Goal: Communication & Community: Ask a question

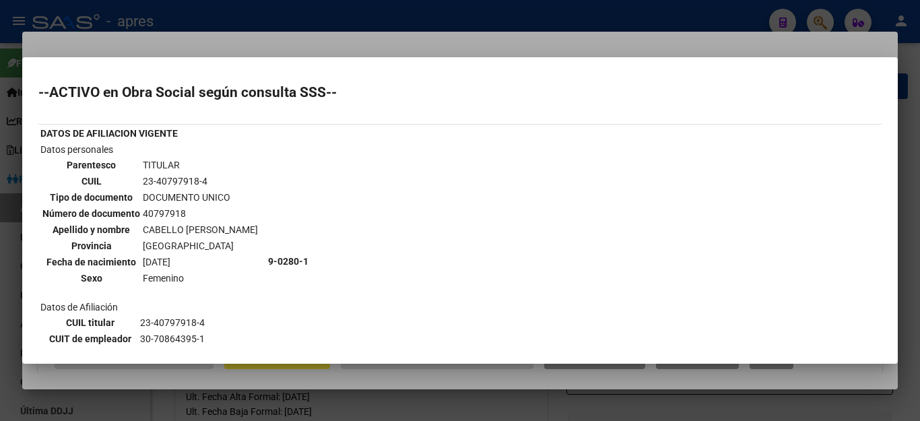
click at [733, 11] on div at bounding box center [460, 210] width 920 height 421
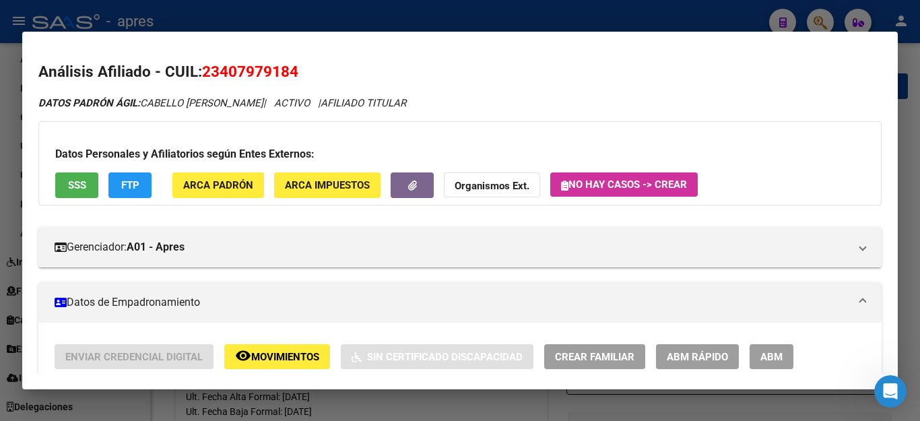
scroll to position [1948, 0]
click at [77, 186] on span "SSS" at bounding box center [77, 186] width 18 height 12
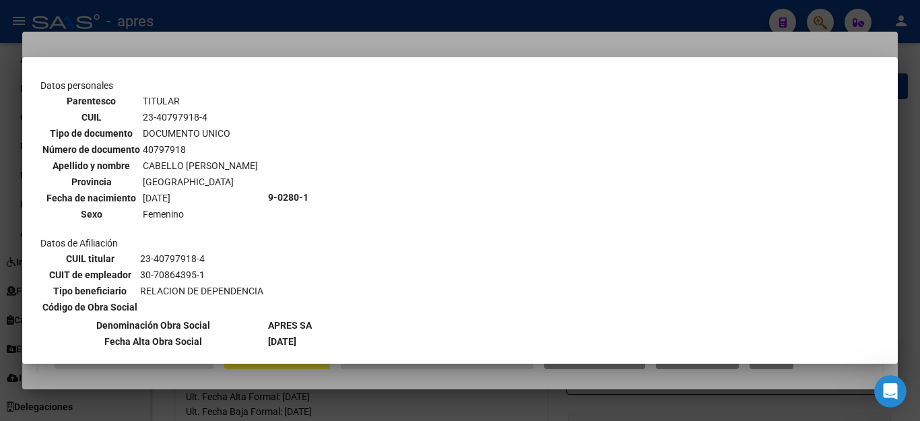
scroll to position [67, 0]
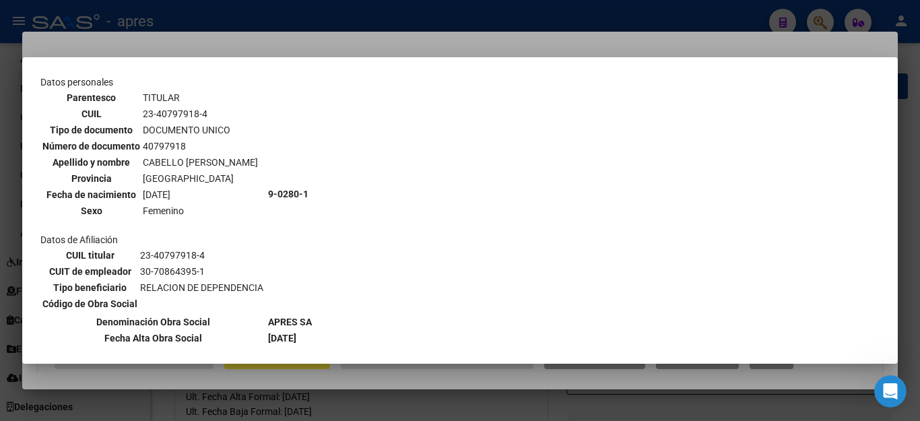
click at [683, 19] on div at bounding box center [460, 210] width 920 height 421
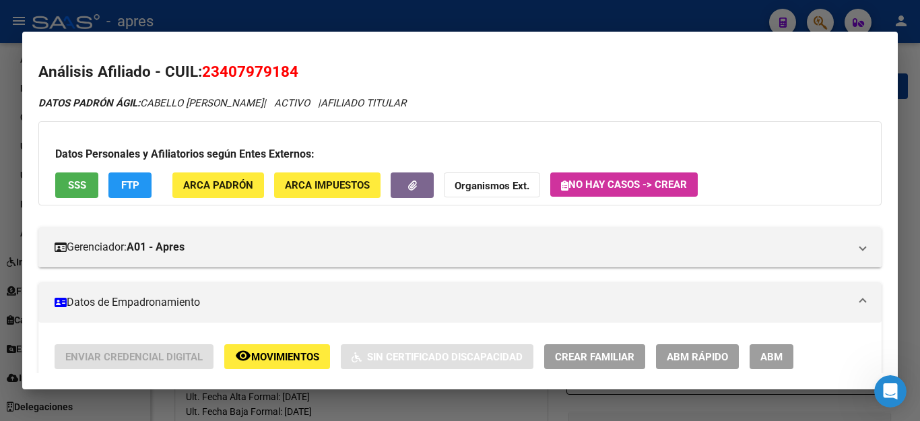
click at [683, 19] on div at bounding box center [460, 210] width 920 height 421
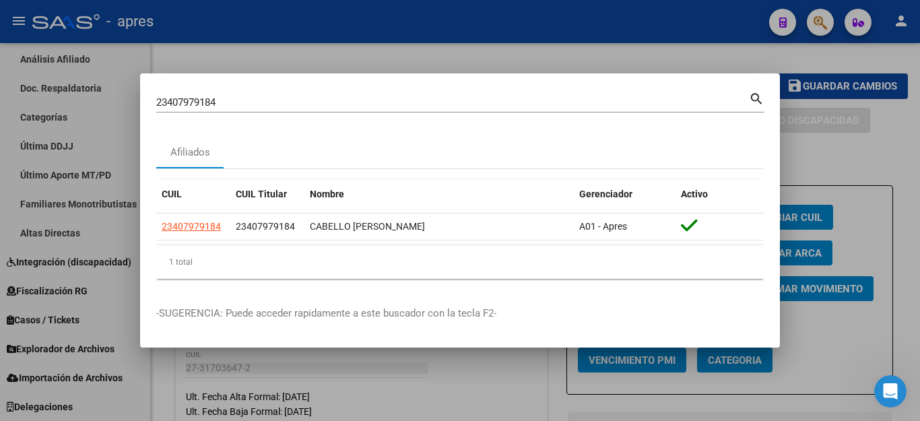
click at [879, 61] on div at bounding box center [460, 210] width 920 height 421
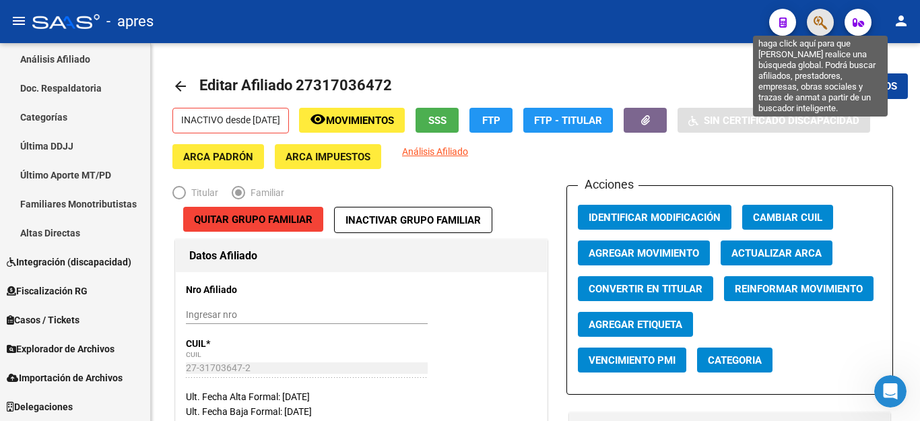
click at [827, 24] on icon "button" at bounding box center [820, 22] width 13 height 15
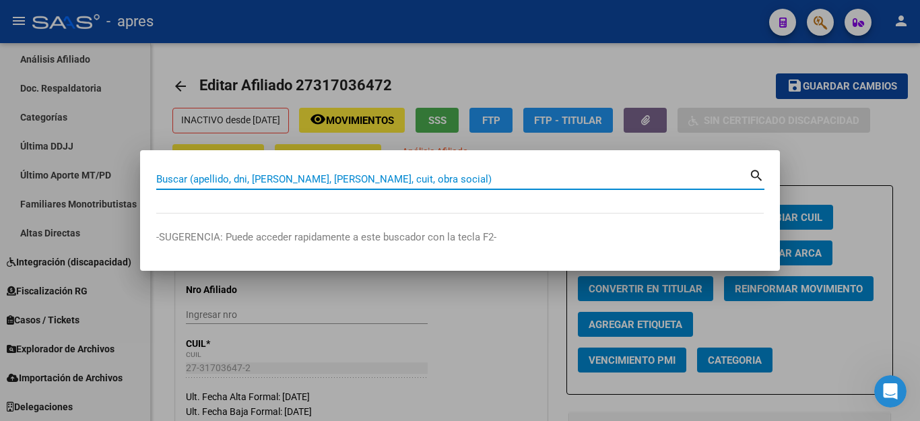
paste input "20428429835"
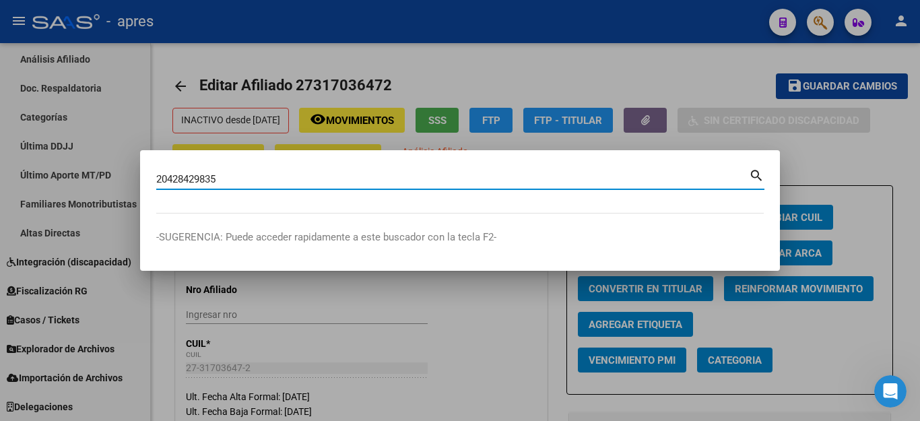
type input "20428429835"
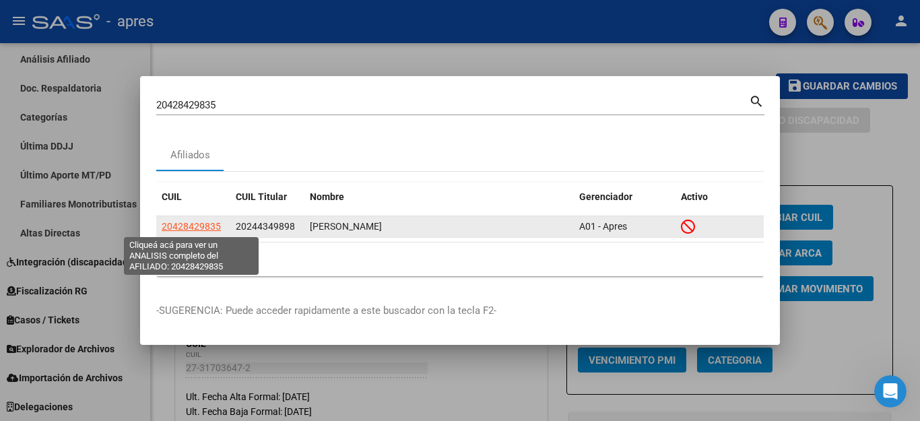
click at [205, 231] on span "20428429835" at bounding box center [191, 226] width 59 height 11
type textarea "20428429835"
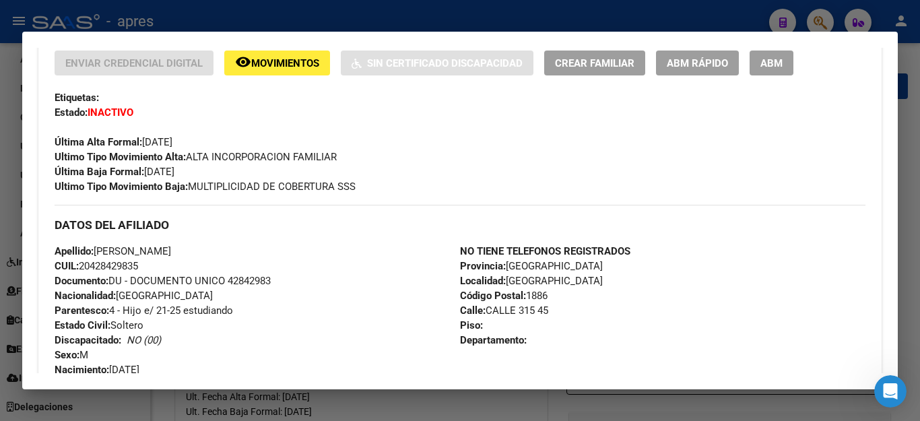
scroll to position [159, 0]
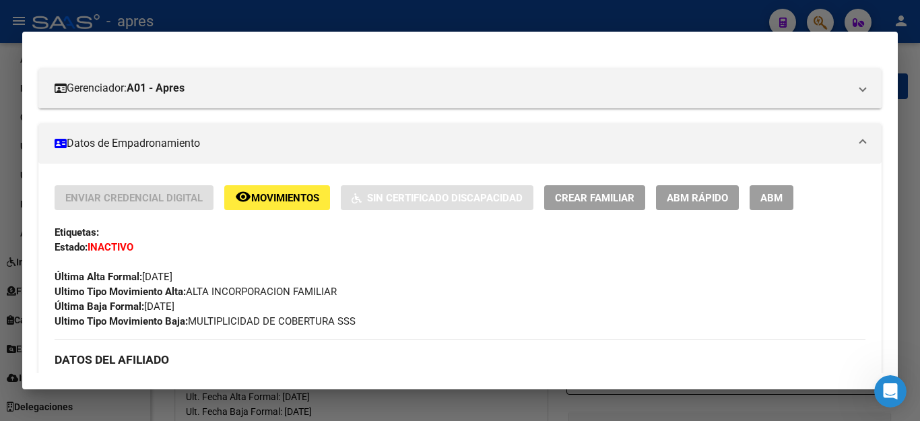
click at [265, 194] on span "Movimientos" at bounding box center [285, 198] width 68 height 12
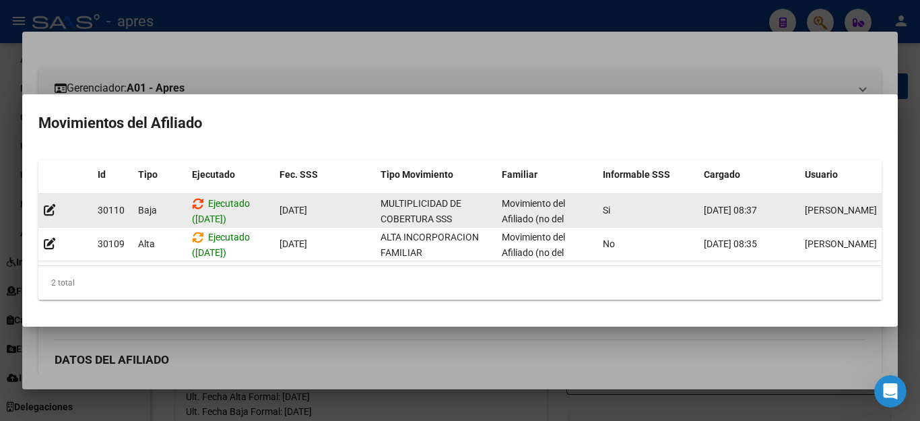
click at [199, 198] on icon at bounding box center [198, 203] width 12 height 13
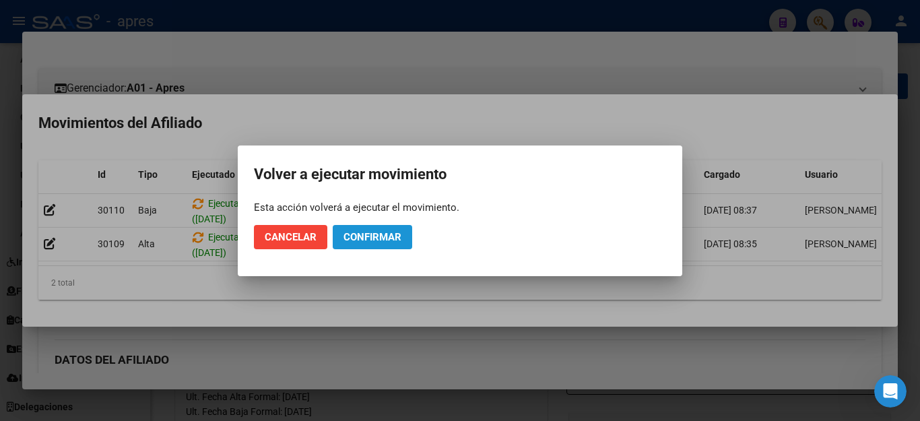
click at [373, 234] on span "Confirmar" at bounding box center [373, 237] width 58 height 12
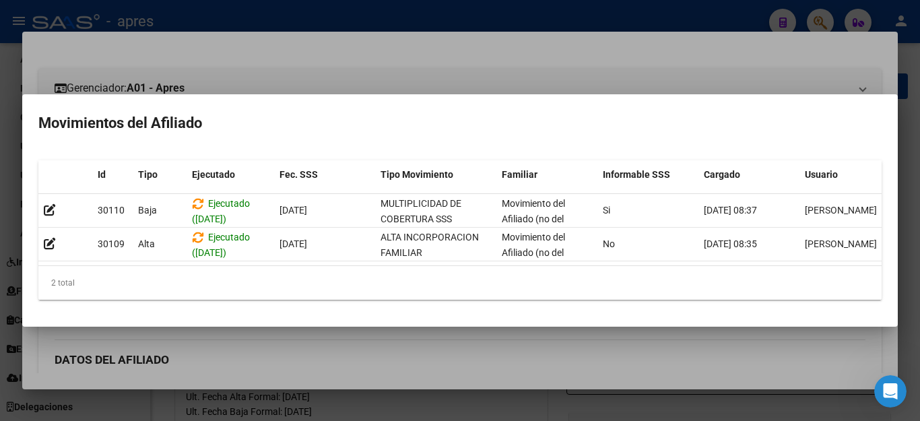
click at [586, 400] on div at bounding box center [460, 210] width 920 height 421
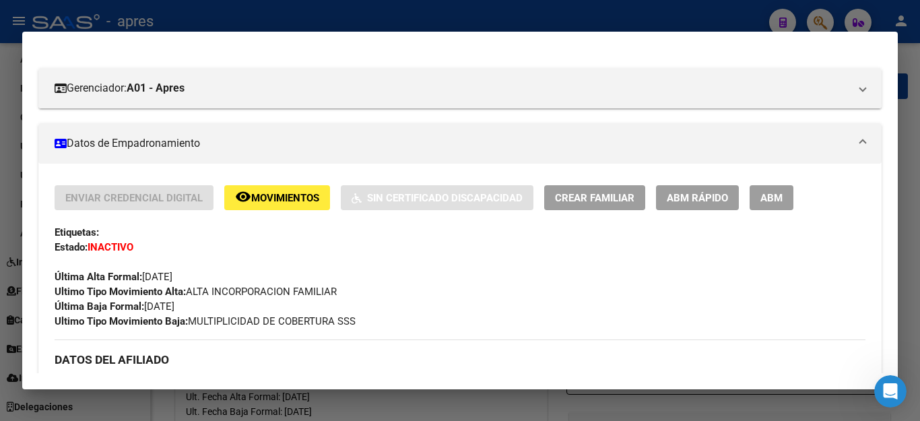
click at [689, 20] on div at bounding box center [460, 210] width 920 height 421
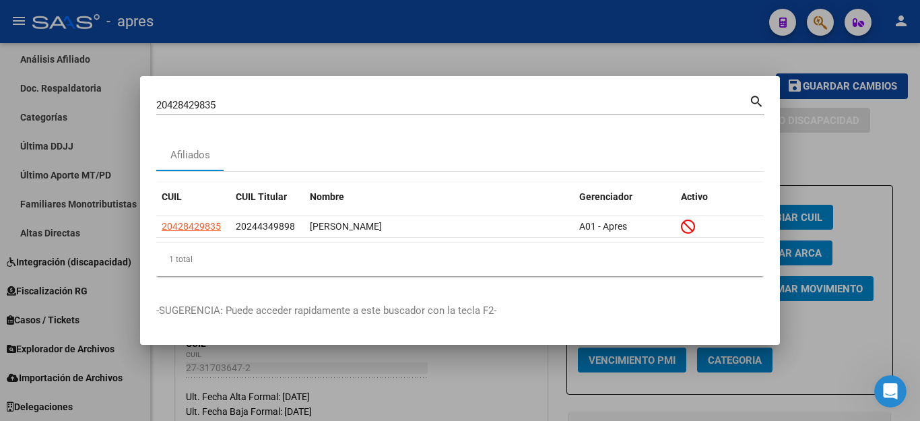
click at [685, 46] on div at bounding box center [460, 210] width 920 height 421
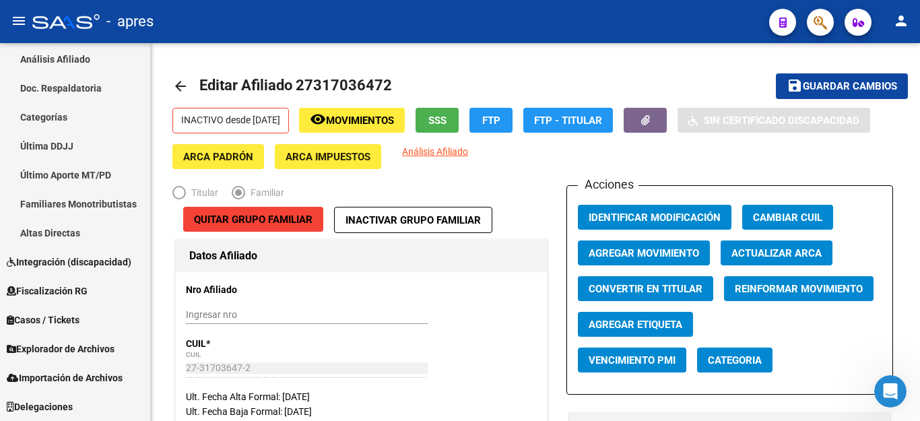
click at [825, 22] on icon "button" at bounding box center [820, 22] width 13 height 15
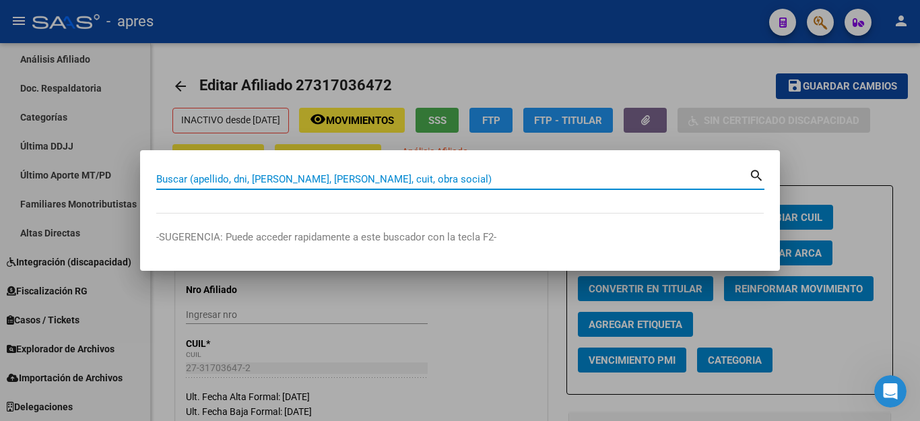
paste input "20273556010"
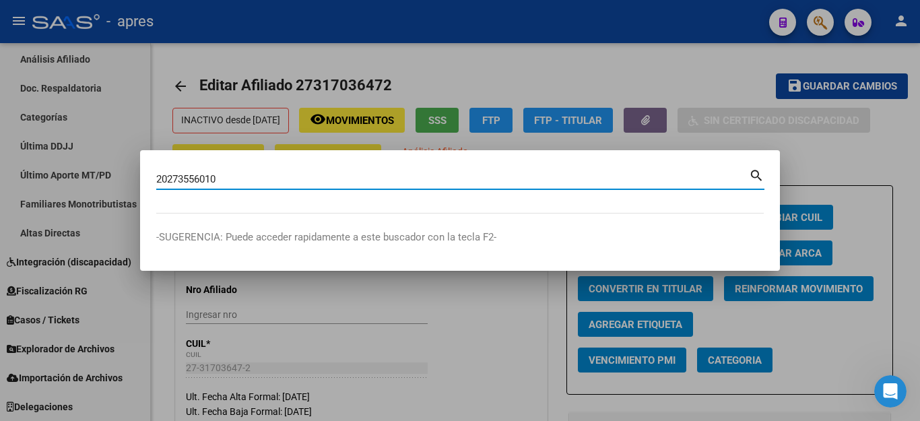
type input "20273556010"
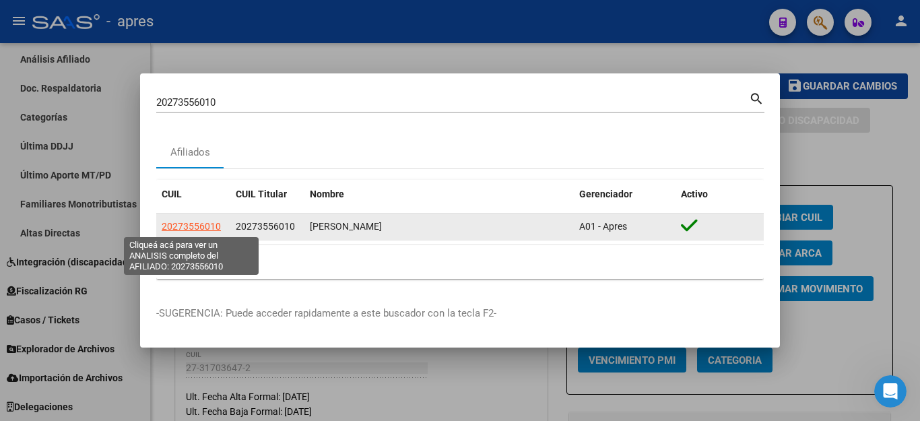
click at [186, 230] on span "20273556010" at bounding box center [191, 226] width 59 height 11
type textarea "20273556010"
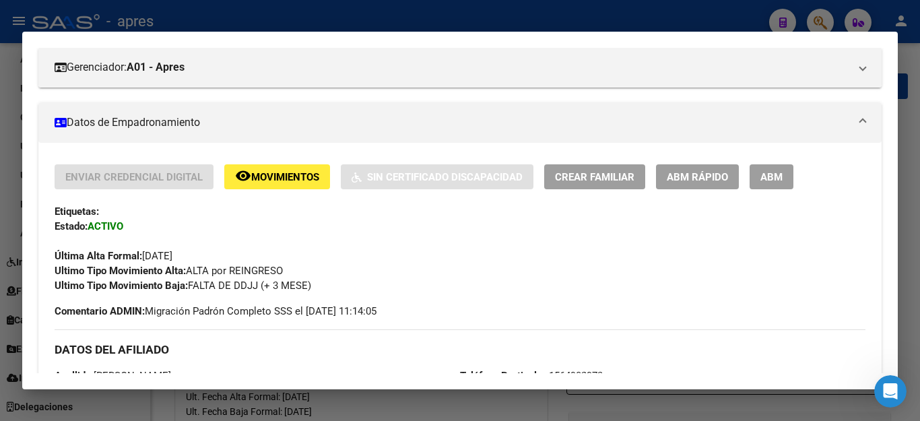
scroll to position [135, 0]
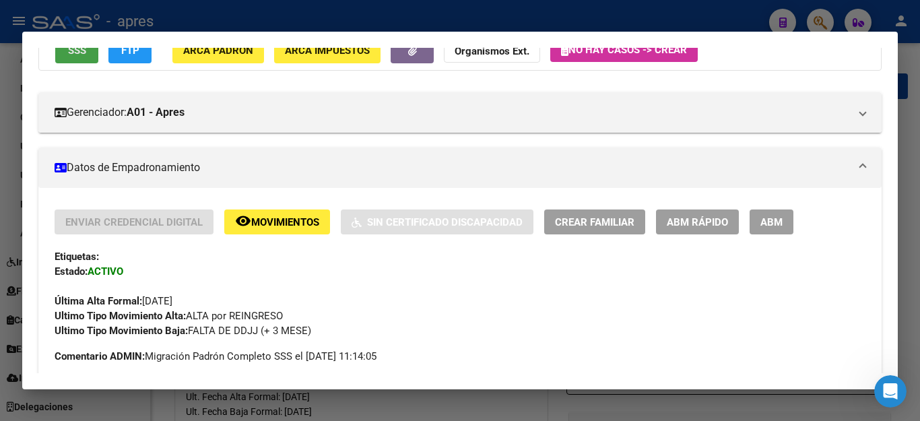
click at [61, 55] on button "SSS" at bounding box center [76, 50] width 43 height 25
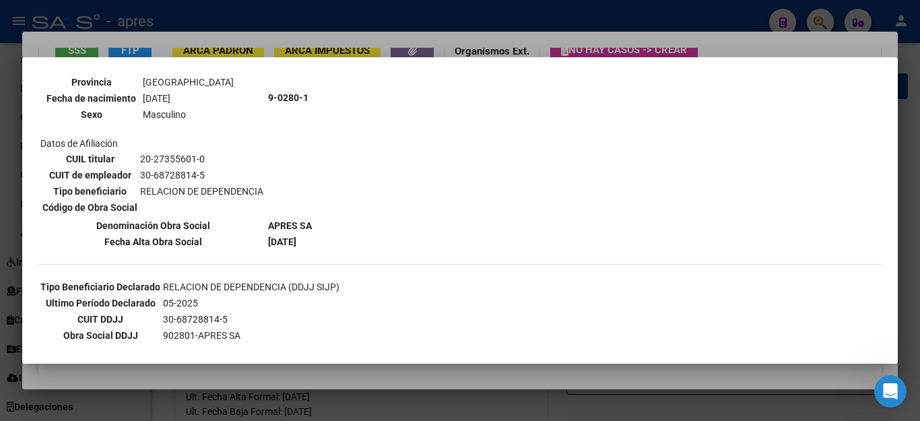
scroll to position [0, 0]
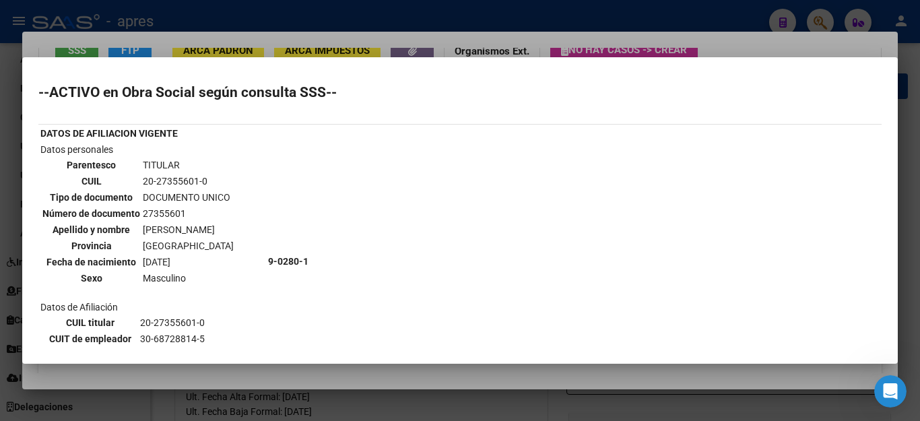
click at [377, 18] on div at bounding box center [460, 210] width 920 height 421
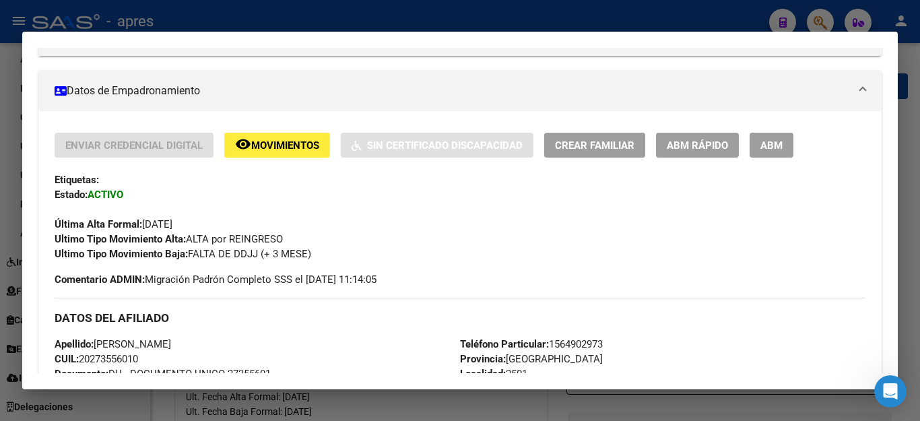
scroll to position [260, 0]
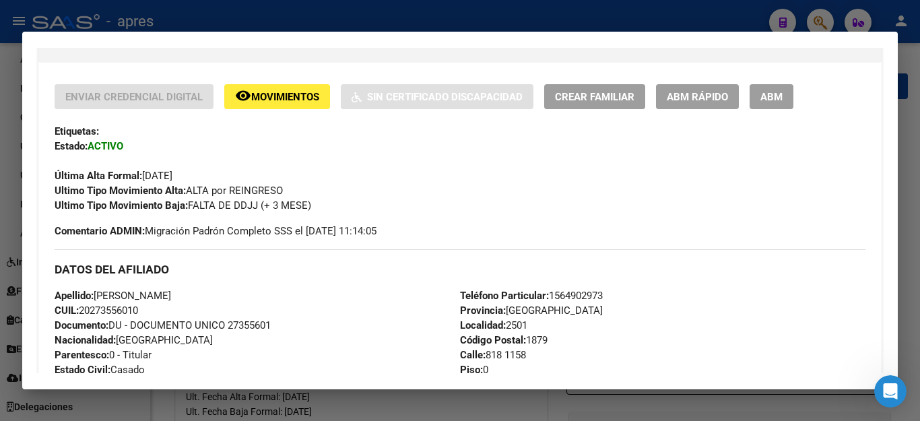
click at [707, 20] on div at bounding box center [460, 210] width 920 height 421
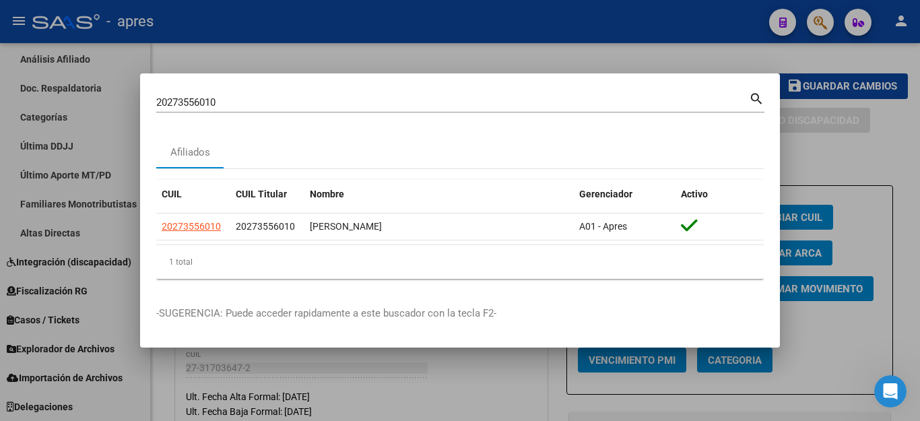
click at [707, 20] on div at bounding box center [460, 210] width 920 height 421
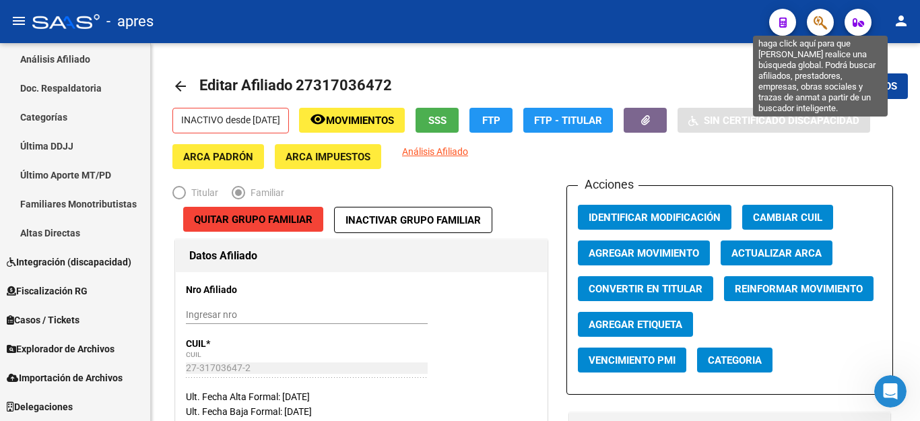
click at [821, 24] on icon "button" at bounding box center [820, 22] width 13 height 15
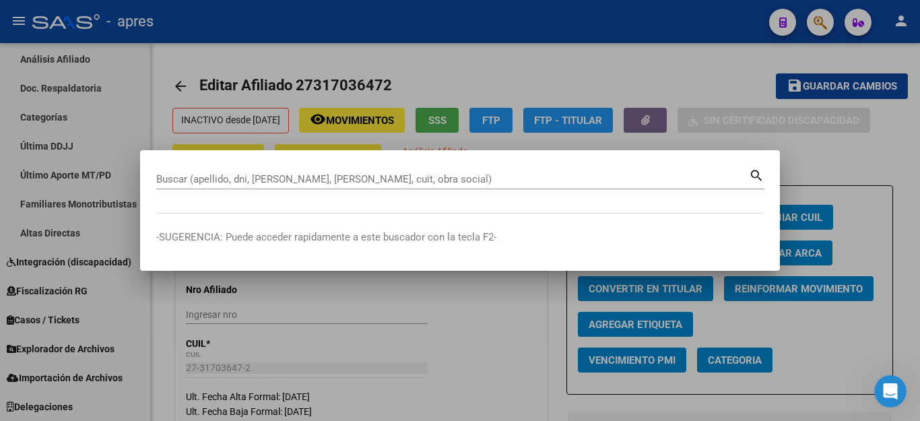
click at [807, 9] on button "button" at bounding box center [820, 22] width 27 height 27
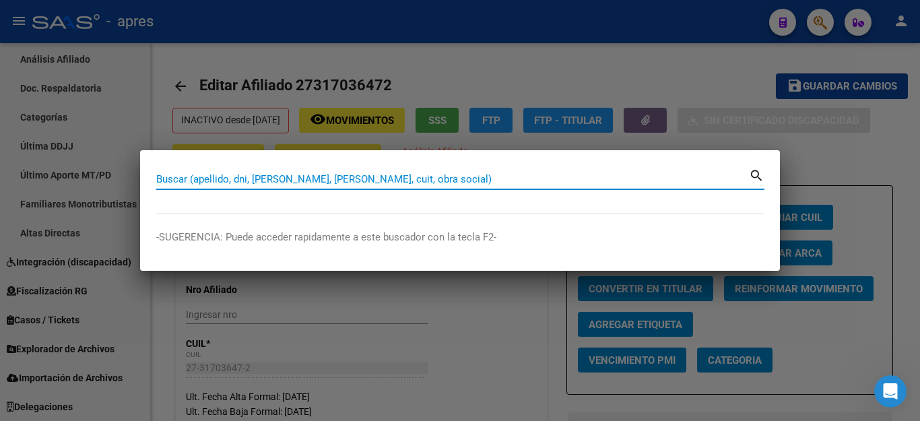
paste input "20283200001"
type input "20283200001"
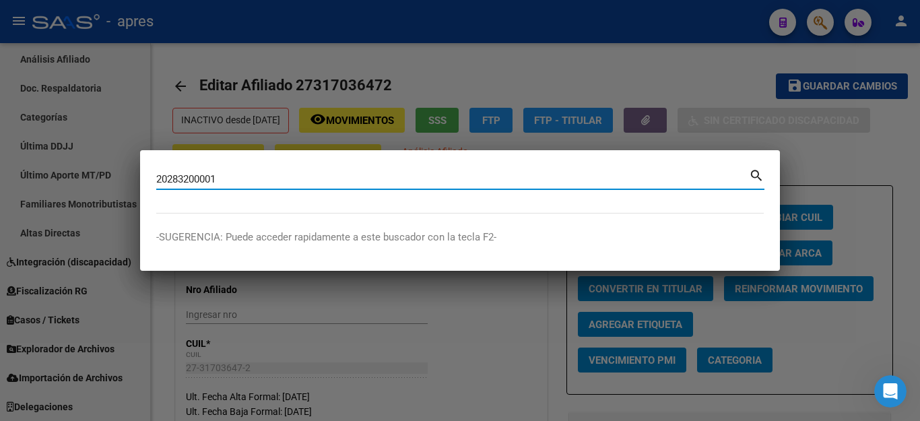
type input "20283200001"
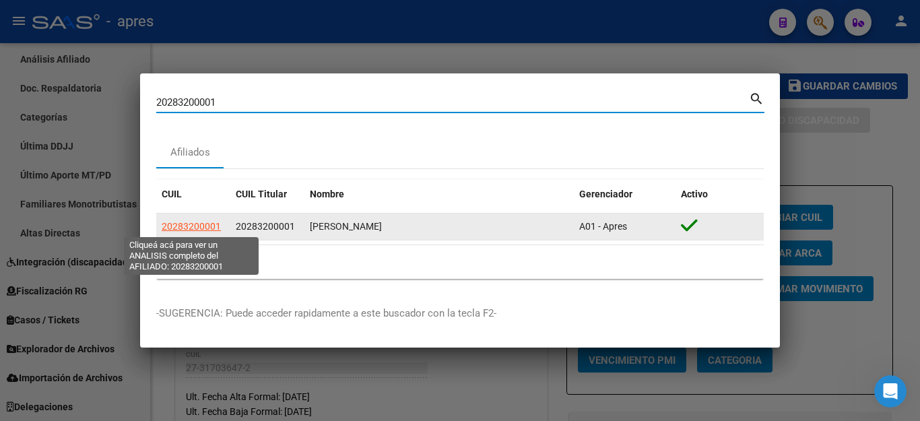
click at [205, 227] on span "20283200001" at bounding box center [191, 226] width 59 height 11
type textarea "20283200001"
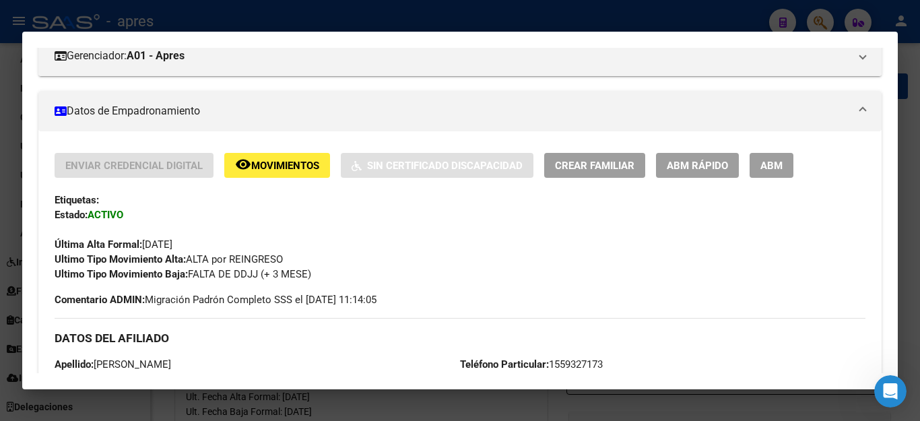
scroll to position [135, 0]
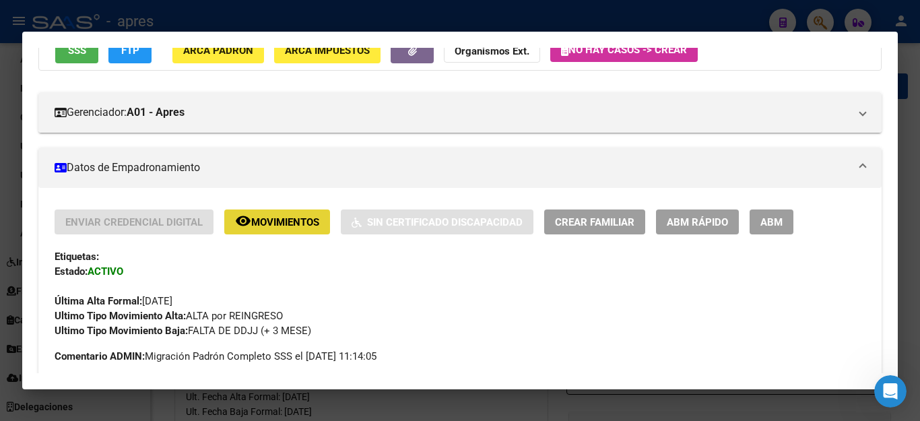
click at [267, 225] on span "Movimientos" at bounding box center [285, 222] width 68 height 12
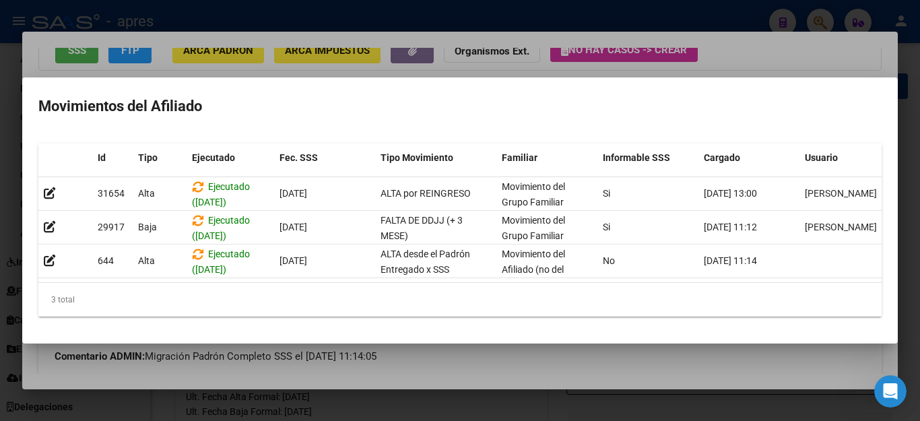
click at [404, 371] on div at bounding box center [460, 210] width 920 height 421
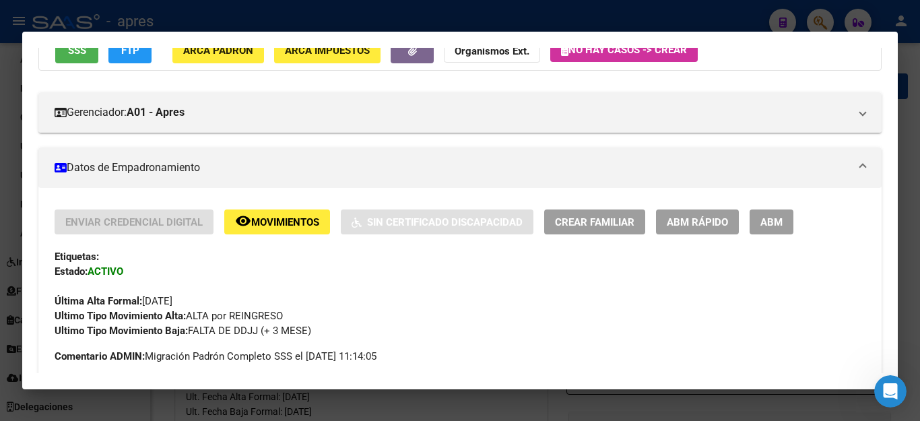
click at [684, 17] on div at bounding box center [460, 210] width 920 height 421
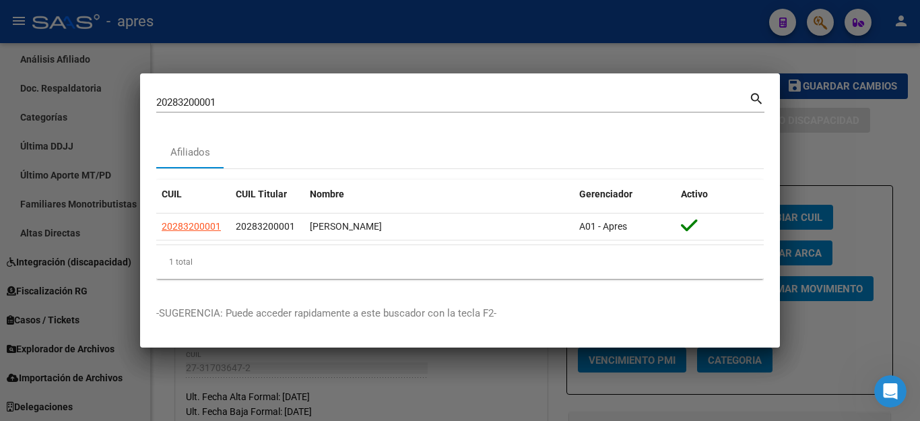
click at [684, 17] on div at bounding box center [460, 210] width 920 height 421
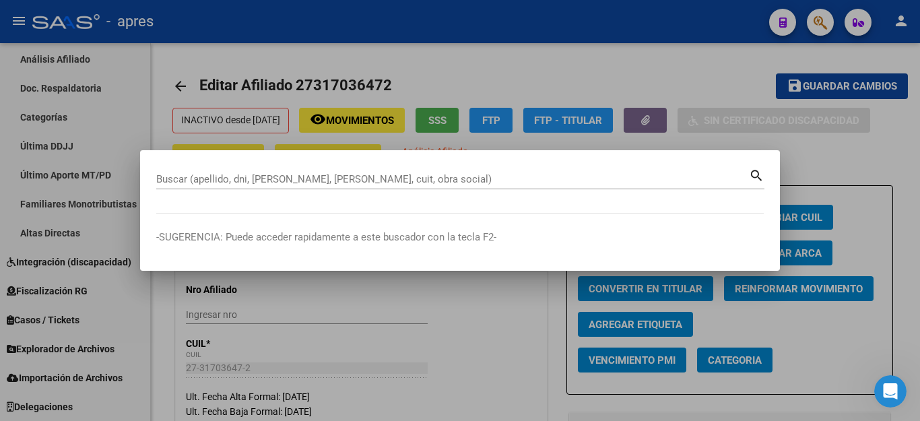
click at [801, 59] on div at bounding box center [460, 210] width 920 height 421
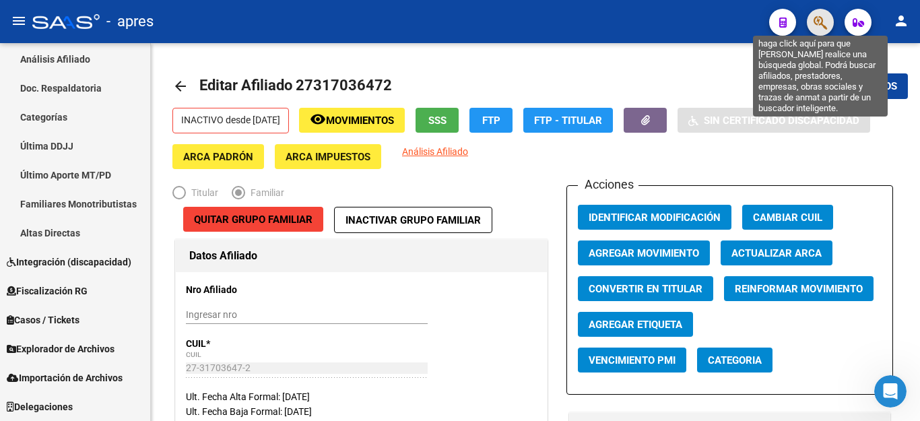
click at [817, 23] on icon "button" at bounding box center [820, 22] width 13 height 15
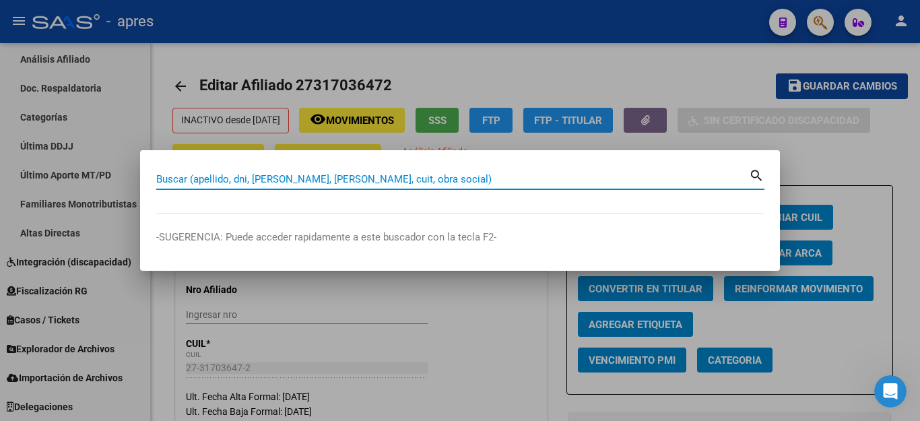
paste input "27373661827"
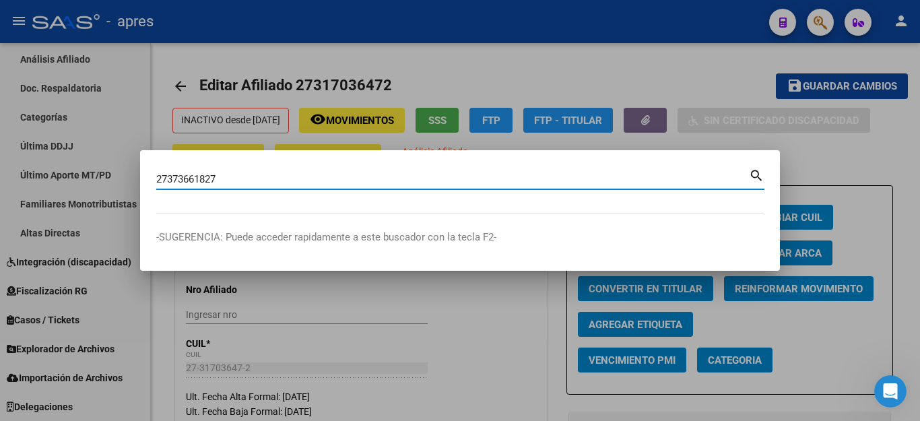
type input "27373661827"
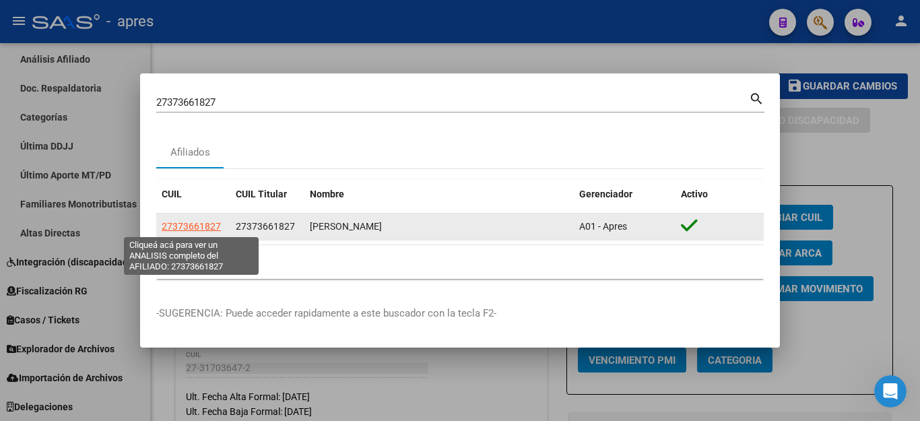
click at [199, 227] on span "27373661827" at bounding box center [191, 226] width 59 height 11
type textarea "27373661827"
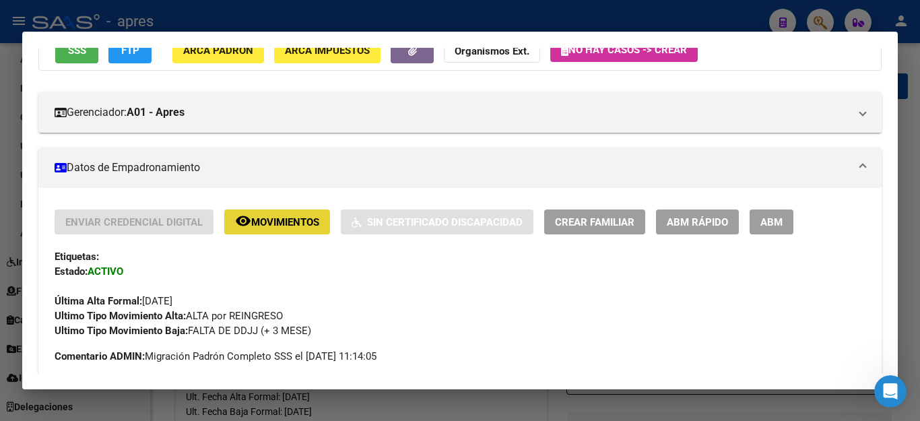
click at [265, 228] on span "Movimientos" at bounding box center [285, 222] width 68 height 12
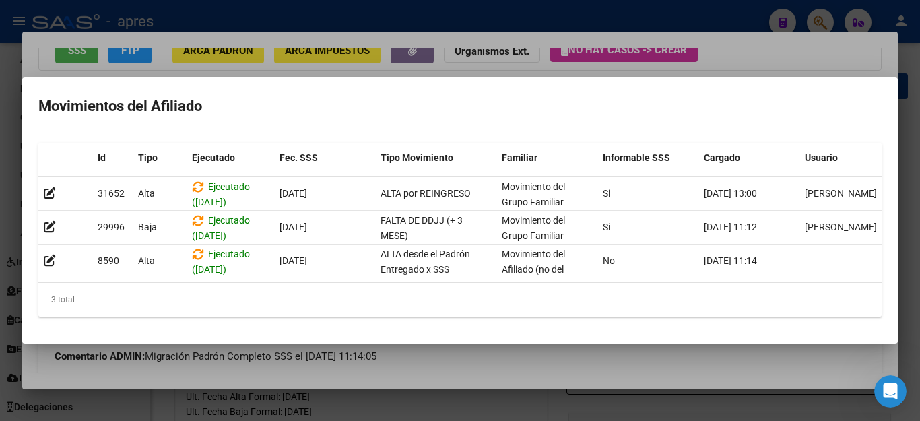
click at [759, 46] on div at bounding box center [460, 210] width 920 height 421
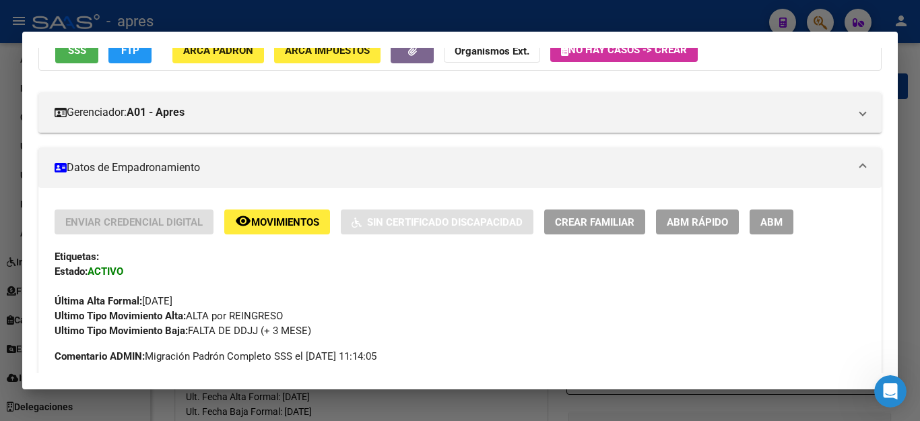
click at [759, 46] on mat-dialog-container "Análisis Afiliado - CUIL: 27373661827 DATOS PADRÓN ÁGIL: [PERSON_NAME] | ACTIVO…" at bounding box center [460, 211] width 876 height 358
click at [749, 21] on div at bounding box center [460, 210] width 920 height 421
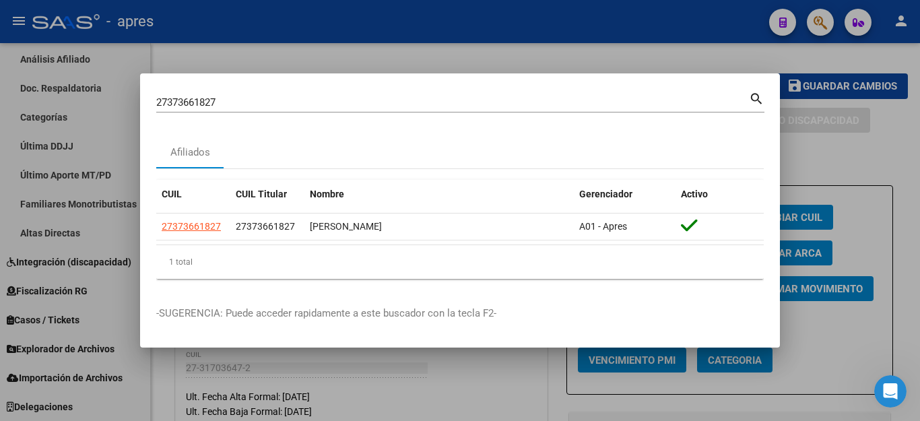
click at [749, 20] on div at bounding box center [460, 210] width 920 height 421
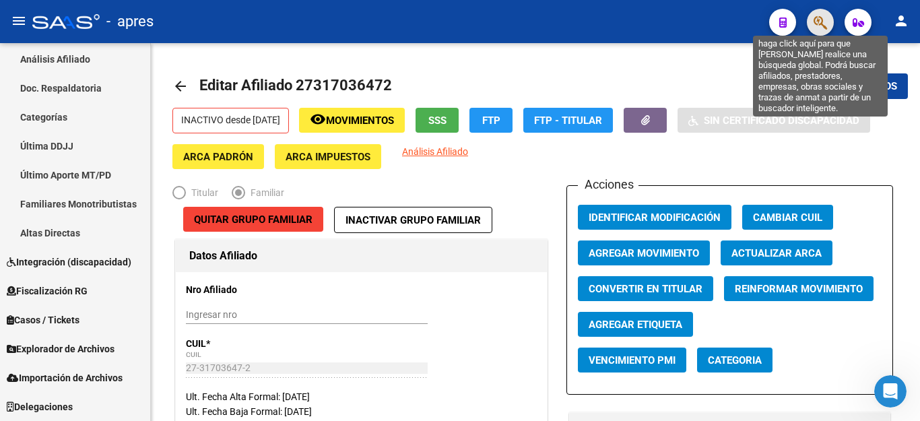
click at [825, 21] on icon "button" at bounding box center [820, 22] width 13 height 15
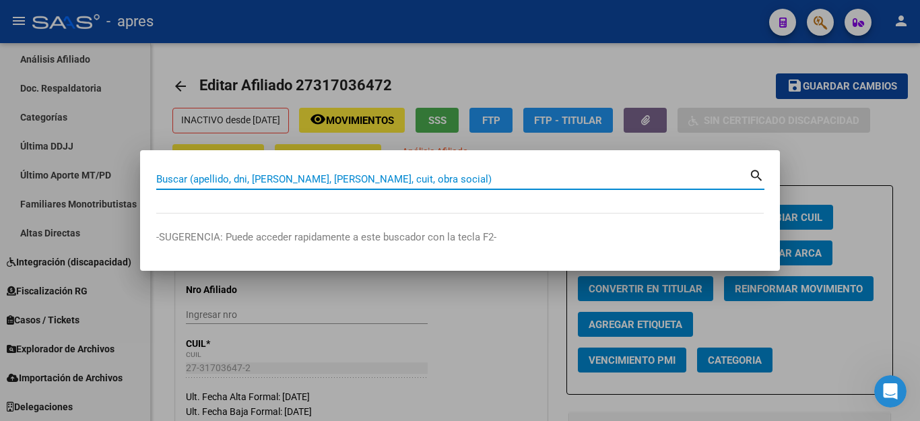
paste input "20463380148"
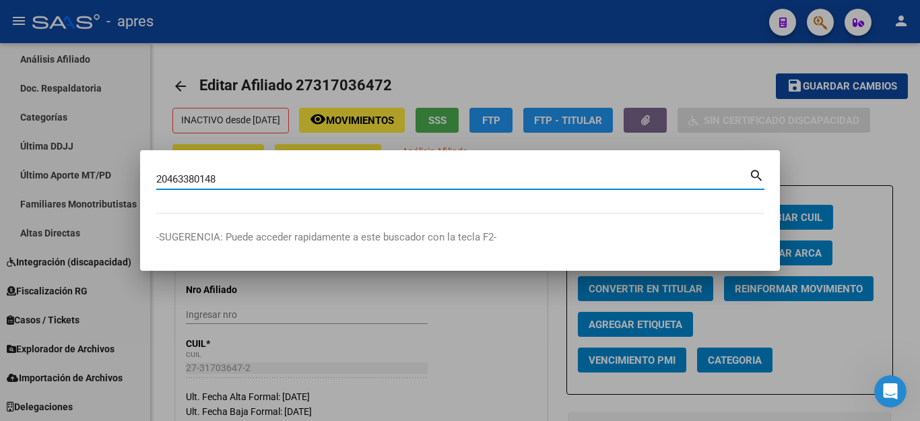
type input "20463380148"
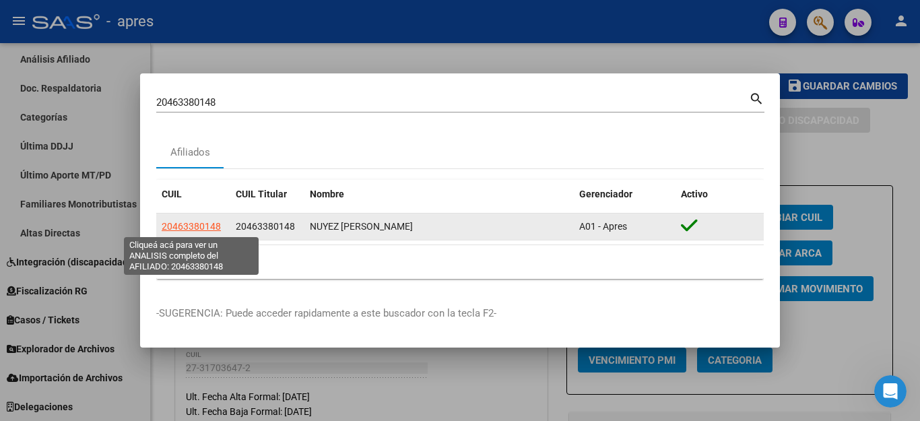
click at [195, 226] on span "20463380148" at bounding box center [191, 226] width 59 height 11
type textarea "20463380148"
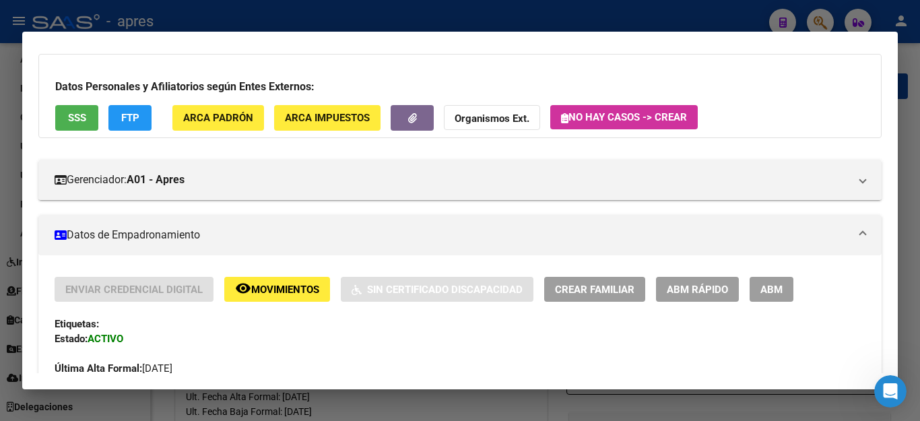
scroll to position [0, 0]
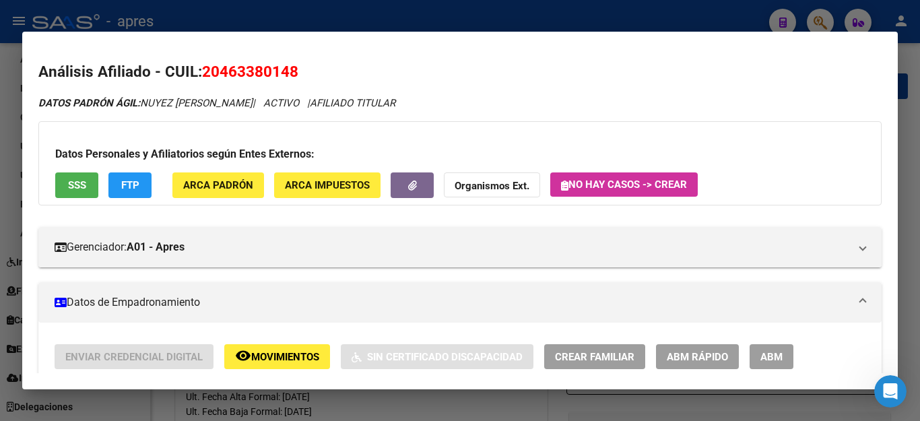
click at [469, 27] on div at bounding box center [460, 210] width 920 height 421
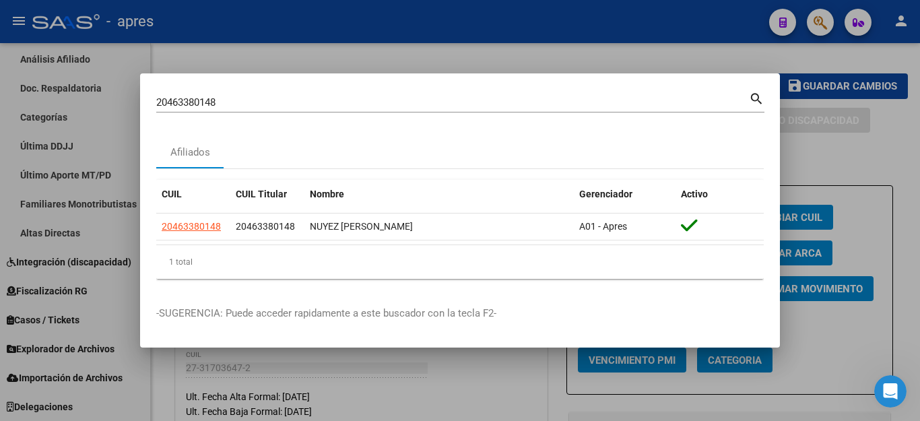
click at [470, 24] on div at bounding box center [460, 210] width 920 height 421
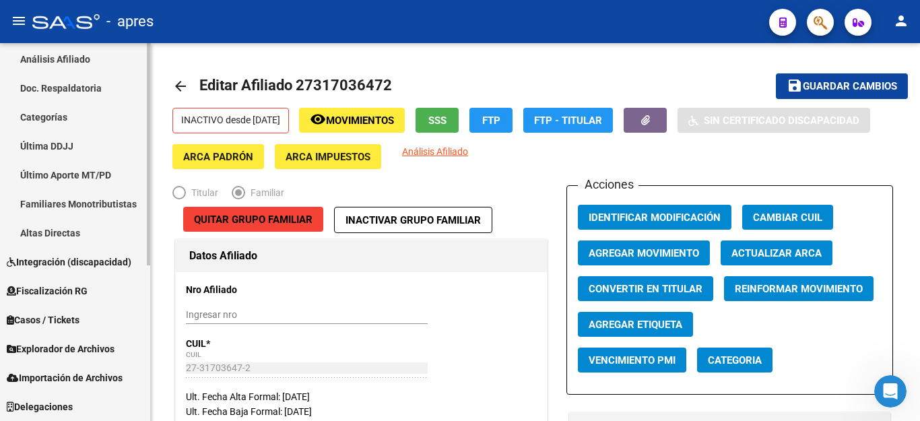
click at [88, 351] on span "Explorador de Archivos" at bounding box center [61, 349] width 108 height 15
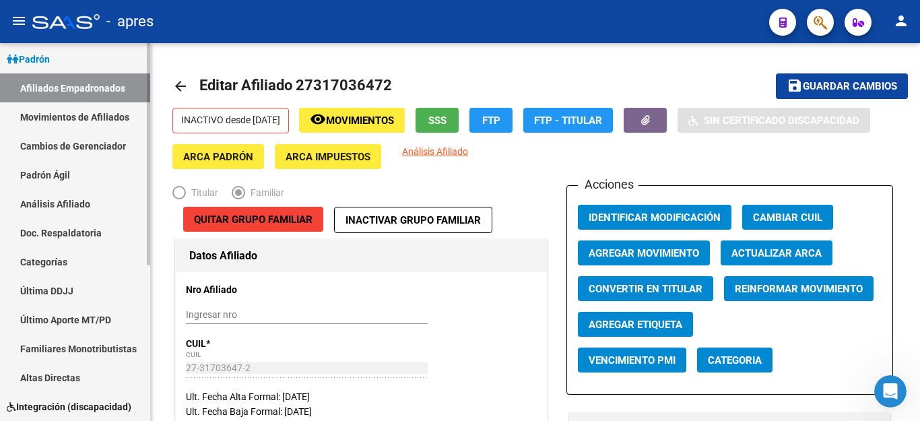
scroll to position [63, 0]
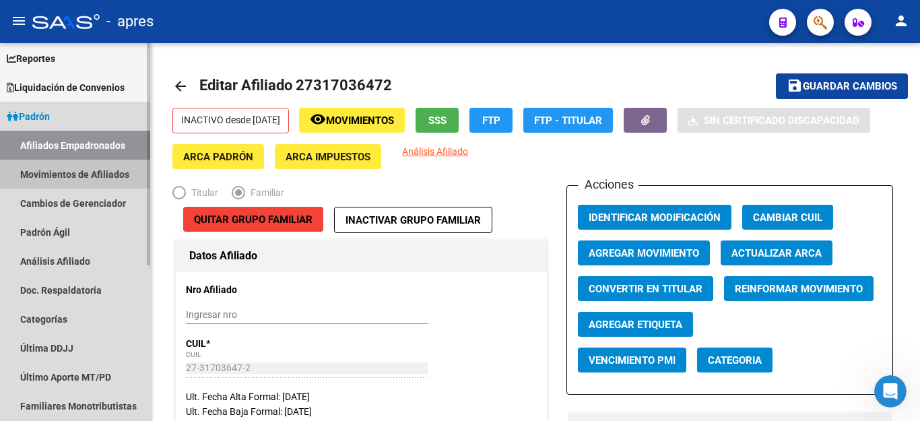
click at [92, 170] on link "Movimientos de Afiliados" at bounding box center [75, 174] width 150 height 29
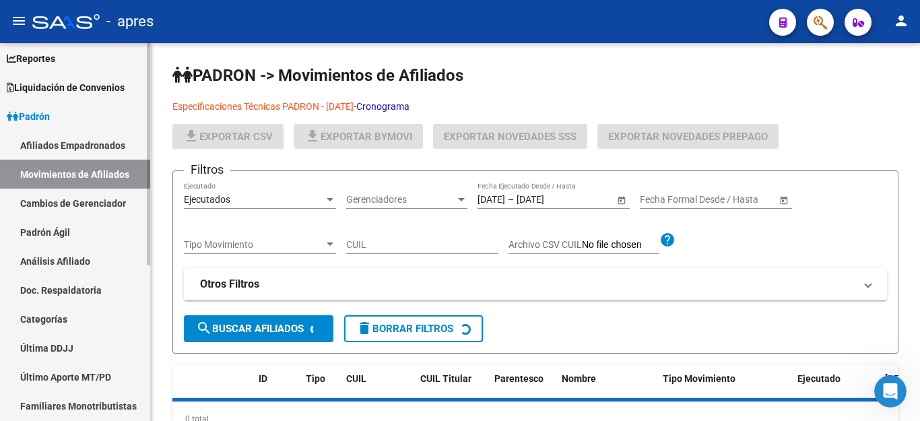
click at [108, 139] on link "Afiliados Empadronados" at bounding box center [75, 145] width 150 height 29
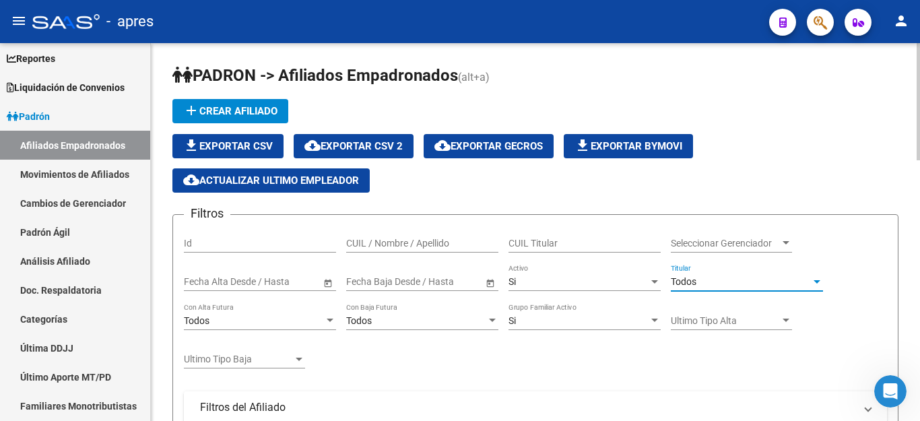
click at [691, 282] on span "Todos" at bounding box center [684, 281] width 26 height 11
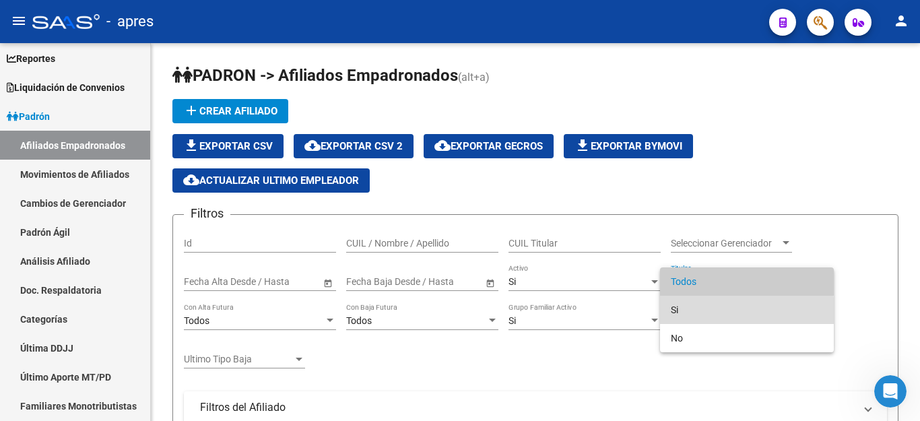
click at [687, 312] on span "Si" at bounding box center [747, 310] width 152 height 28
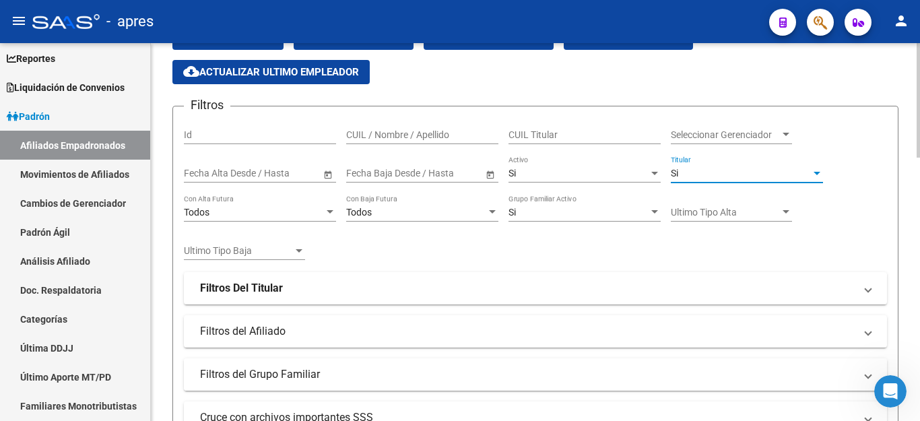
scroll to position [202, 0]
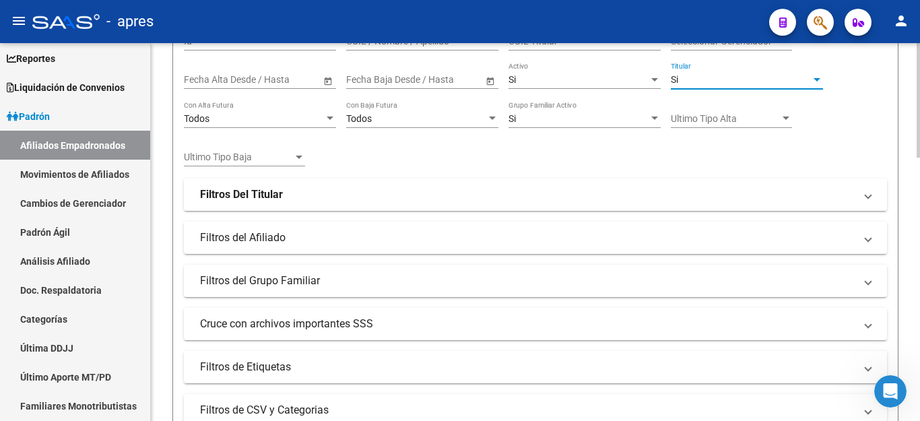
click at [262, 193] on strong "Filtros Del Titular" at bounding box center [241, 194] width 83 height 15
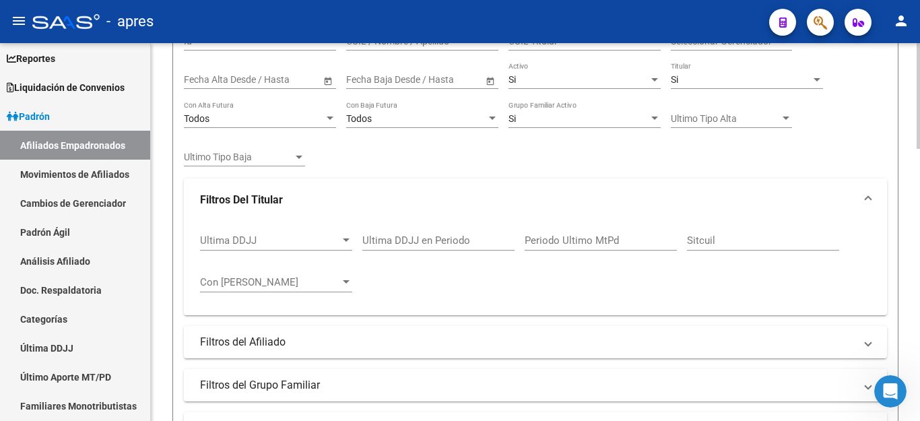
scroll to position [269, 0]
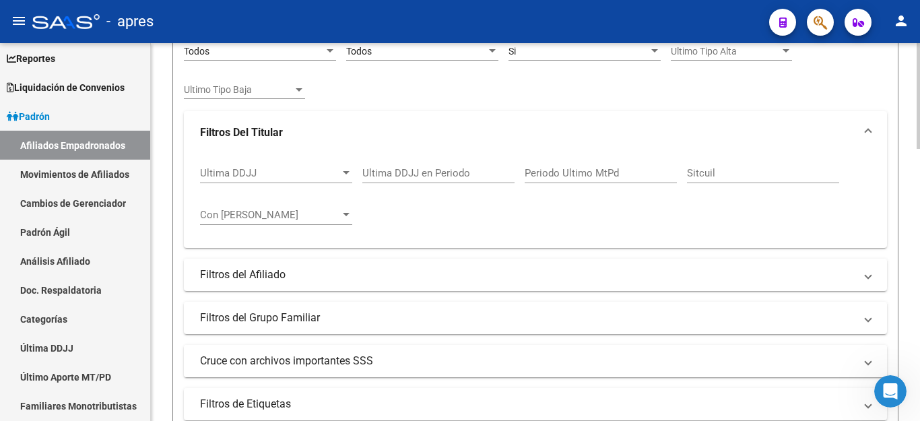
click at [226, 350] on mat-expansion-panel-header "Cruce con archivos importantes SSS" at bounding box center [535, 361] width 703 height 32
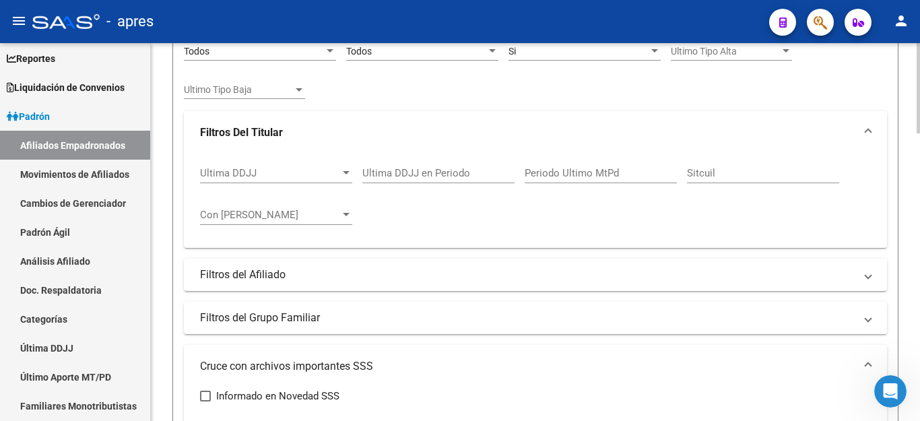
scroll to position [404, 0]
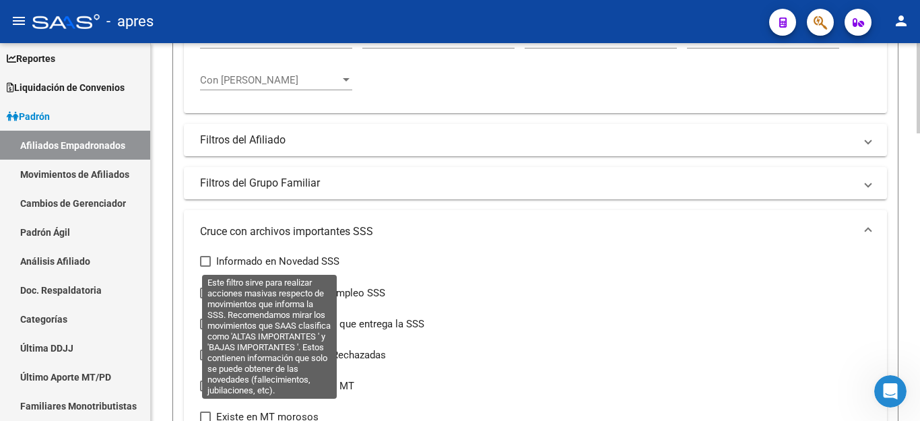
click at [208, 259] on span at bounding box center [205, 261] width 11 height 11
click at [205, 267] on input "Informado en Novedad SSS" at bounding box center [205, 267] width 1 height 1
checkbox input "true"
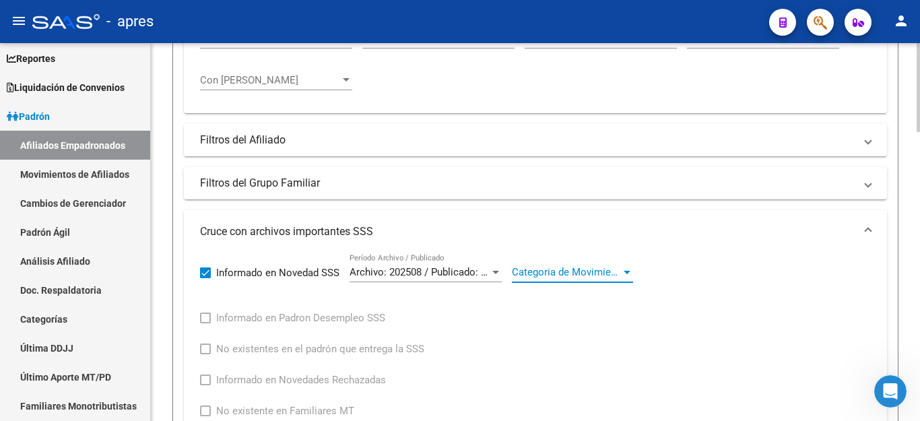
click at [557, 271] on span "Categoria de Movimiento" at bounding box center [566, 272] width 109 height 12
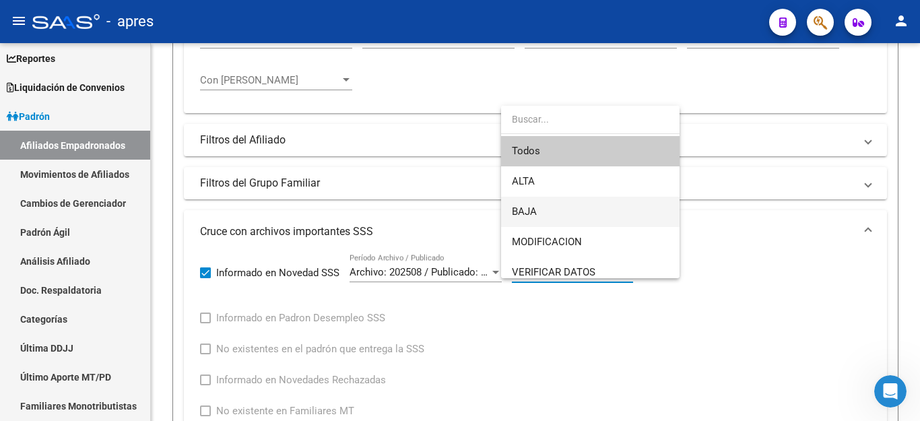
click at [558, 211] on span "BAJA" at bounding box center [590, 212] width 157 height 30
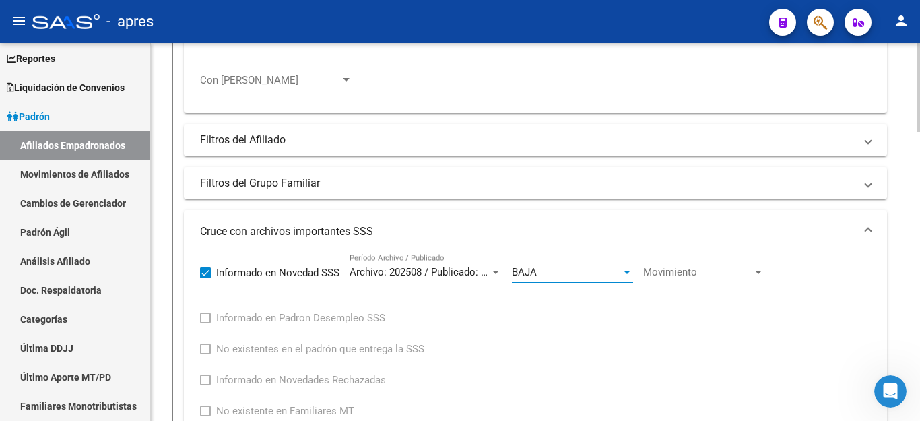
click at [698, 274] on span "Movimiento" at bounding box center [697, 272] width 109 height 12
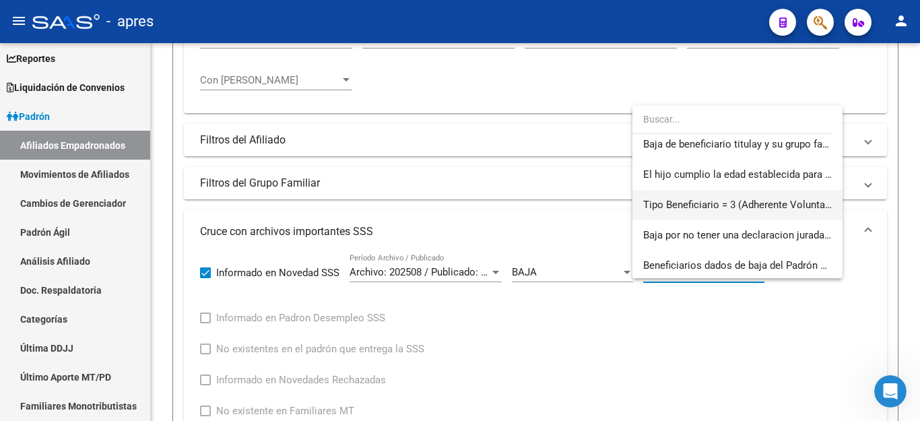
scroll to position [0, 0]
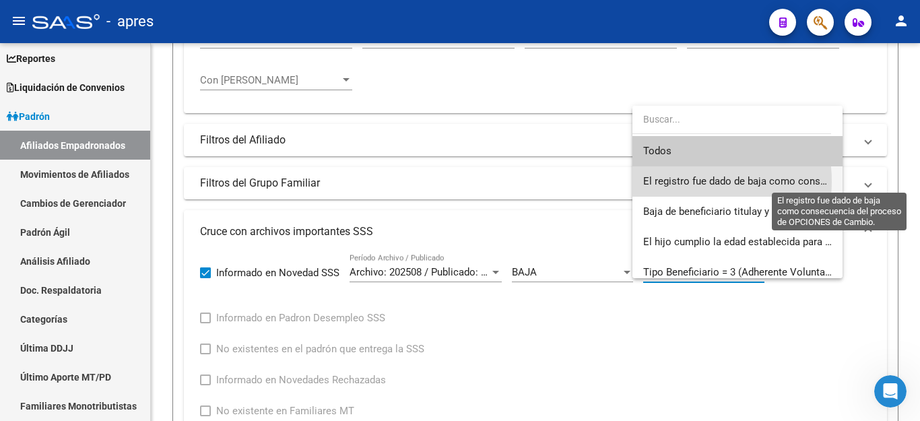
click at [677, 181] on span "El registro fue dado de baja como consecuencia del proceso de OPCIONES de Cambi…" at bounding box center [839, 181] width 392 height 12
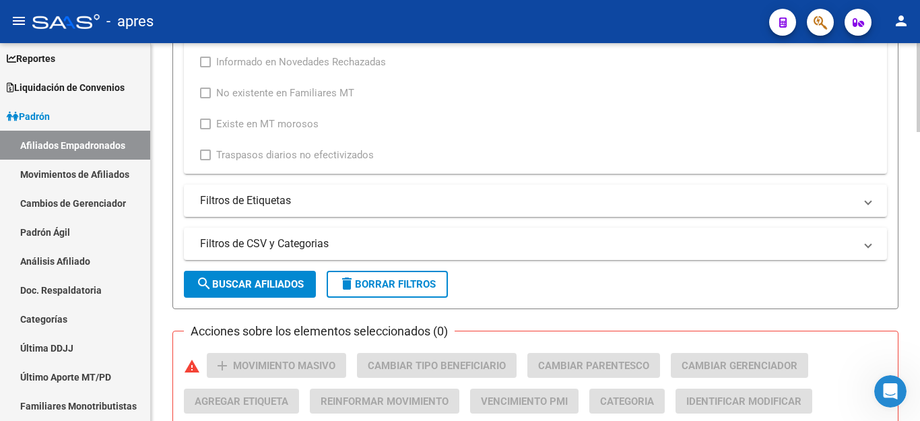
scroll to position [741, 0]
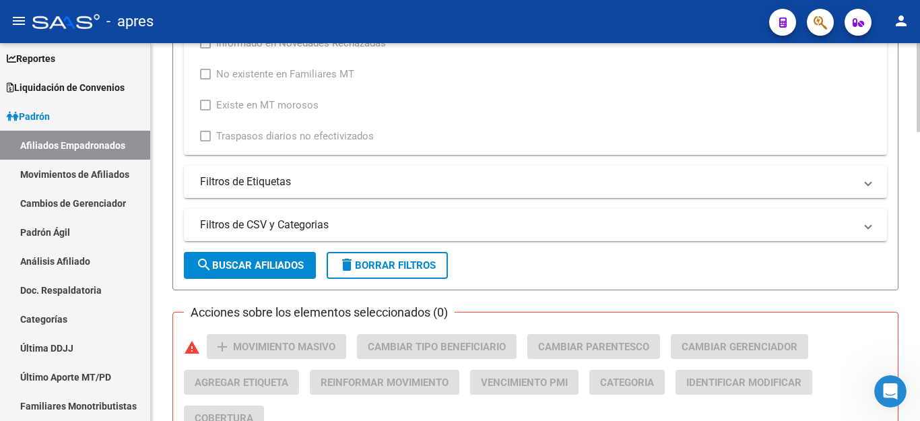
click at [210, 263] on mat-icon "search" at bounding box center [204, 265] width 16 height 16
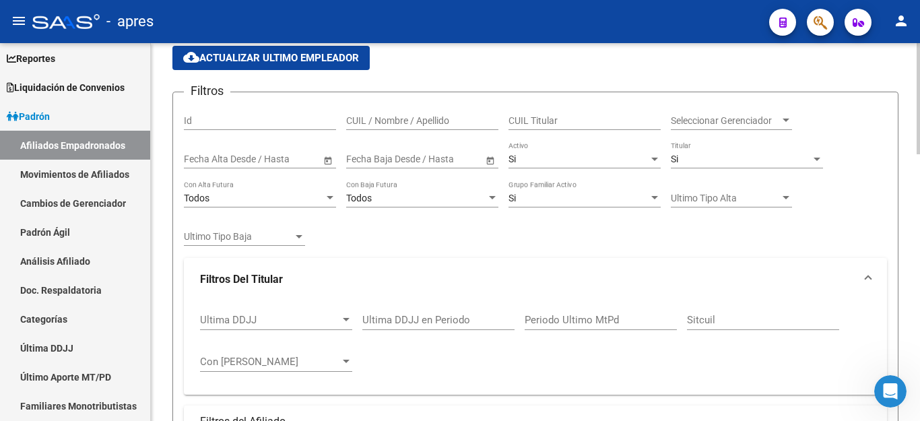
scroll to position [101, 0]
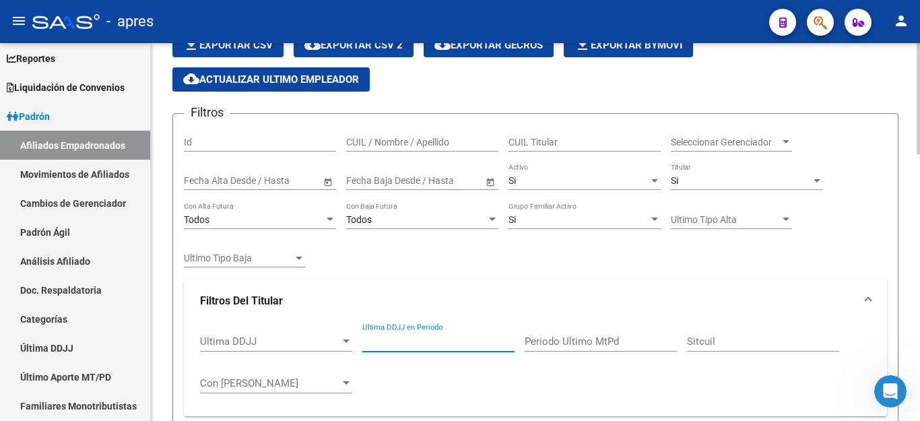
click at [440, 339] on input "Ultima DDJJ en Periodo" at bounding box center [438, 342] width 152 height 12
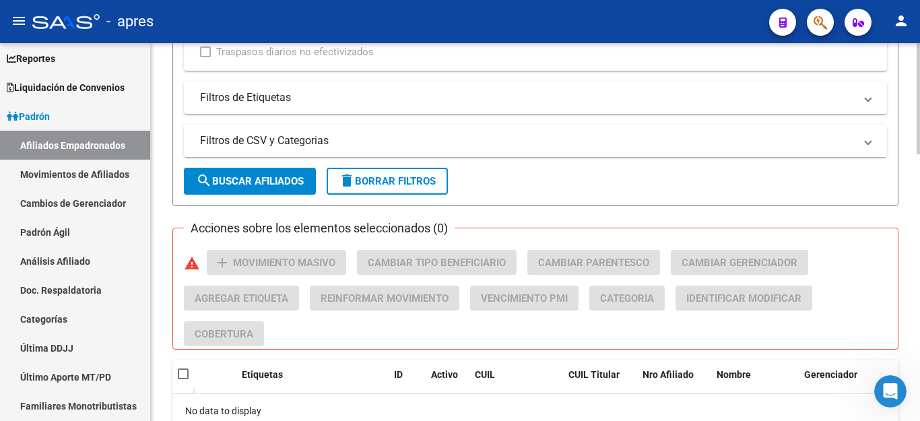
scroll to position [910, 0]
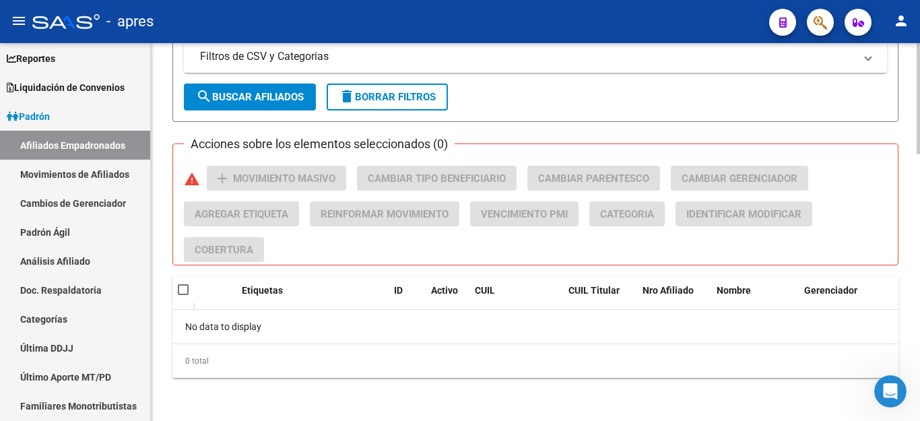
type input "202508"
click at [244, 92] on span "search Buscar Afiliados" at bounding box center [250, 97] width 108 height 12
click at [81, 151] on link "Afiliados Empadronados" at bounding box center [75, 145] width 150 height 29
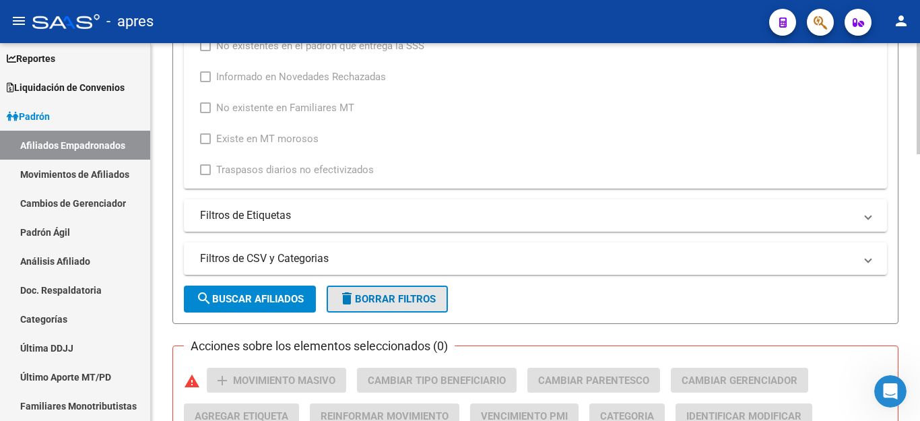
click at [405, 295] on span "delete Borrar Filtros" at bounding box center [387, 299] width 97 height 12
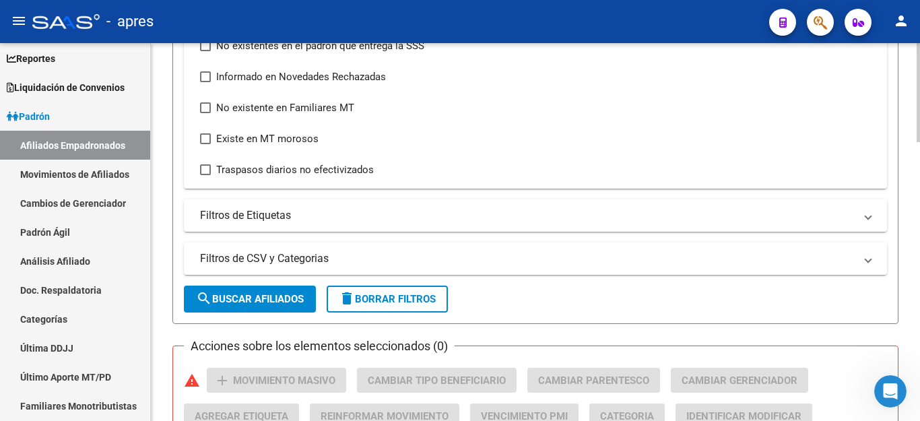
scroll to position [0, 0]
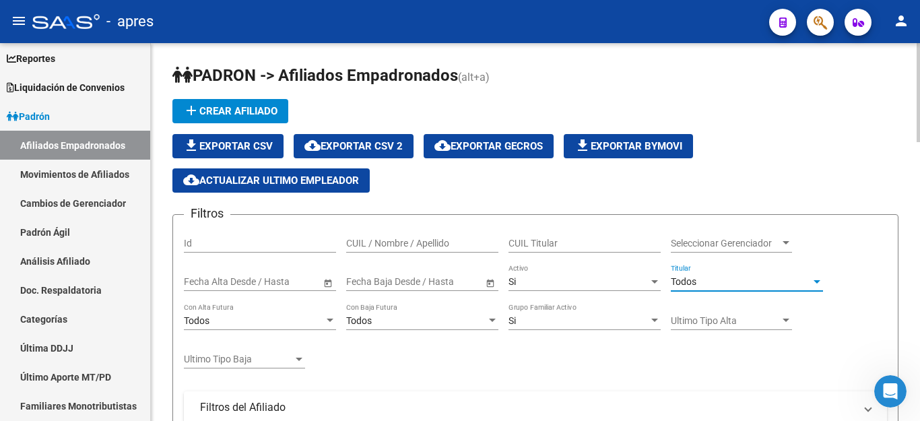
click at [717, 286] on div "Todos" at bounding box center [741, 281] width 140 height 11
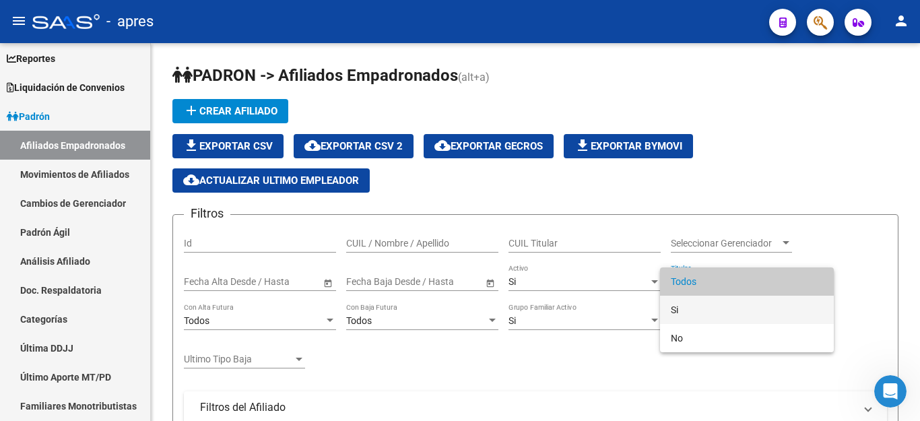
click at [689, 312] on span "Si" at bounding box center [747, 310] width 152 height 28
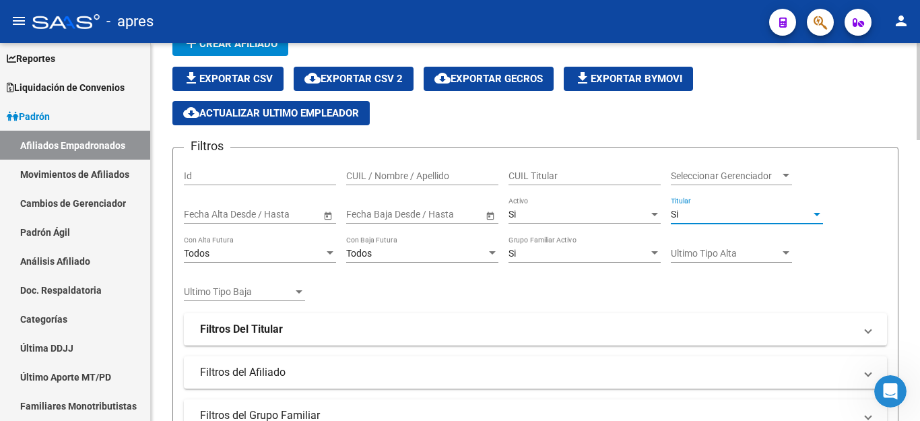
scroll to position [135, 0]
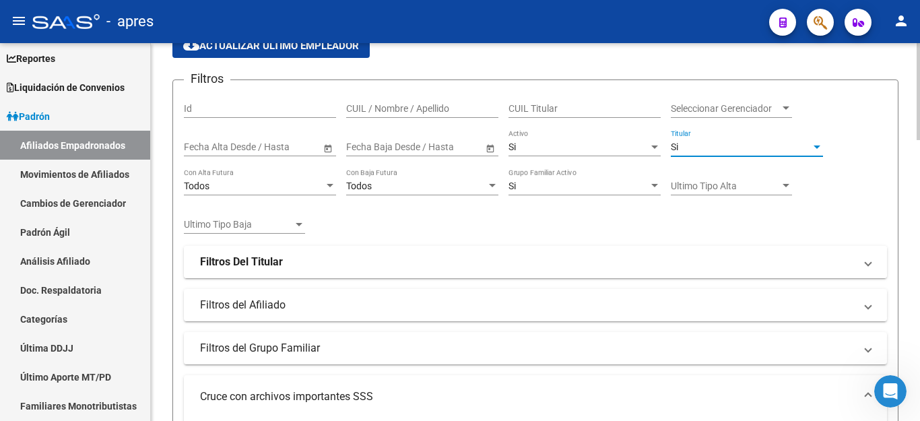
click at [296, 265] on mat-panel-title "Filtros Del Titular" at bounding box center [527, 262] width 655 height 15
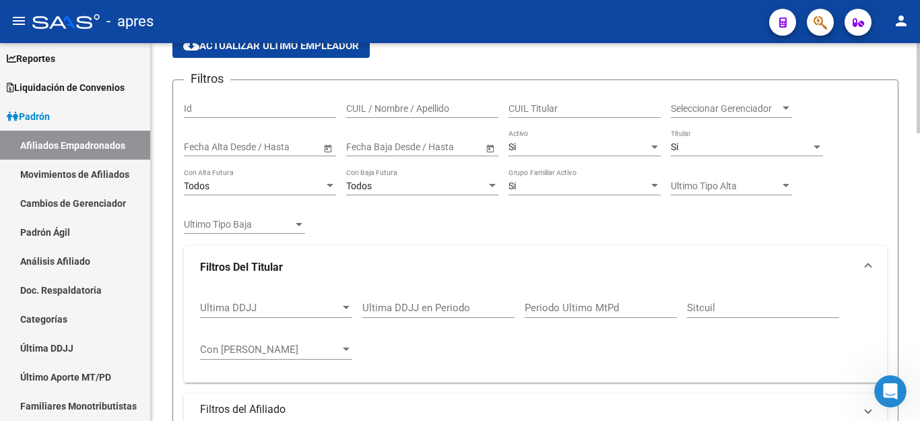
click at [344, 311] on div at bounding box center [346, 308] width 12 height 11
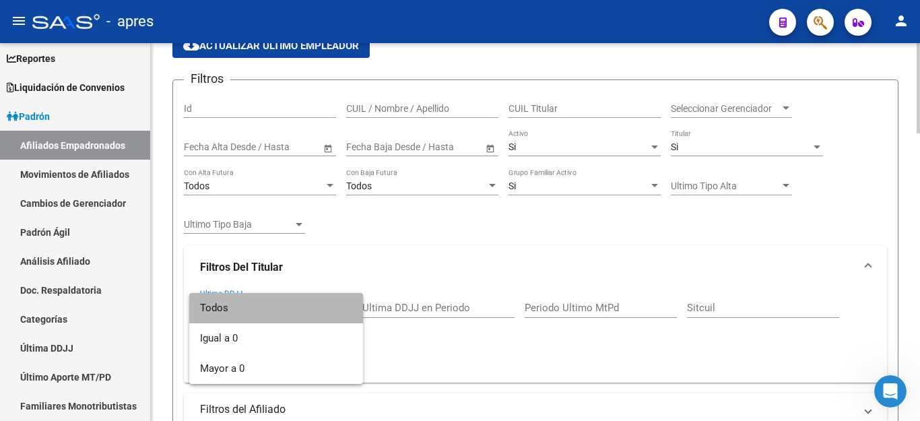
click at [344, 311] on span "Todos" at bounding box center [276, 308] width 152 height 30
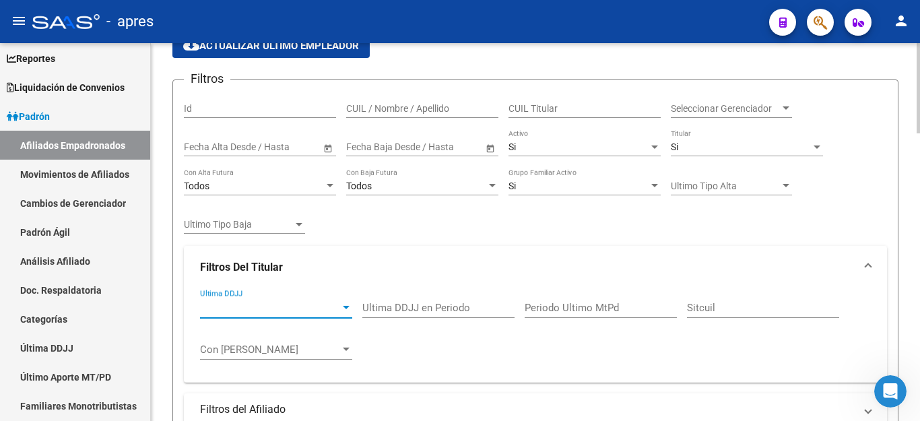
scroll to position [202, 0]
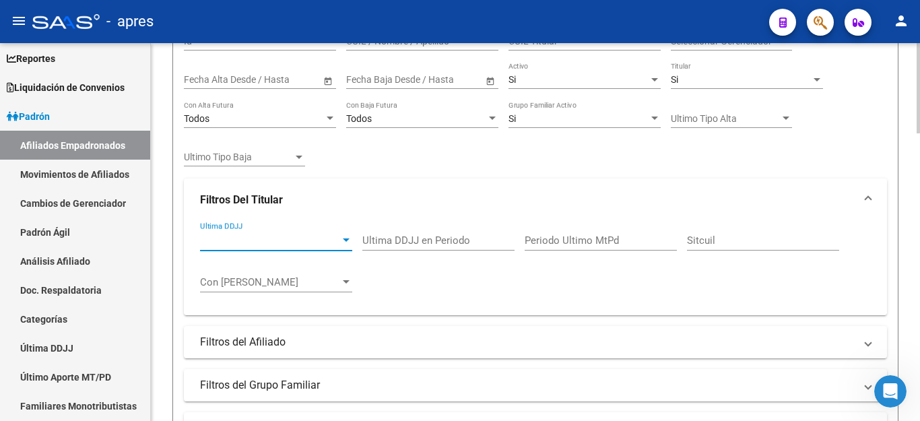
click at [352, 284] on div "Ultima DDJJ Ultima DDJJ Ultima DDJJ en Periodo Periodo Ultimo MtPd Sitcuil Con …" at bounding box center [535, 264] width 671 height 84
click at [348, 285] on div at bounding box center [346, 282] width 12 height 11
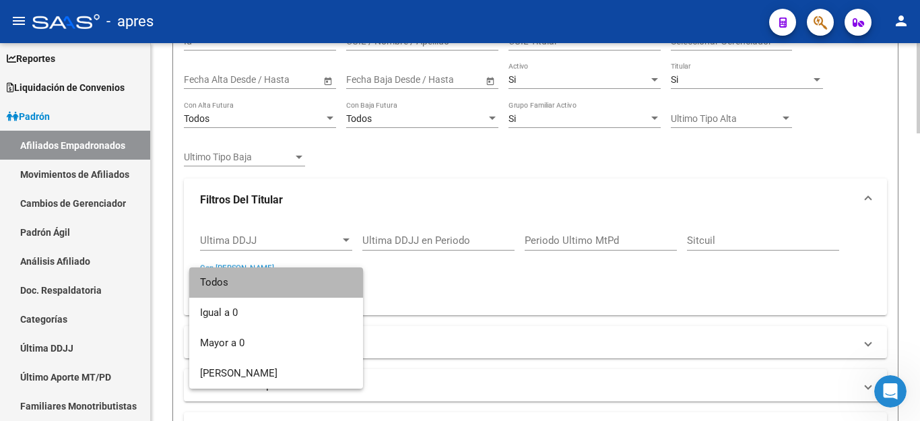
click at [348, 285] on span "Todos" at bounding box center [276, 282] width 152 height 30
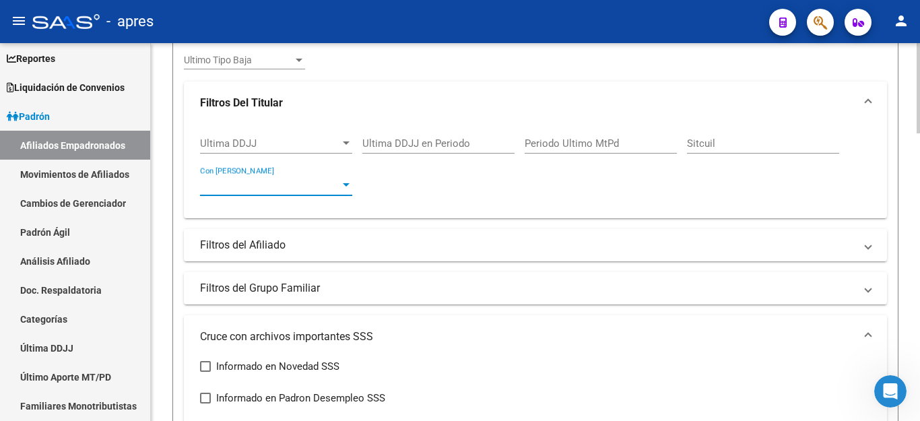
scroll to position [337, 0]
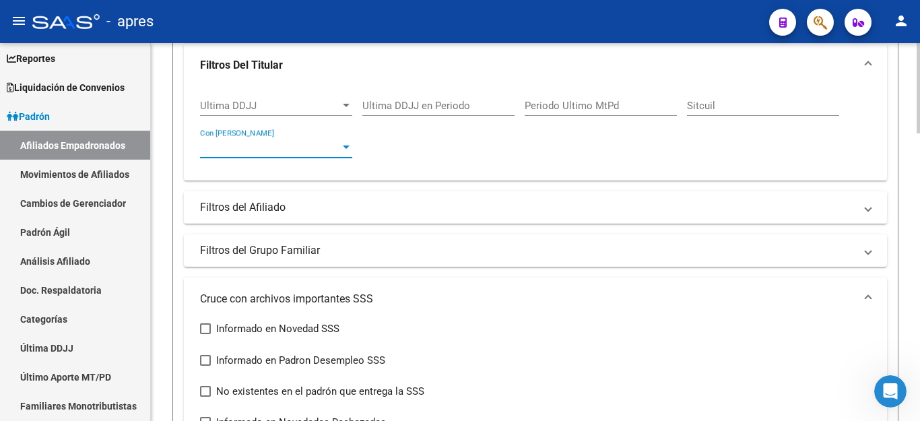
click at [374, 212] on mat-panel-title "Filtros del Afiliado" at bounding box center [527, 207] width 655 height 15
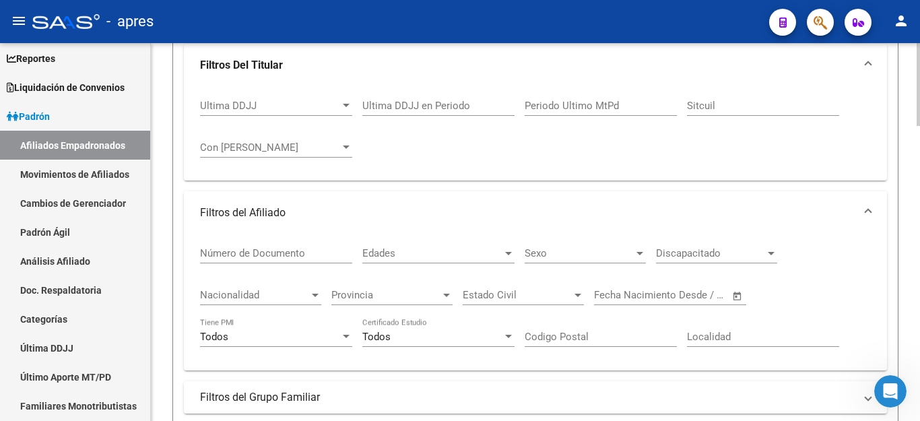
scroll to position [539, 0]
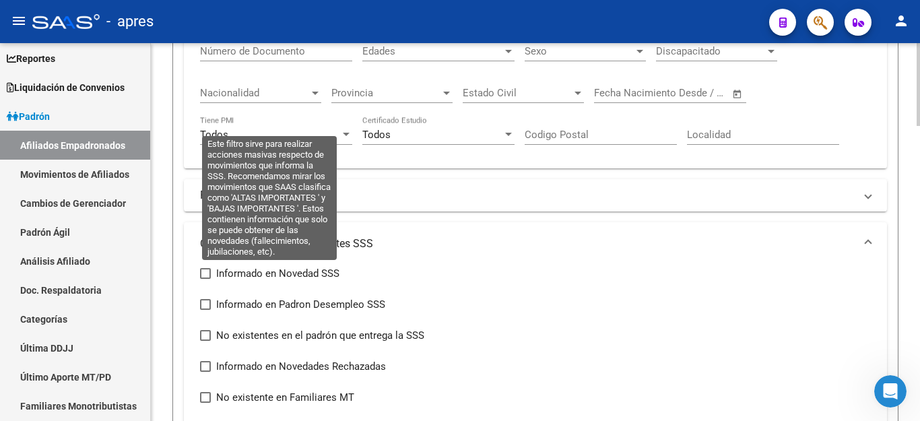
click at [201, 278] on span at bounding box center [205, 273] width 11 height 11
click at [205, 279] on input "Informado en Novedad SSS" at bounding box center [205, 279] width 1 height 1
checkbox input "true"
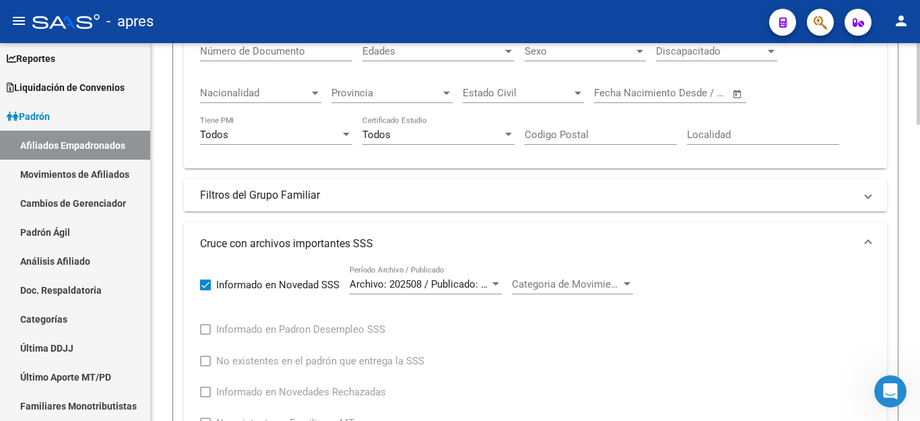
click at [554, 283] on span "Categoria de Movimiento" at bounding box center [566, 284] width 109 height 12
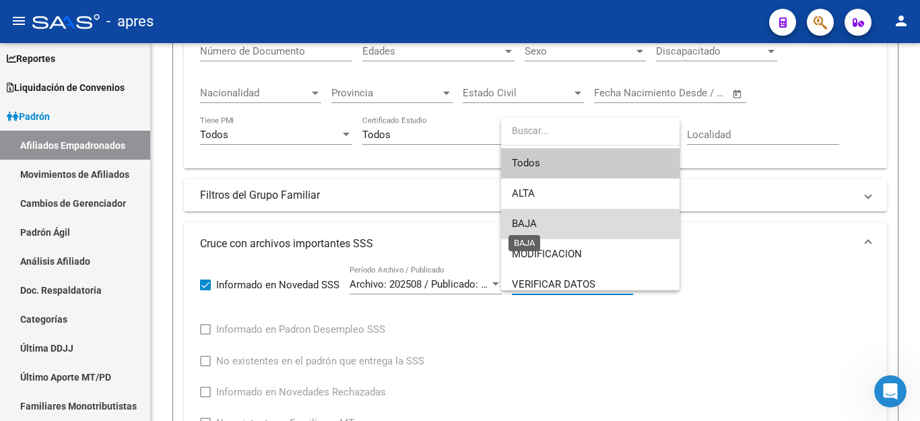
click at [530, 227] on span "BAJA" at bounding box center [524, 224] width 25 height 12
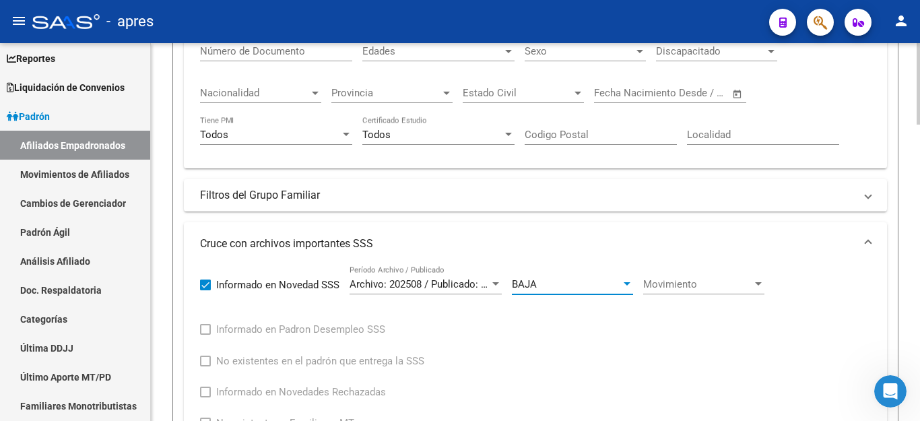
click at [716, 274] on div "Movimiento Movimiento" at bounding box center [703, 279] width 121 height 29
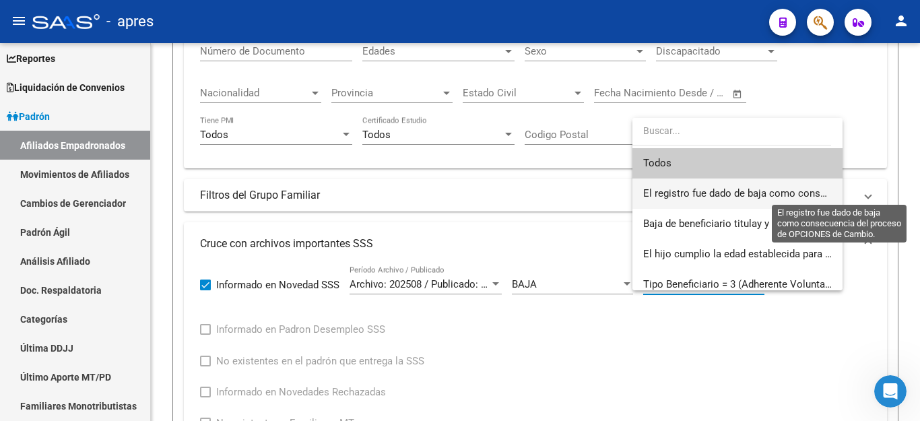
click at [709, 193] on span "El registro fue dado de baja como consecuencia del proceso de OPCIONES de Cambi…" at bounding box center [839, 193] width 392 height 12
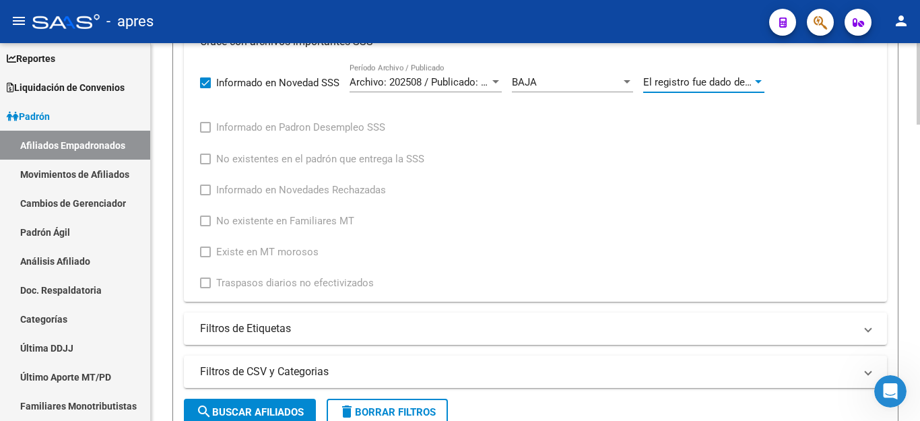
scroll to position [876, 0]
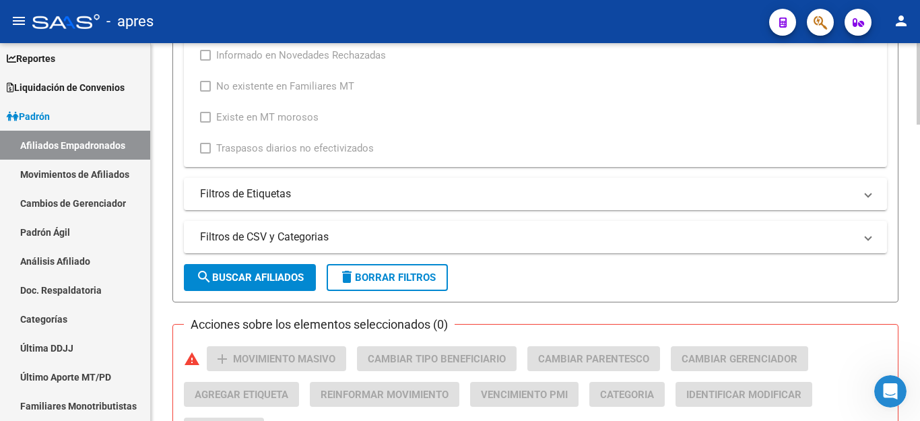
click at [201, 277] on mat-icon "search" at bounding box center [204, 277] width 16 height 16
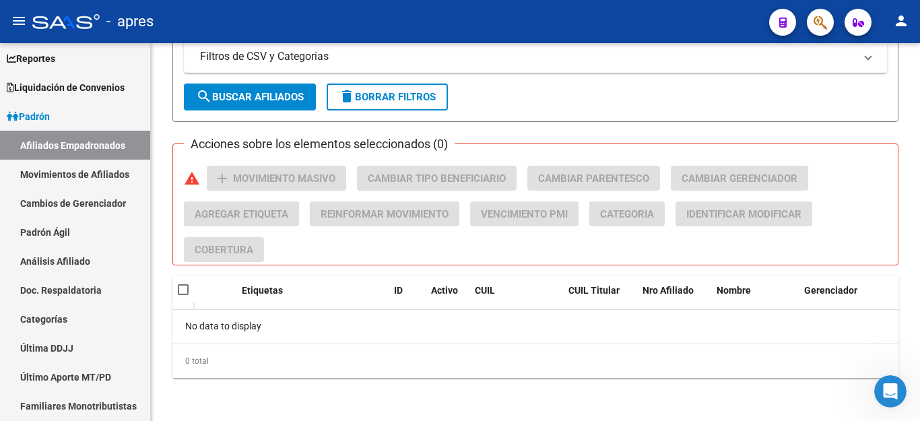
scroll to position [787, 0]
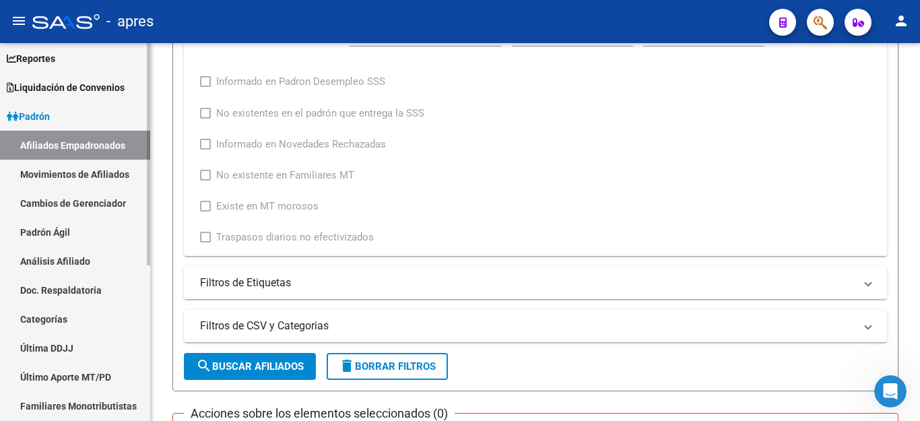
click at [55, 179] on link "Movimientos de Afiliados" at bounding box center [75, 174] width 150 height 29
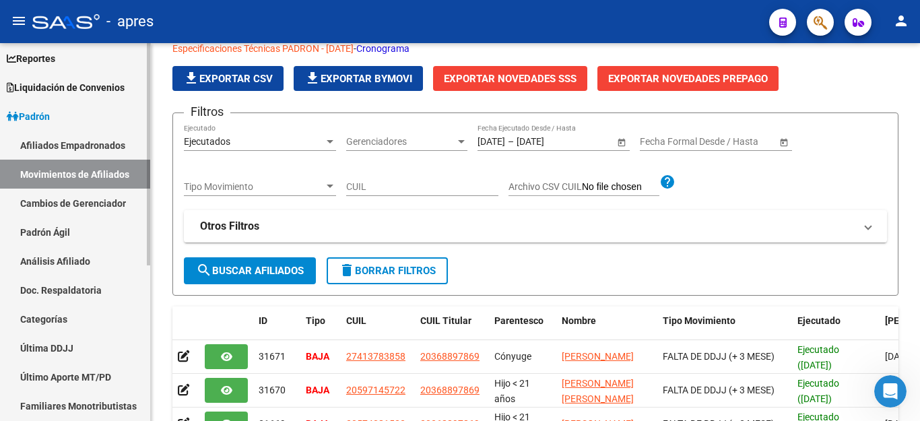
scroll to position [407, 0]
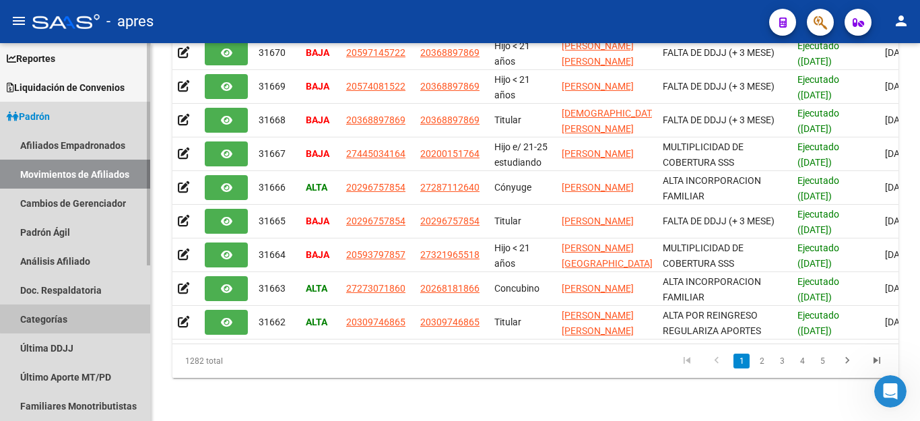
click at [76, 310] on link "Categorías" at bounding box center [75, 319] width 150 height 29
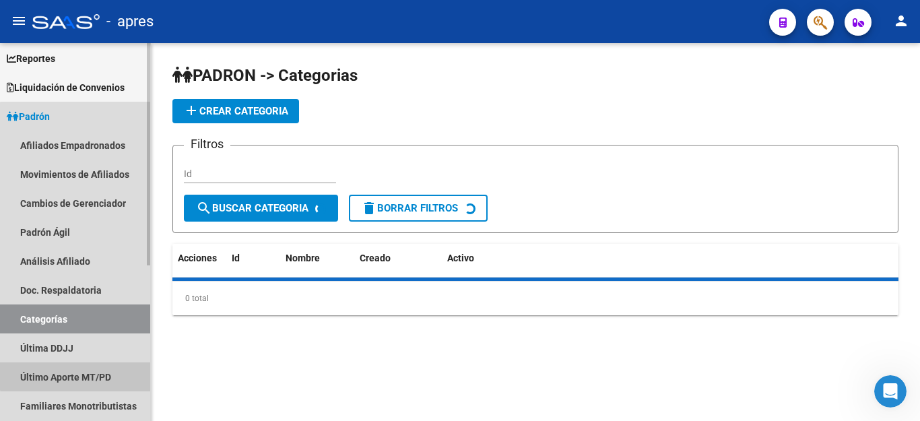
click at [77, 370] on link "Último Aporte MT/PD" at bounding box center [75, 376] width 150 height 29
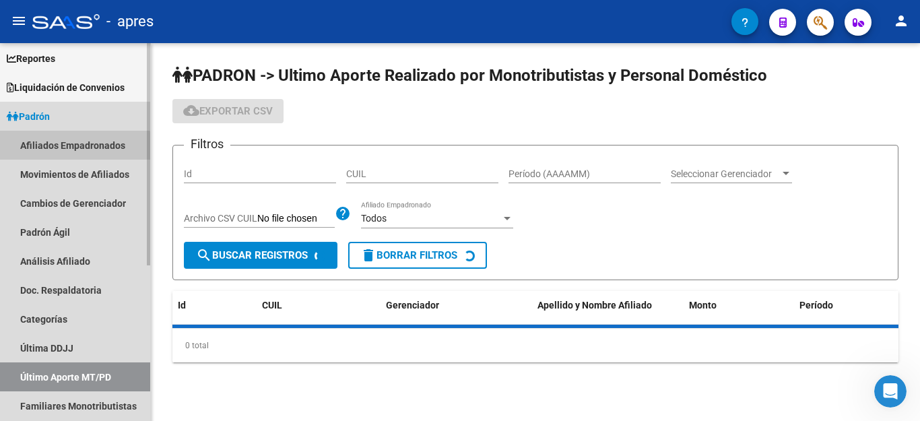
click at [65, 148] on link "Afiliados Empadronados" at bounding box center [75, 145] width 150 height 29
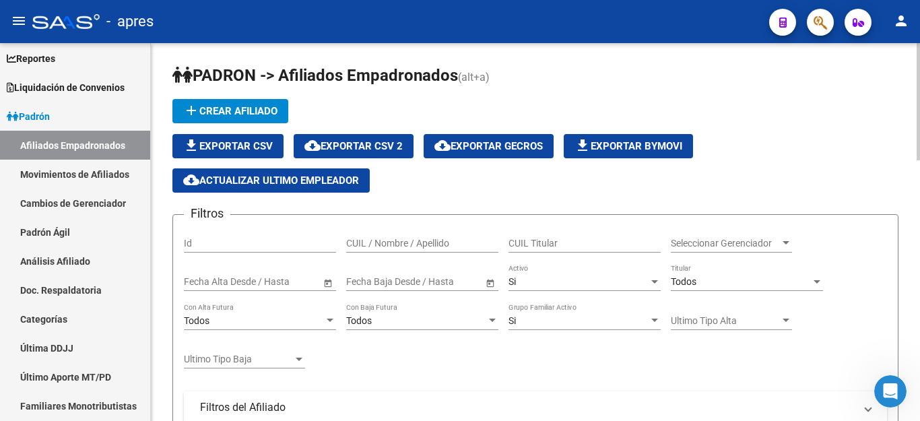
scroll to position [67, 0]
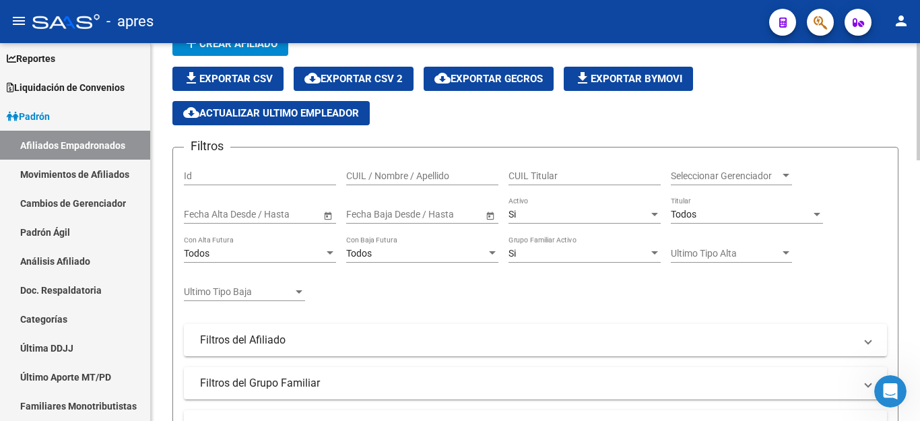
click at [698, 209] on div "Todos" at bounding box center [741, 214] width 140 height 11
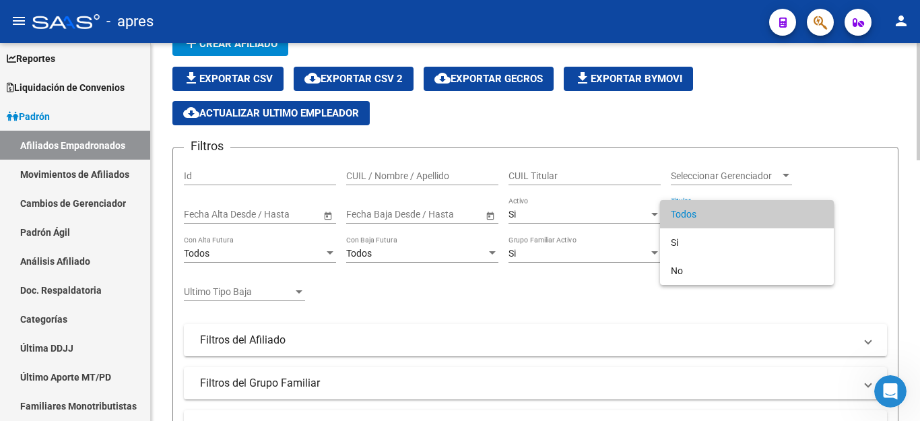
click at [602, 216] on div at bounding box center [460, 210] width 920 height 421
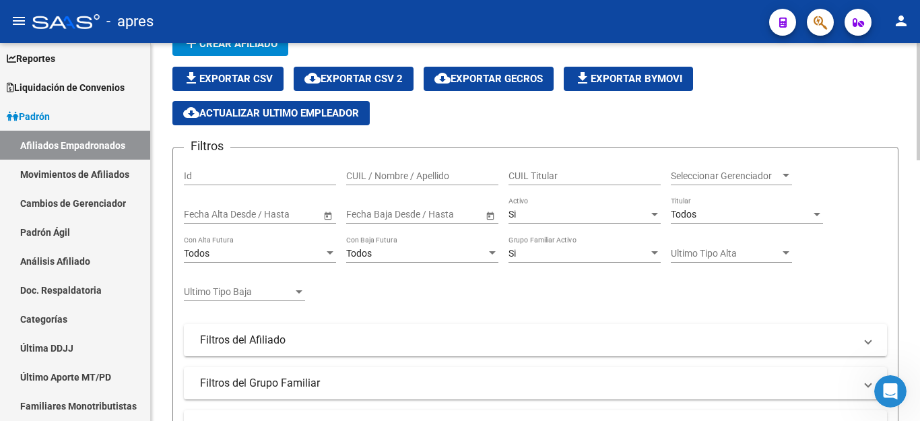
click at [602, 216] on div "Si" at bounding box center [579, 214] width 140 height 11
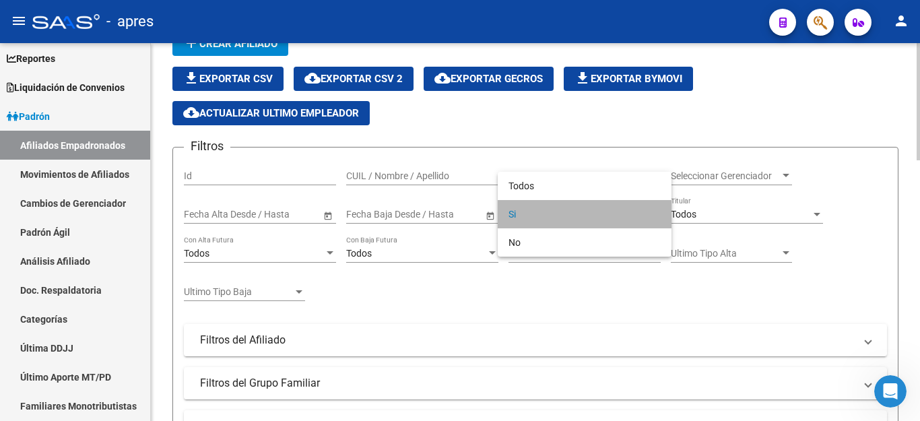
click at [602, 216] on span "Si" at bounding box center [585, 214] width 152 height 28
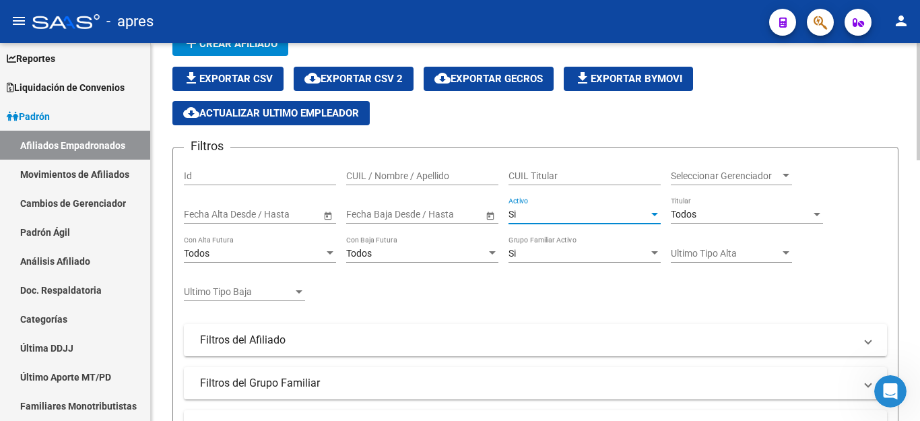
click at [699, 207] on div "Todos Titular" at bounding box center [747, 210] width 152 height 27
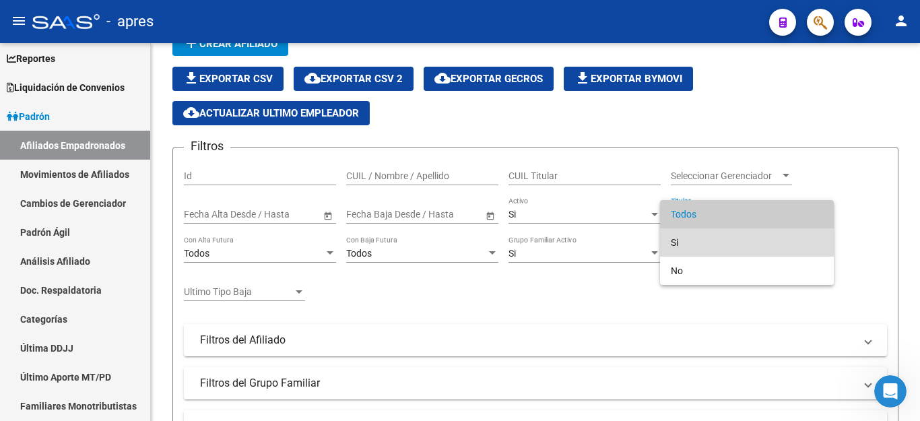
click at [691, 252] on span "Si" at bounding box center [747, 242] width 152 height 28
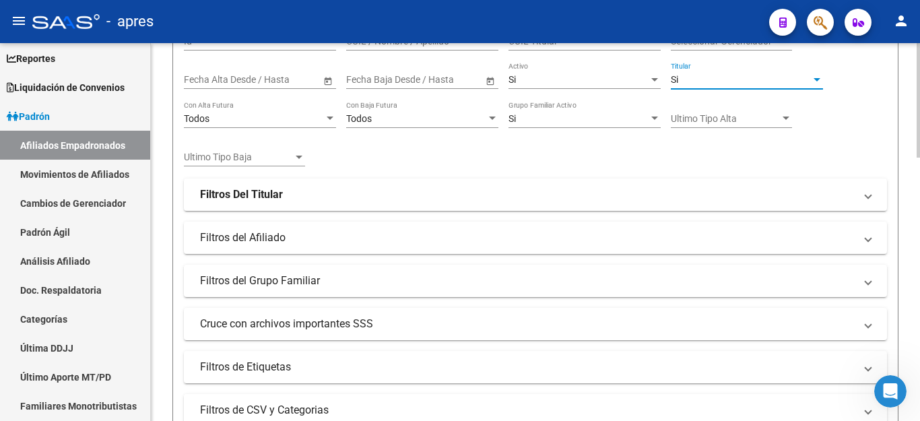
scroll to position [337, 0]
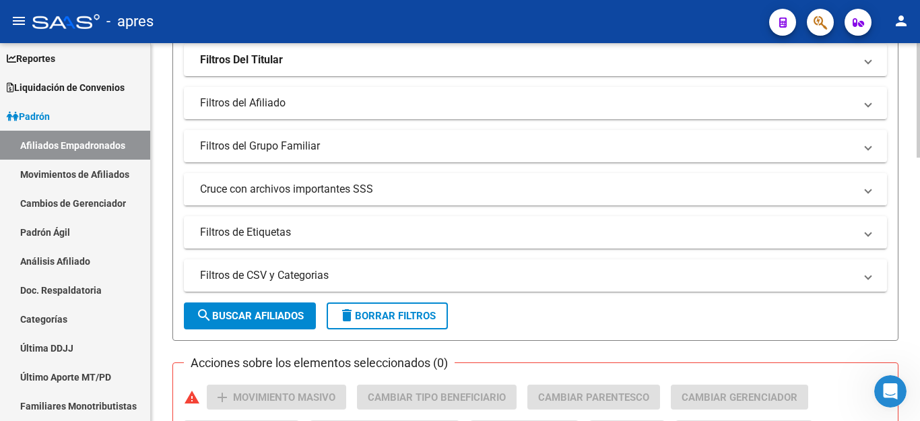
click at [265, 186] on mat-panel-title "Cruce con archivos importantes SSS" at bounding box center [527, 189] width 655 height 15
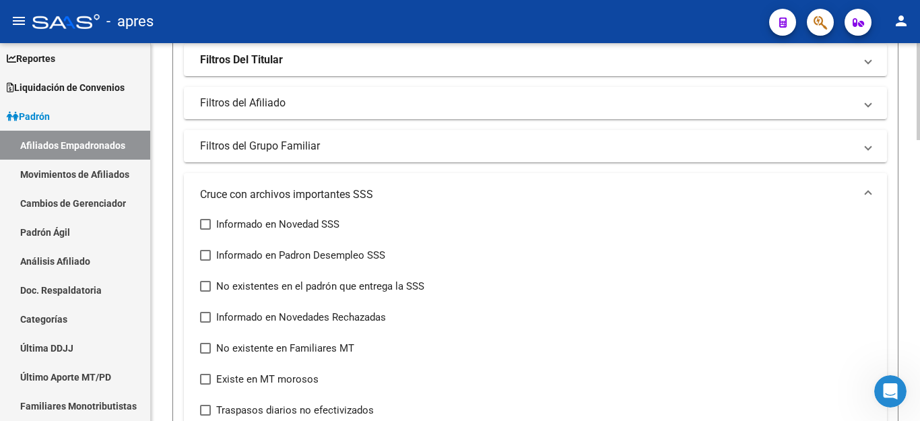
scroll to position [404, 0]
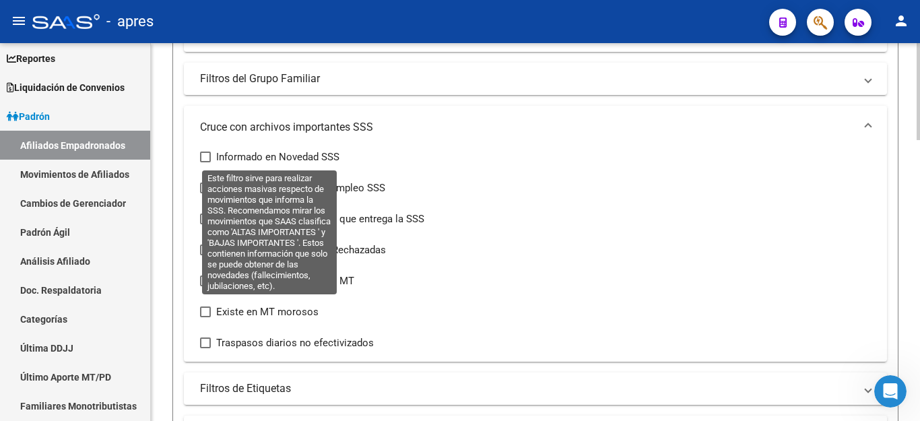
click at [204, 160] on span at bounding box center [205, 157] width 11 height 11
click at [205, 162] on input "Informado en Novedad SSS" at bounding box center [205, 162] width 1 height 1
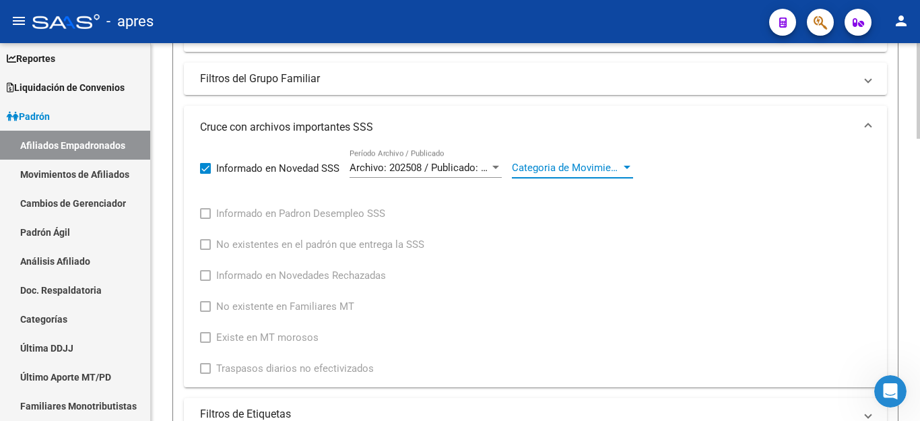
click at [551, 164] on span "Categoria de Movimiento" at bounding box center [566, 168] width 109 height 12
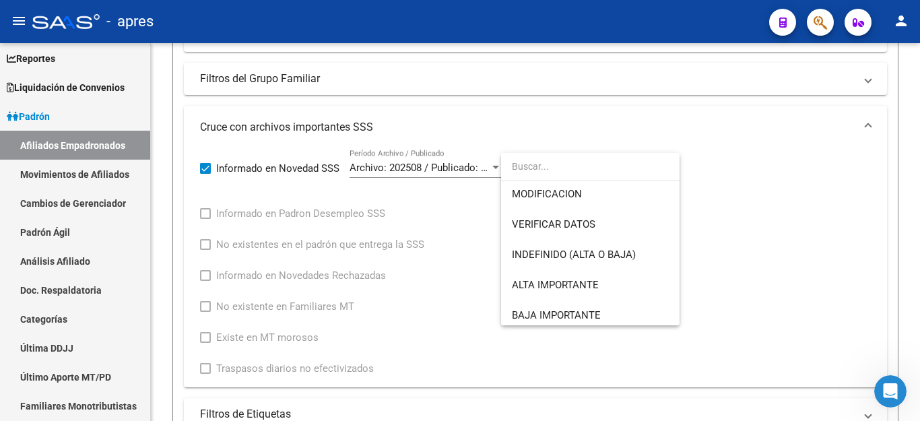
scroll to position [100, 0]
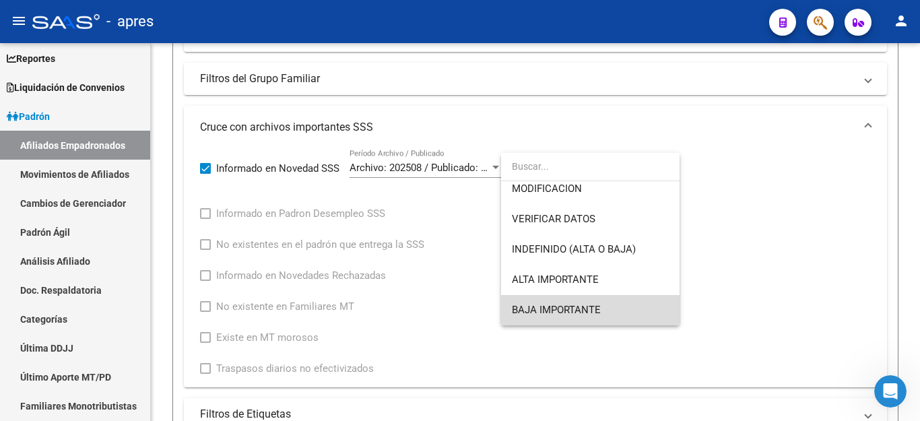
click at [590, 301] on span "BAJA IMPORTANTE" at bounding box center [590, 310] width 157 height 30
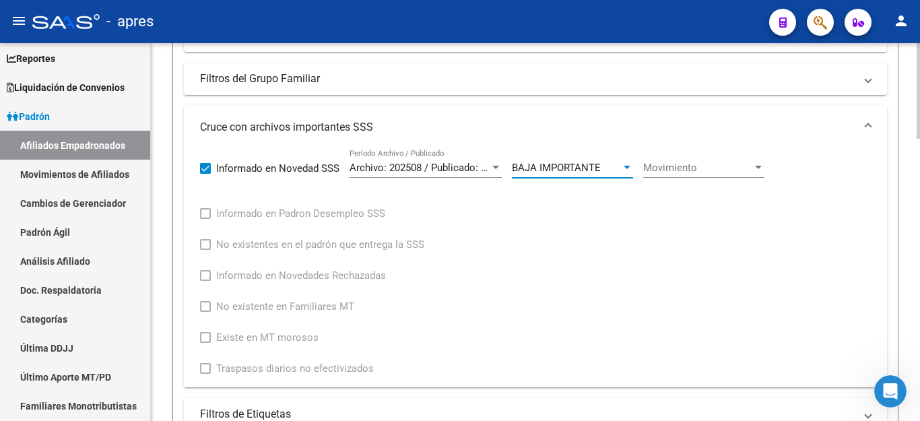
click at [658, 154] on div "Movimiento Movimiento" at bounding box center [703, 163] width 121 height 29
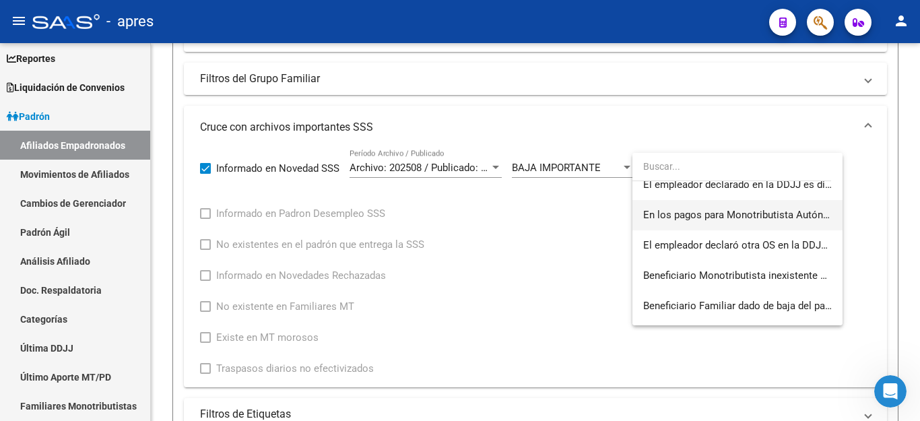
scroll to position [222, 0]
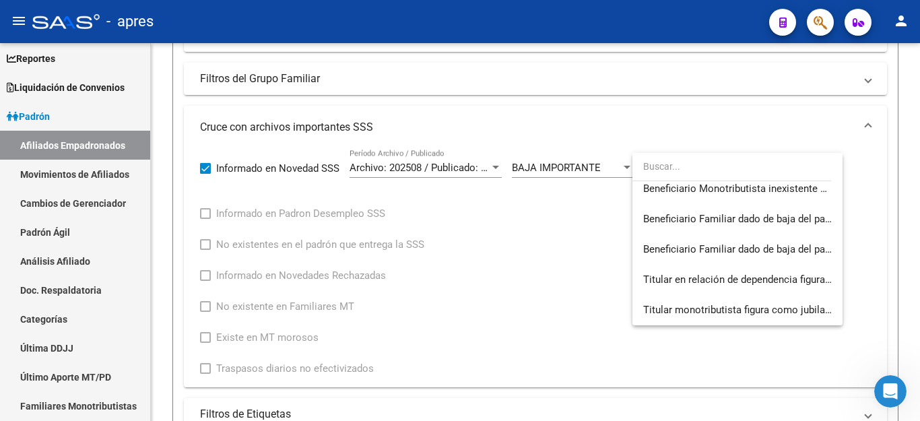
click at [548, 161] on div at bounding box center [460, 210] width 920 height 421
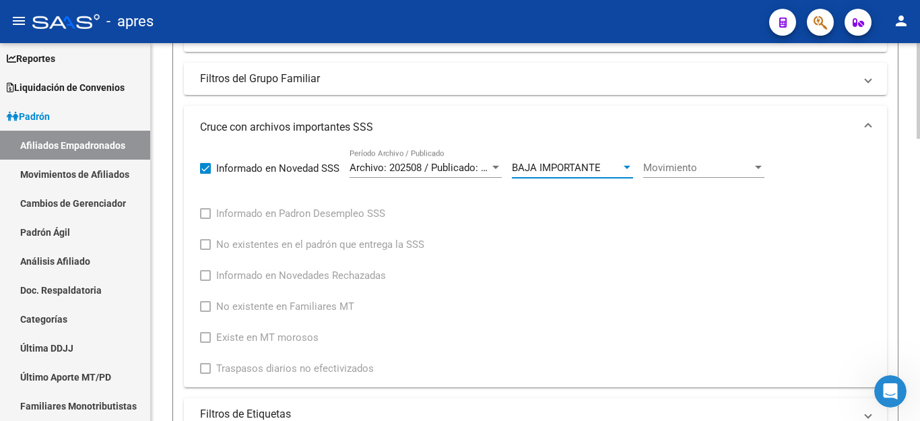
click at [547, 169] on span "BAJA IMPORTANTE" at bounding box center [556, 168] width 89 height 12
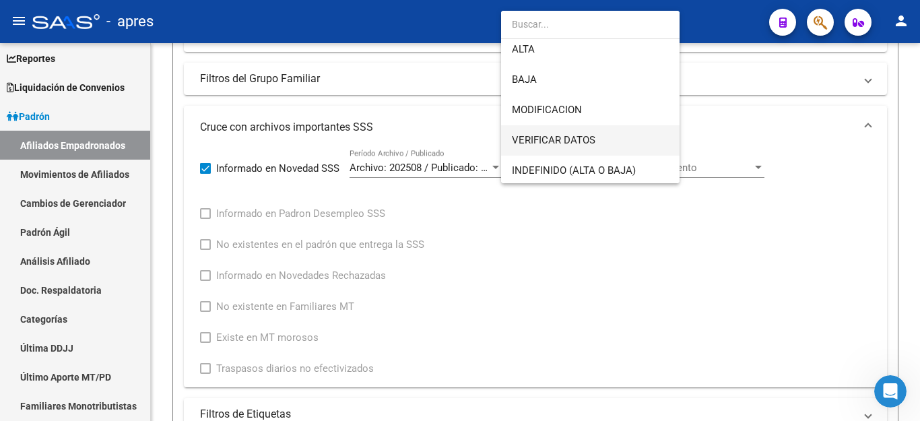
scroll to position [0, 0]
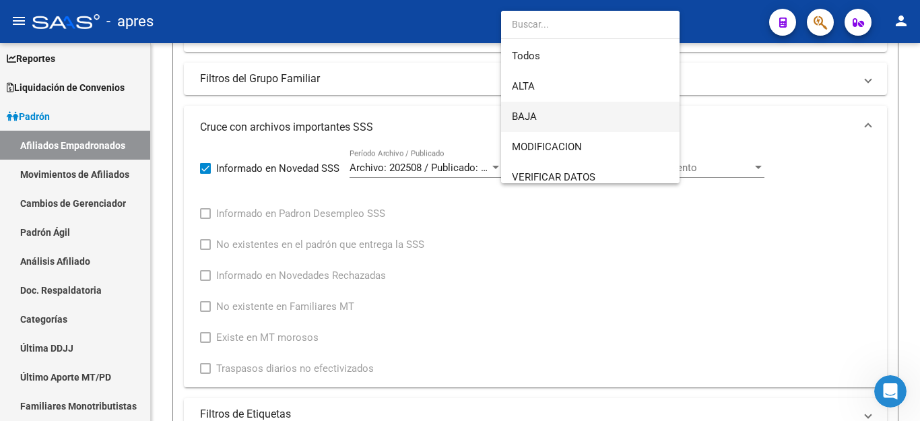
click at [546, 112] on span "BAJA" at bounding box center [590, 117] width 157 height 30
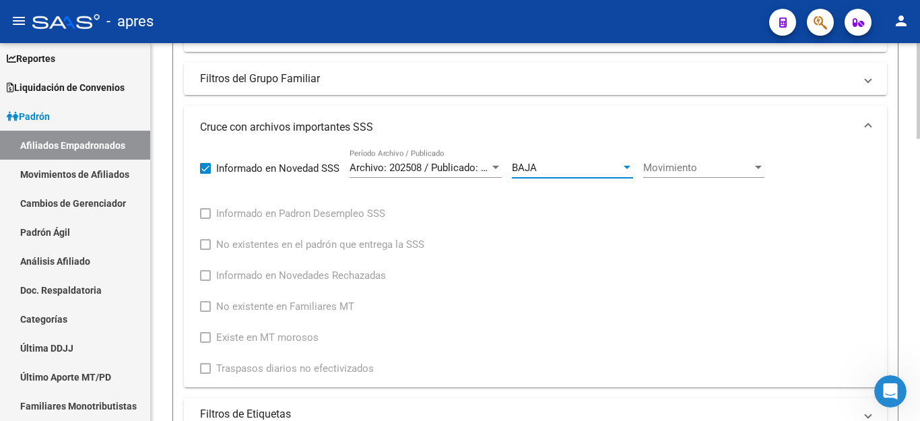
click at [695, 162] on span "Movimiento" at bounding box center [697, 168] width 109 height 12
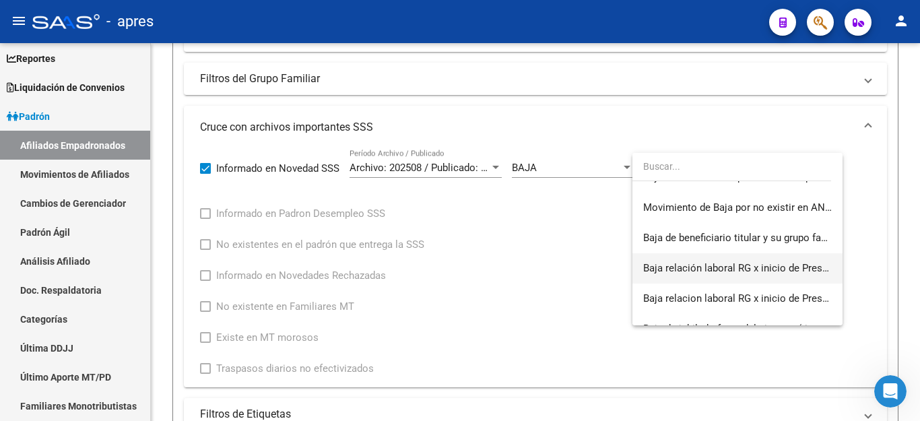
scroll to position [282, 0]
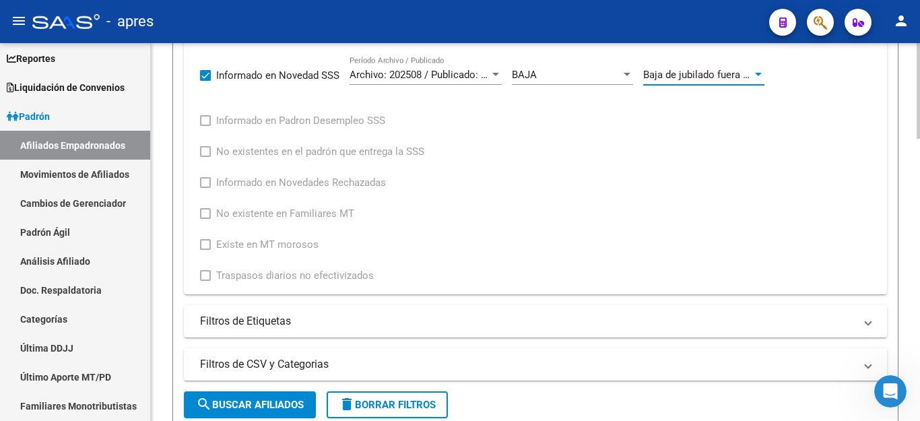
scroll to position [741, 0]
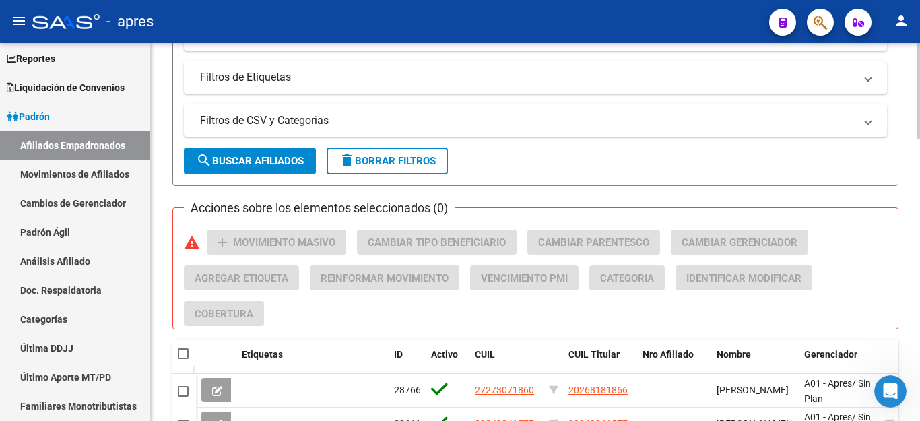
click at [230, 152] on button "search Buscar Afiliados" at bounding box center [250, 161] width 132 height 27
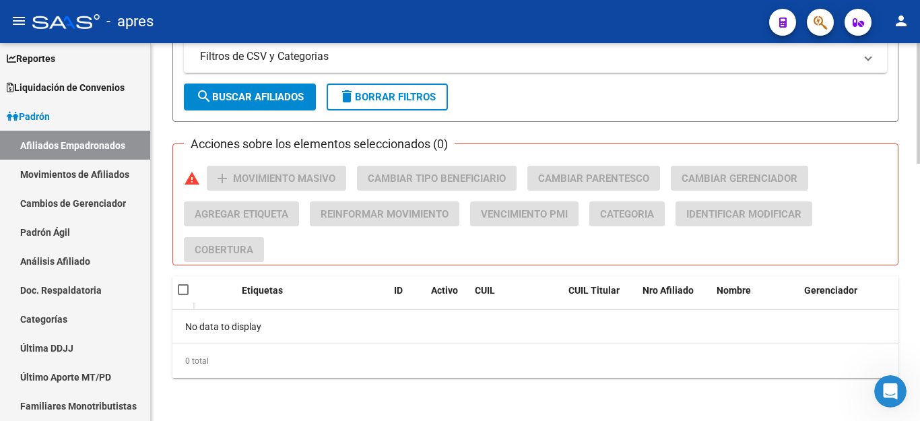
scroll to position [536, 0]
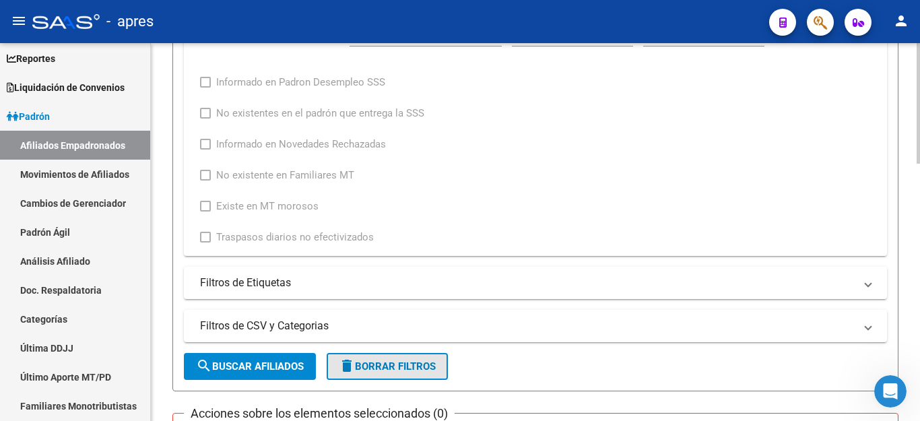
click at [436, 368] on span "delete Borrar Filtros" at bounding box center [387, 366] width 97 height 12
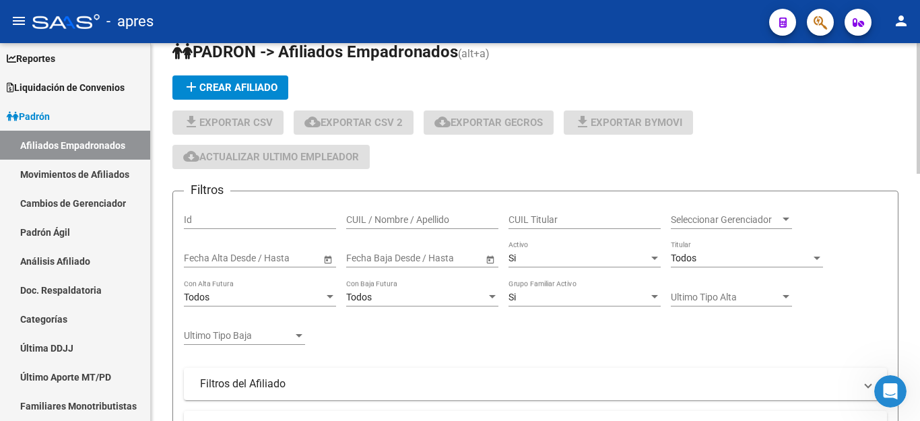
scroll to position [20, 0]
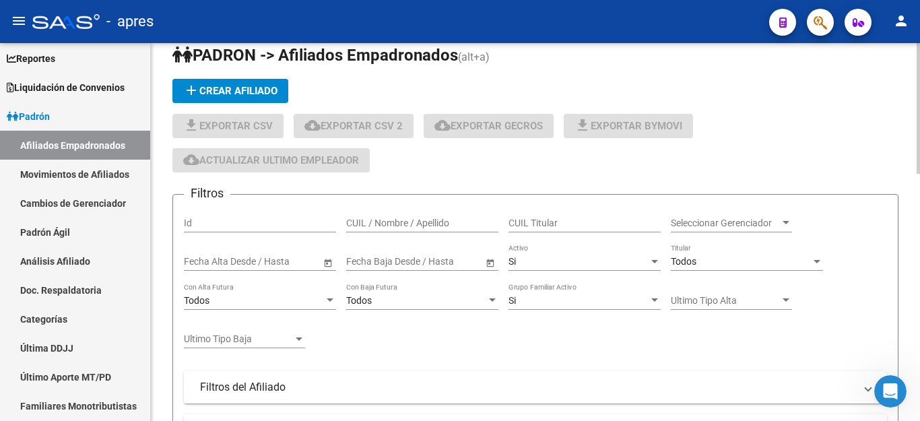
click at [565, 240] on div "CUIL Titular" at bounding box center [585, 224] width 152 height 38
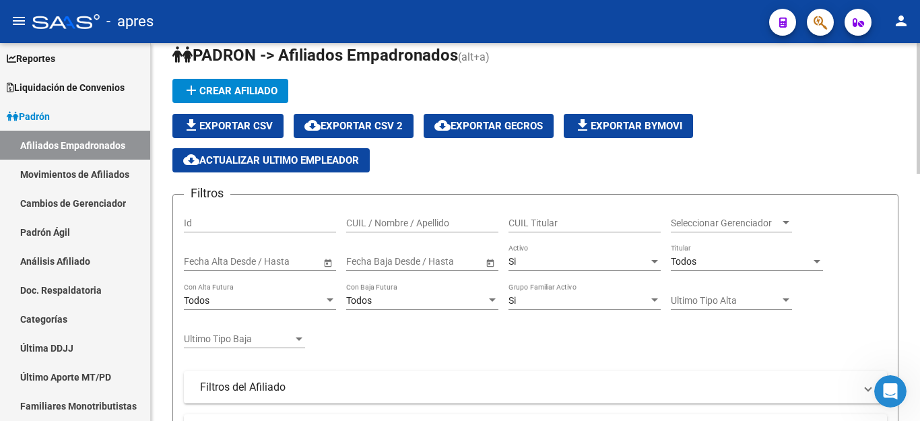
click at [555, 258] on div "Si" at bounding box center [579, 261] width 140 height 11
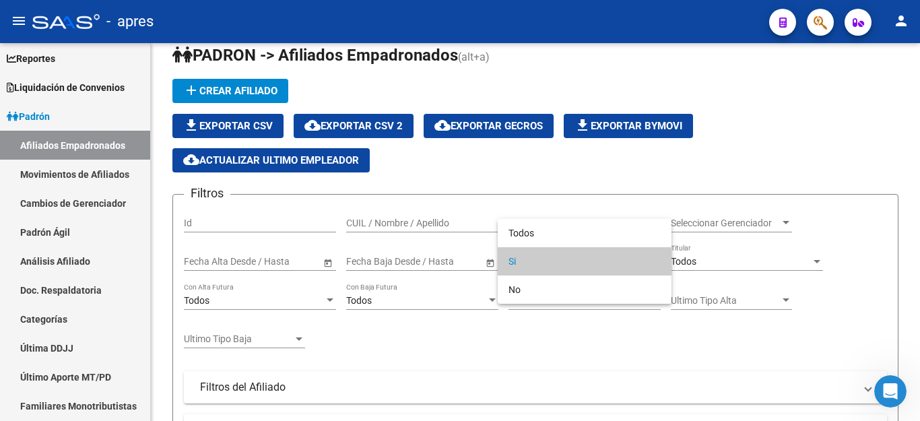
click at [557, 256] on span "Si" at bounding box center [585, 261] width 152 height 28
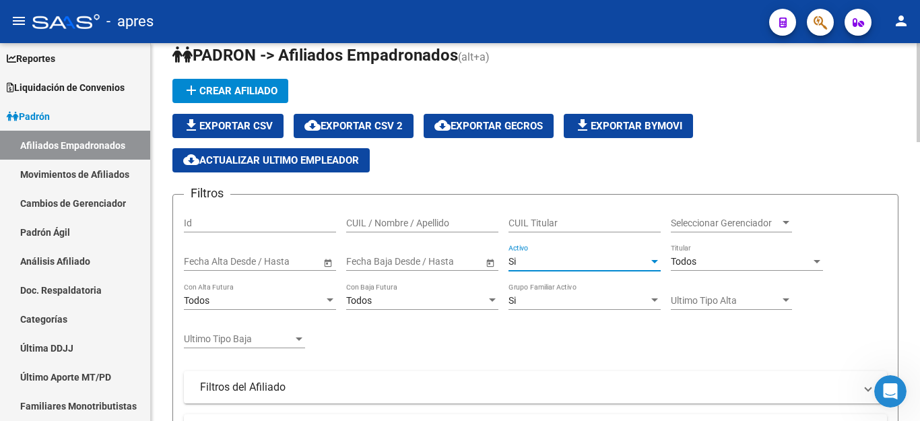
click at [728, 252] on div "Todos Titular" at bounding box center [747, 257] width 152 height 27
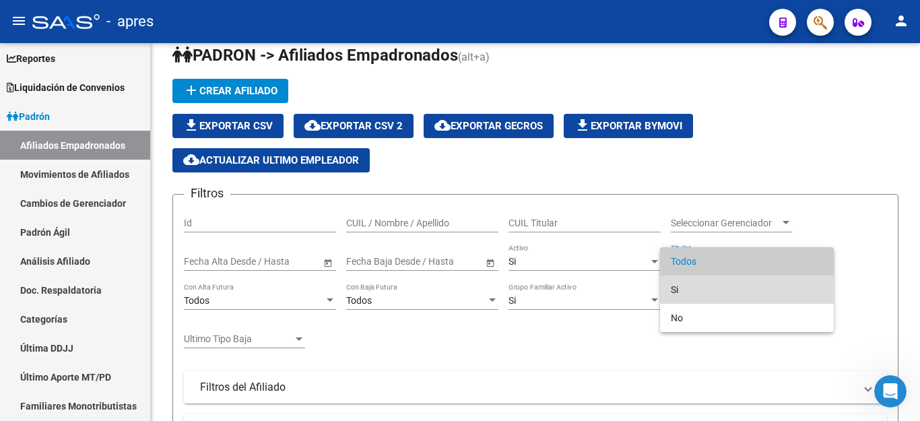
click at [706, 296] on span "Si" at bounding box center [747, 290] width 152 height 28
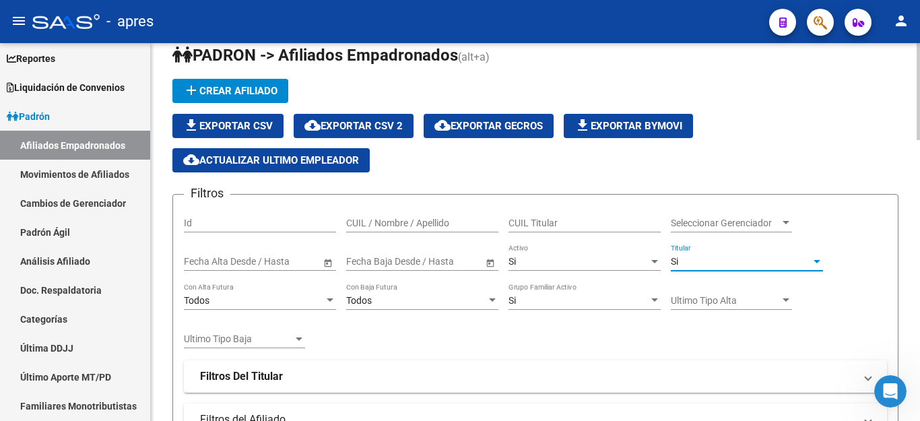
scroll to position [290, 0]
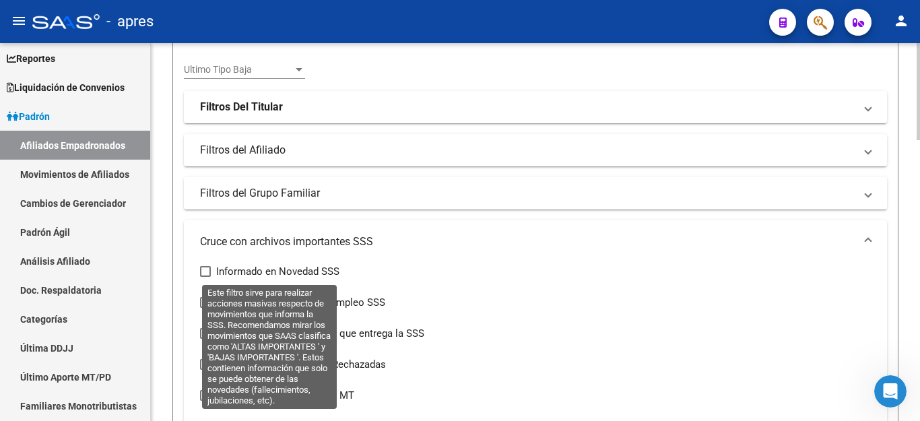
click at [206, 270] on span at bounding box center [205, 271] width 11 height 11
click at [205, 277] on input "Informado en Novedad SSS" at bounding box center [205, 277] width 1 height 1
checkbox input "true"
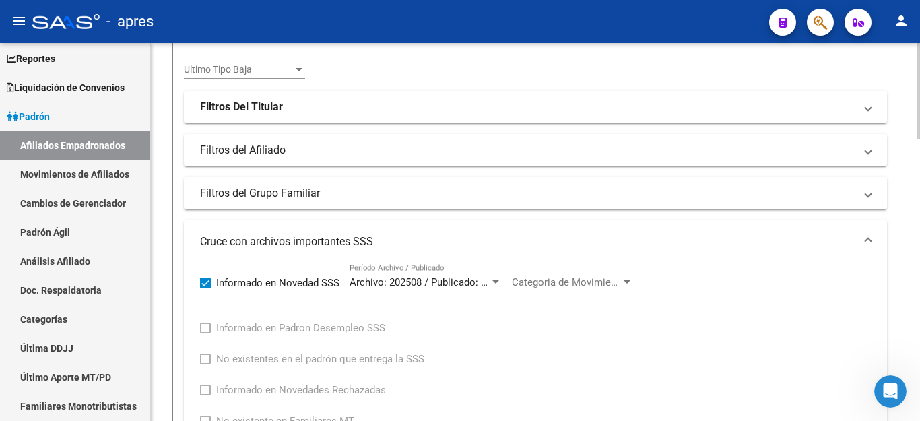
click at [550, 288] on span "Categoria de Movimiento" at bounding box center [566, 282] width 109 height 12
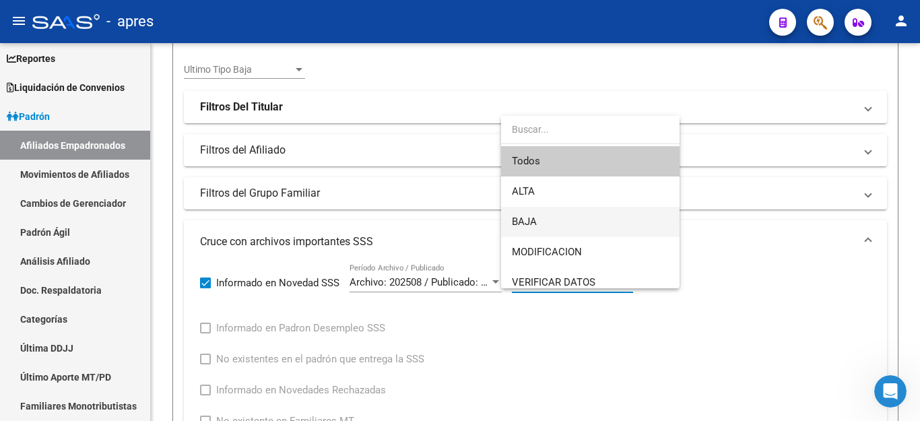
click at [567, 214] on span "BAJA" at bounding box center [590, 222] width 157 height 30
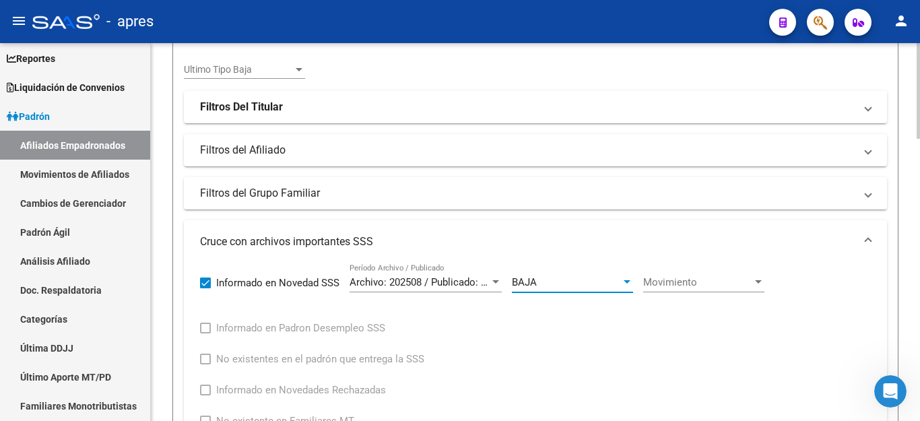
click at [718, 274] on div "Movimiento Movimiento" at bounding box center [703, 277] width 121 height 29
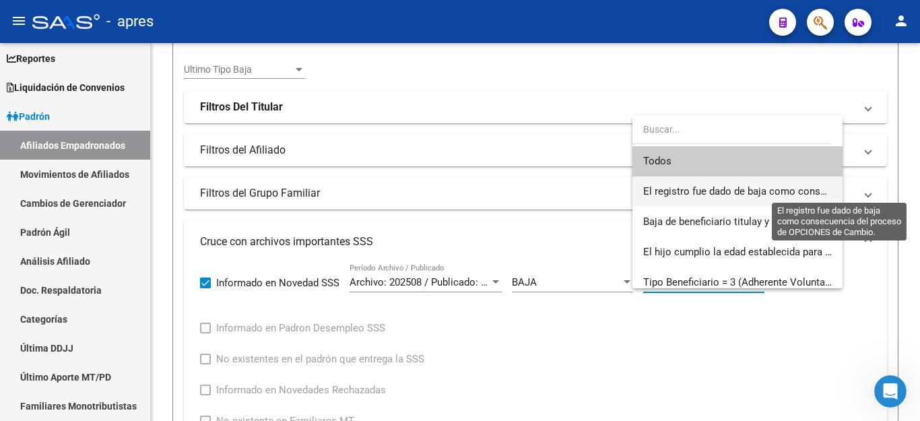
click at [683, 185] on span "El registro fue dado de baja como consecuencia del proceso de OPCIONES de Cambi…" at bounding box center [839, 191] width 392 height 12
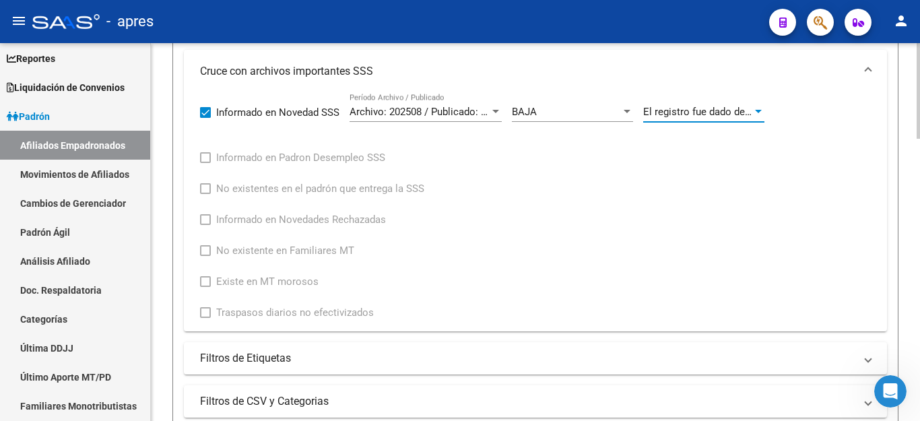
scroll to position [559, 0]
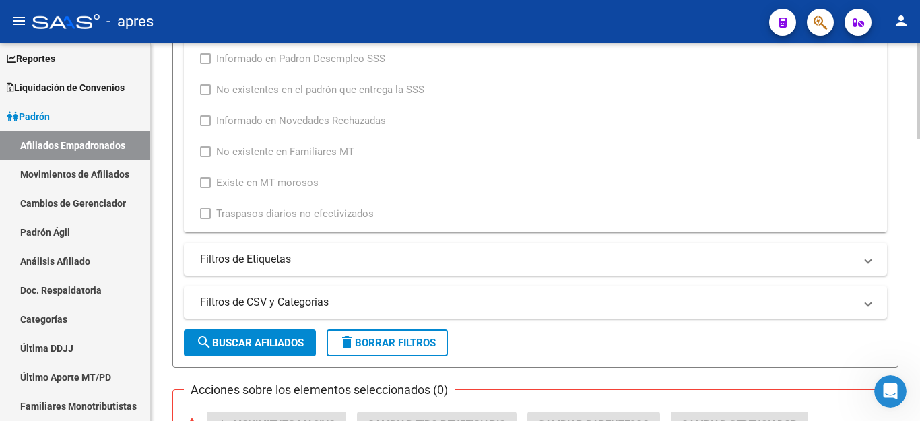
click at [226, 343] on span "search Buscar Afiliados" at bounding box center [250, 343] width 108 height 12
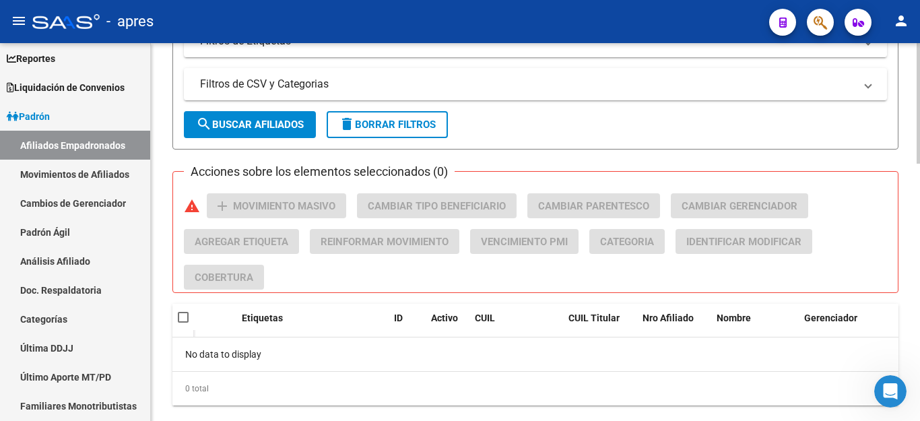
scroll to position [805, 0]
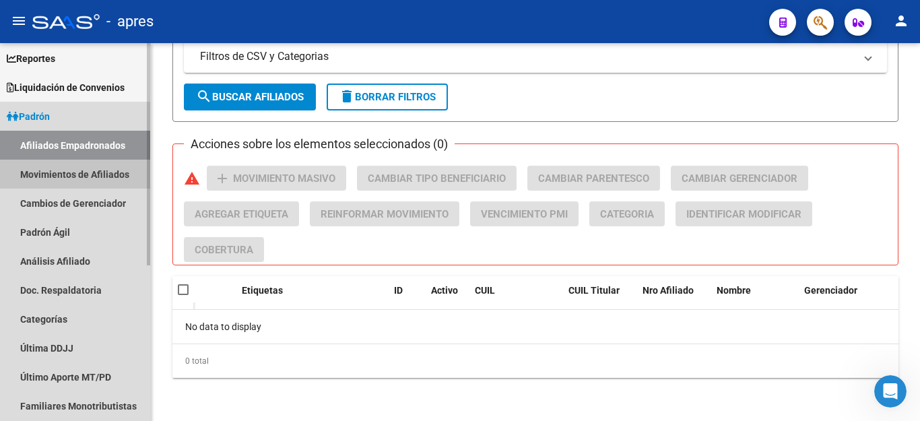
click at [63, 174] on link "Movimientos de Afiliados" at bounding box center [75, 174] width 150 height 29
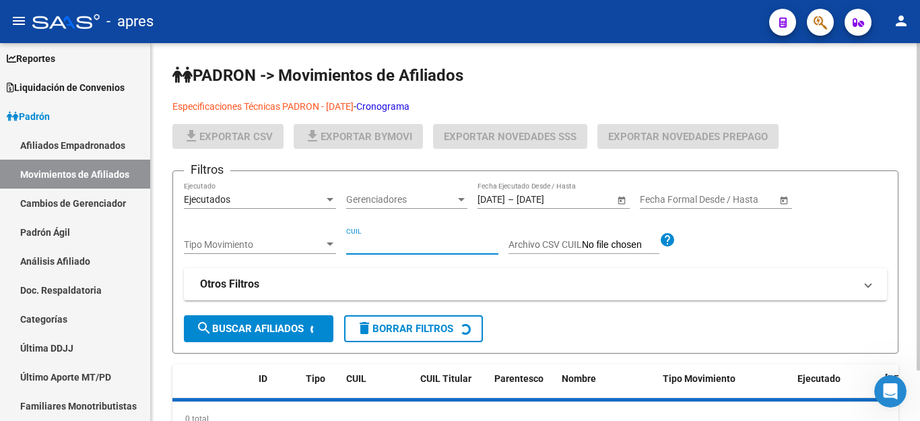
click at [368, 241] on input "CUIL" at bounding box center [422, 244] width 152 height 11
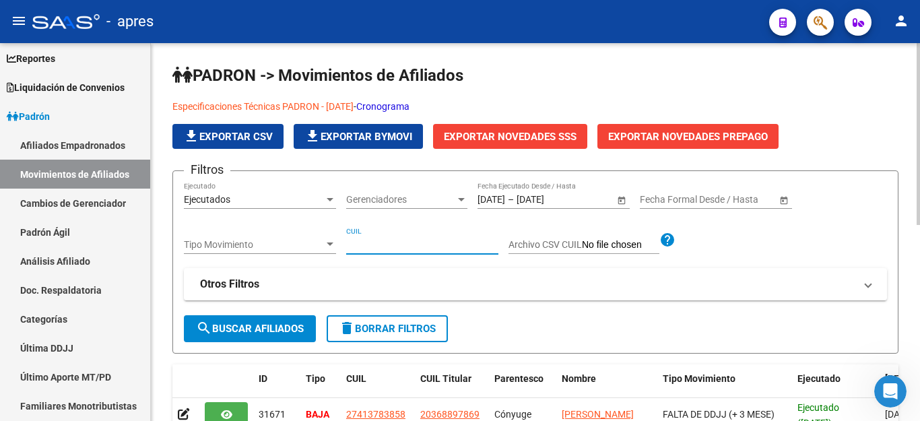
paste input "20426729130"
type input "20426729130"
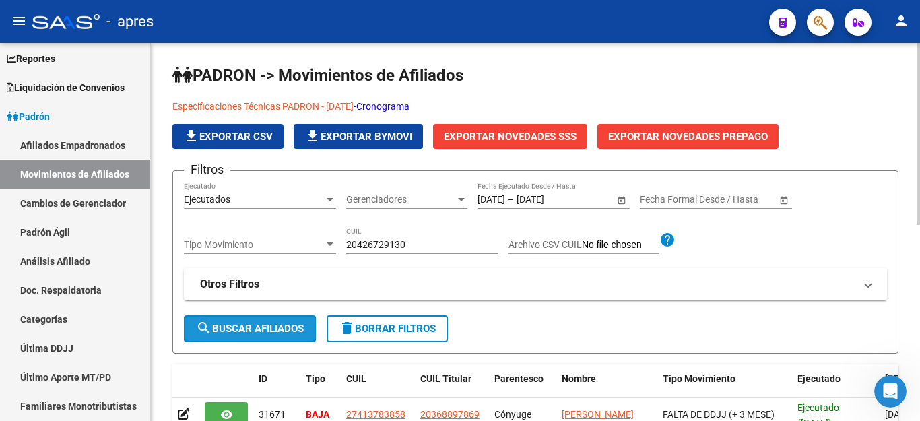
click at [275, 329] on span "search Buscar Afiliados" at bounding box center [250, 329] width 108 height 12
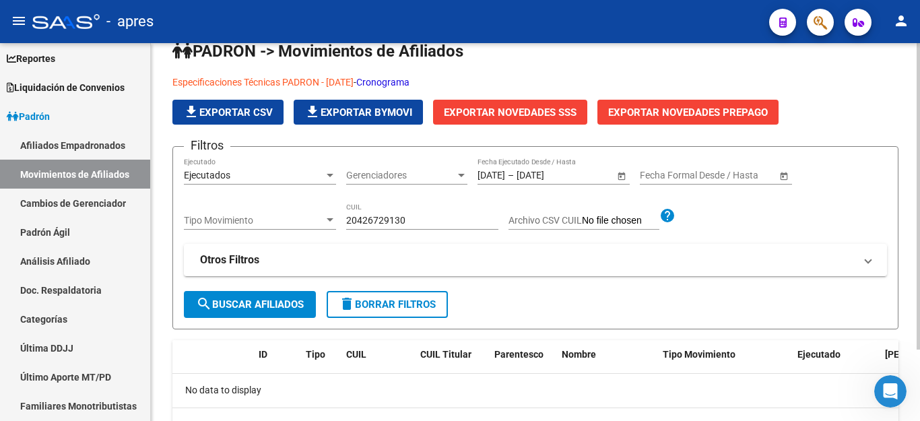
scroll to position [21, 0]
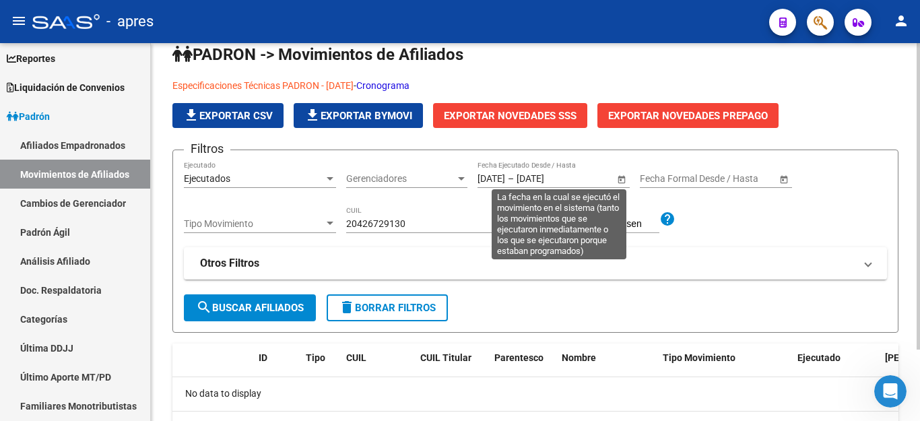
click at [543, 175] on input "[DATE]" at bounding box center [550, 178] width 66 height 11
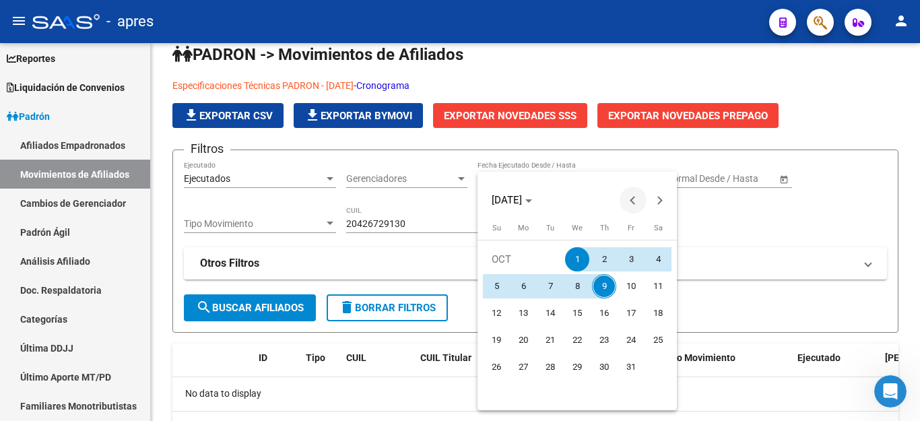
click at [633, 199] on button "Previous month" at bounding box center [633, 200] width 27 height 27
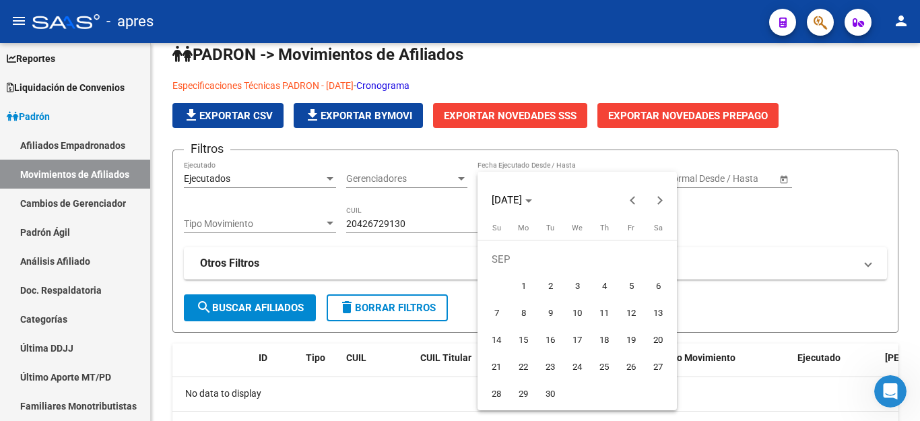
click at [513, 284] on span "1" at bounding box center [523, 286] width 24 height 24
type input "[DATE]"
click at [658, 198] on button "Next month" at bounding box center [660, 200] width 27 height 27
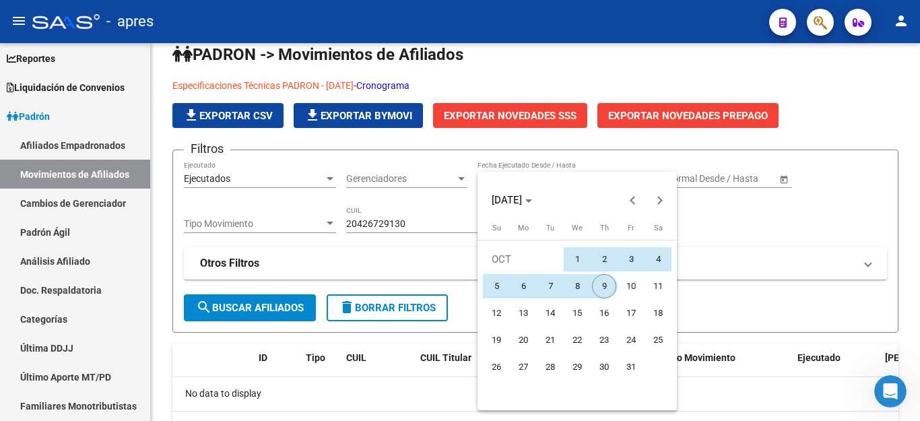
click at [603, 291] on span "9" at bounding box center [604, 286] width 24 height 24
type input "[DATE]"
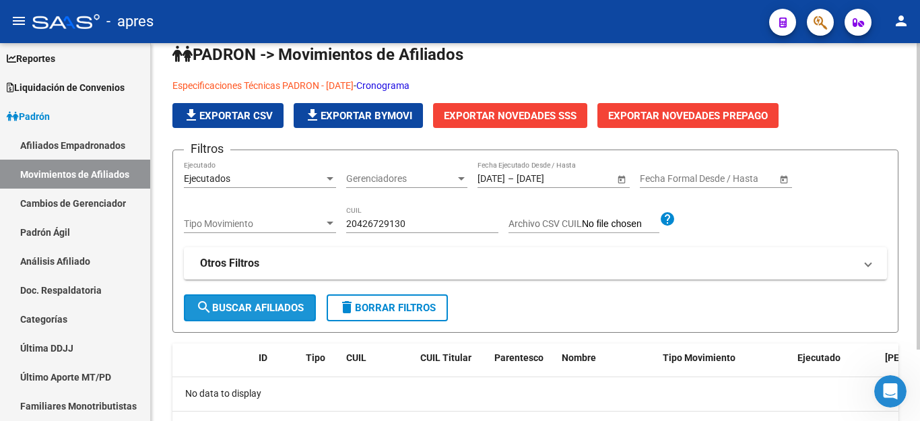
click at [269, 307] on span "search Buscar Afiliados" at bounding box center [250, 308] width 108 height 12
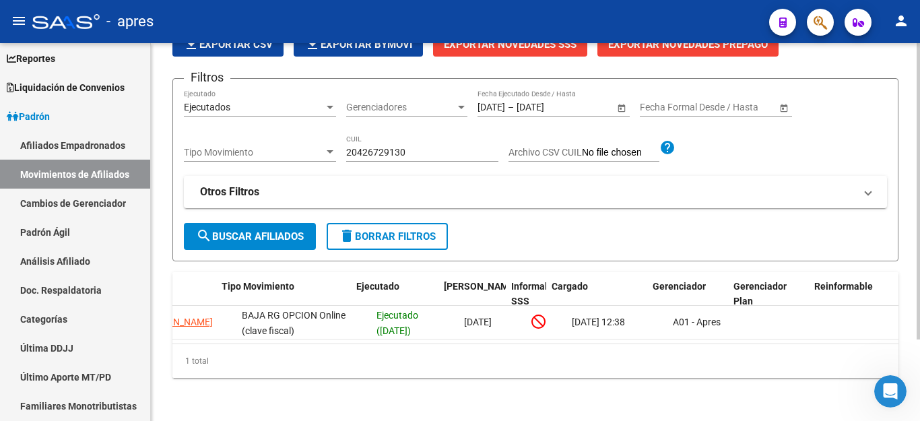
scroll to position [0, 554]
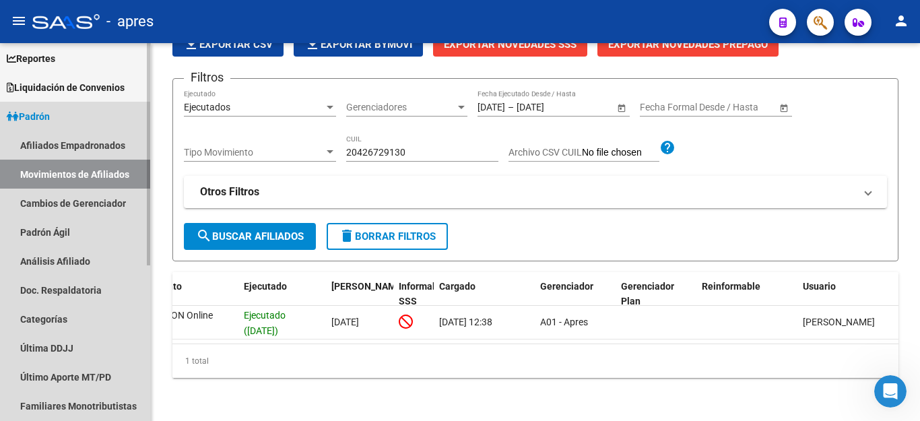
click at [52, 171] on link "Movimientos de Afiliados" at bounding box center [75, 174] width 150 height 29
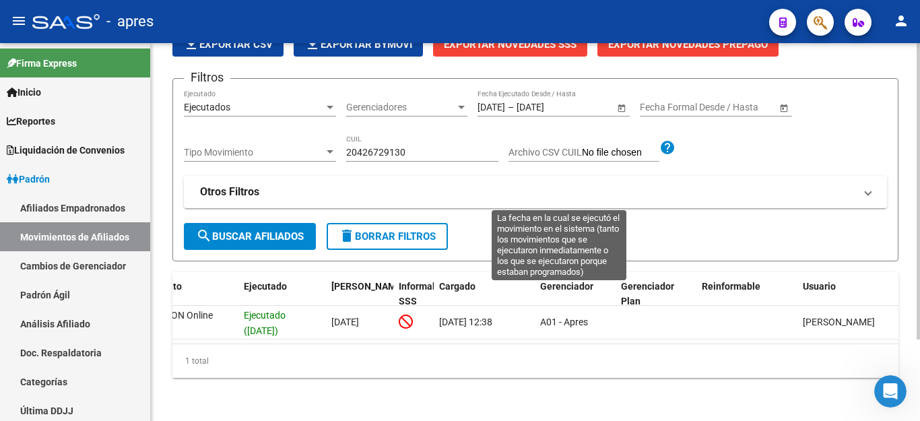
scroll to position [0, 0]
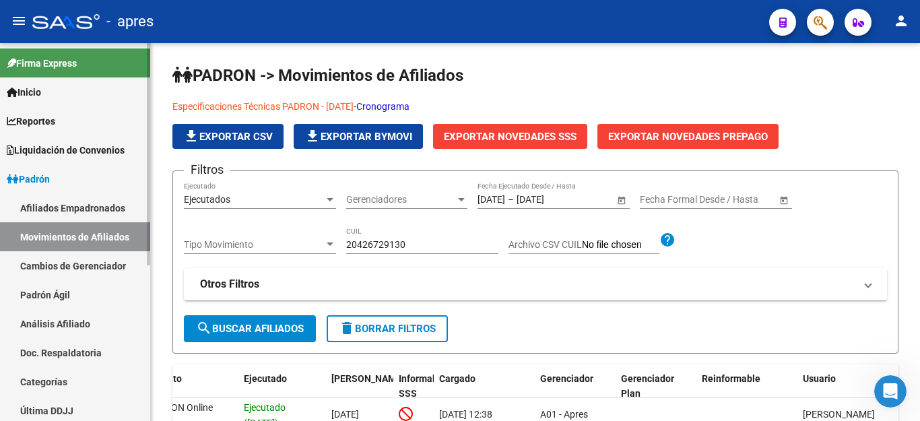
click at [75, 200] on link "Afiliados Empadronados" at bounding box center [75, 207] width 150 height 29
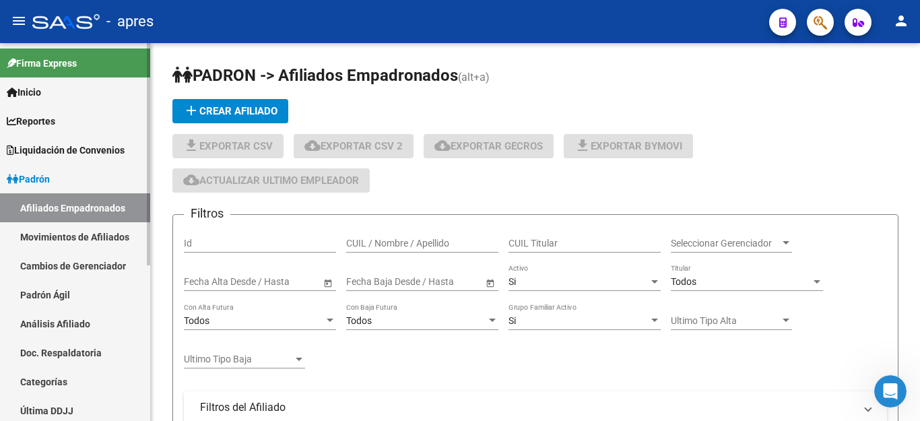
click at [96, 239] on link "Movimientos de Afiliados" at bounding box center [75, 236] width 150 height 29
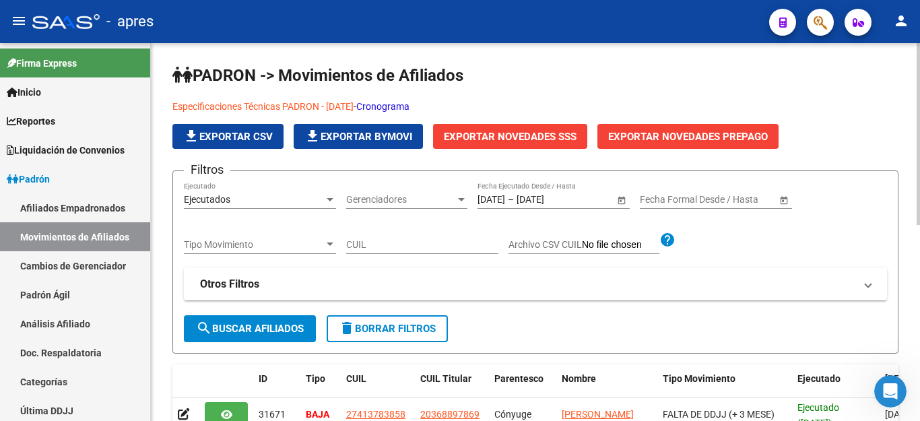
click at [410, 330] on span "delete Borrar Filtros" at bounding box center [387, 329] width 97 height 12
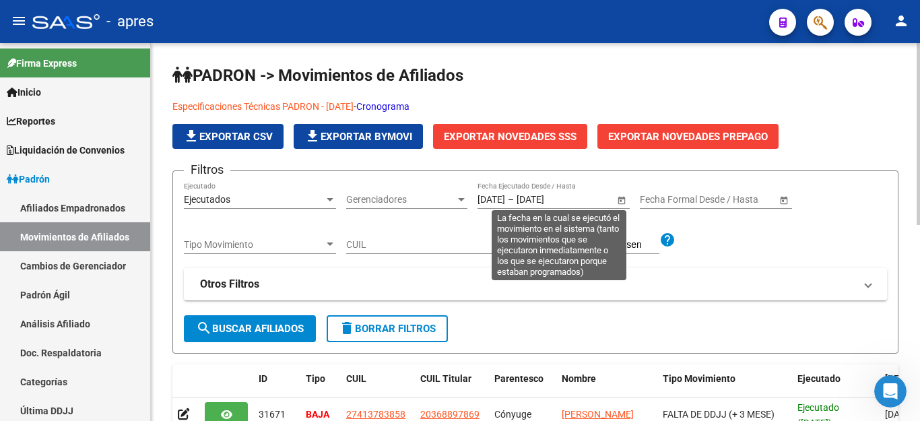
click at [622, 194] on span "Open calendar" at bounding box center [622, 200] width 32 height 32
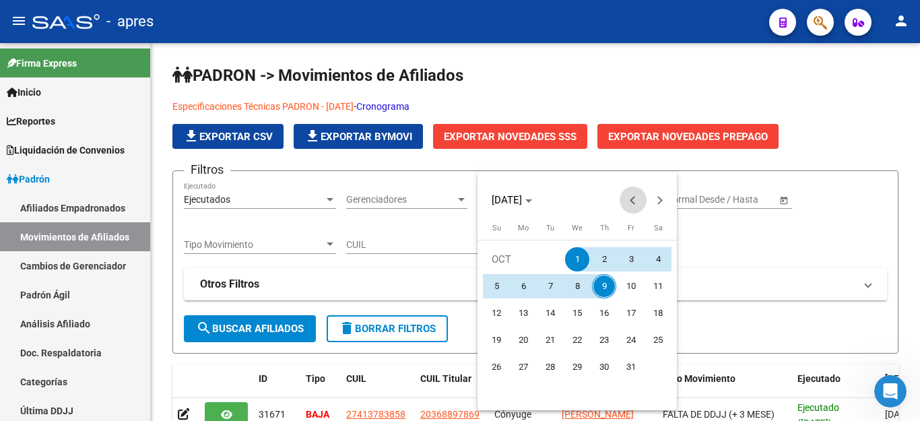
click at [634, 204] on button "Previous month" at bounding box center [633, 200] width 27 height 27
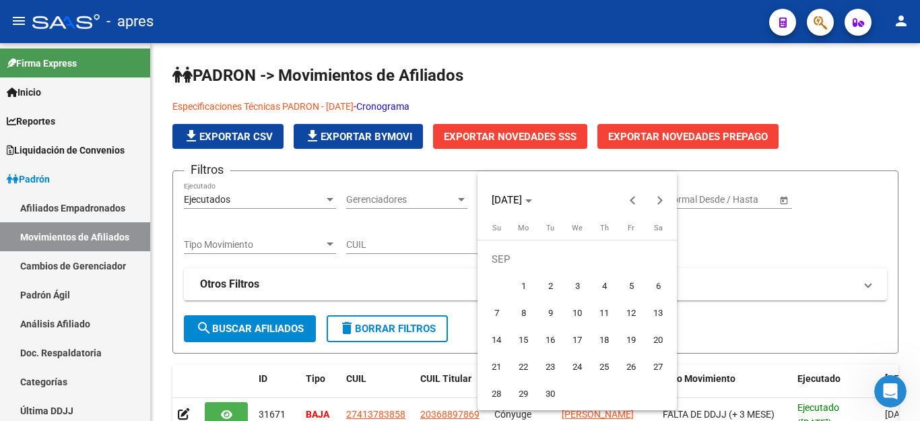
click at [525, 280] on span "1" at bounding box center [523, 286] width 24 height 24
type input "[DATE]"
click at [652, 201] on span "Next month" at bounding box center [660, 200] width 27 height 27
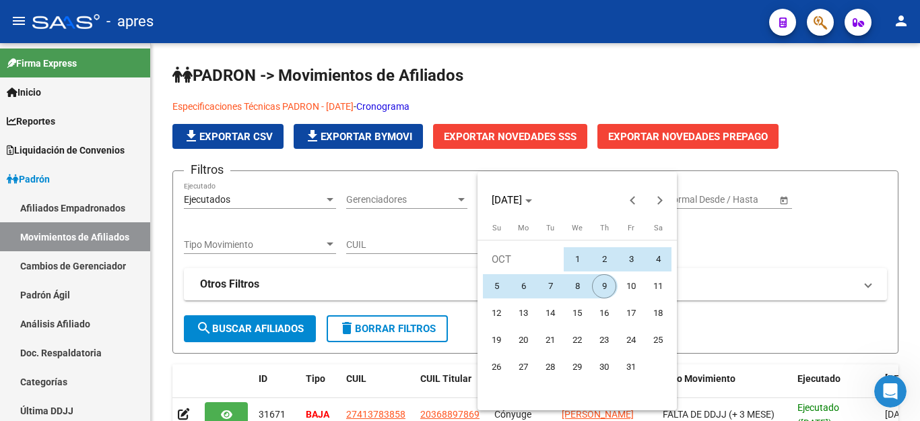
click at [606, 286] on span "9" at bounding box center [604, 286] width 24 height 24
type input "[DATE]"
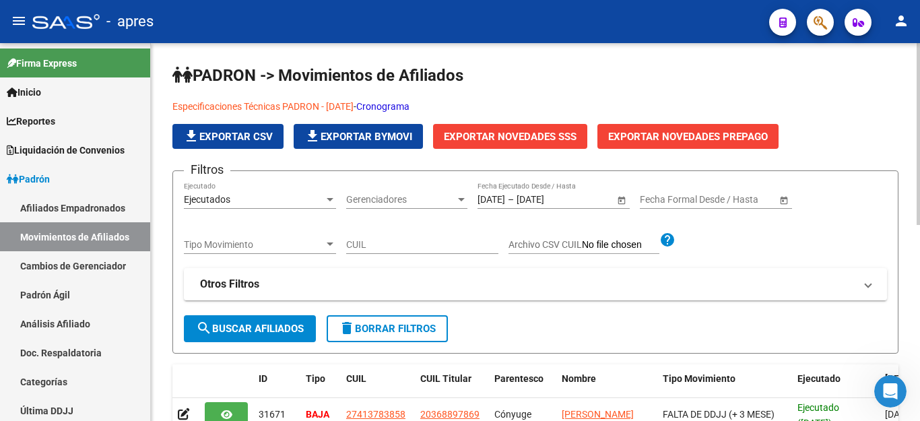
click at [261, 327] on span "search Buscar Afiliados" at bounding box center [250, 329] width 108 height 12
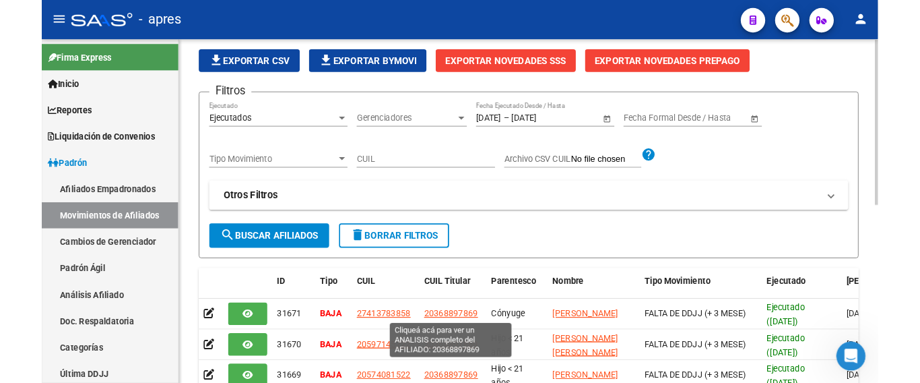
scroll to position [3, 0]
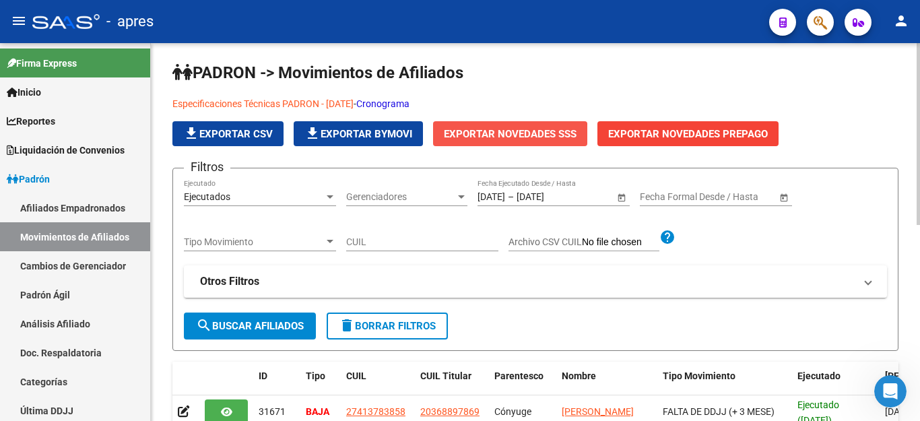
click at [511, 135] on span "Exportar Novedades SSS" at bounding box center [510, 134] width 133 height 12
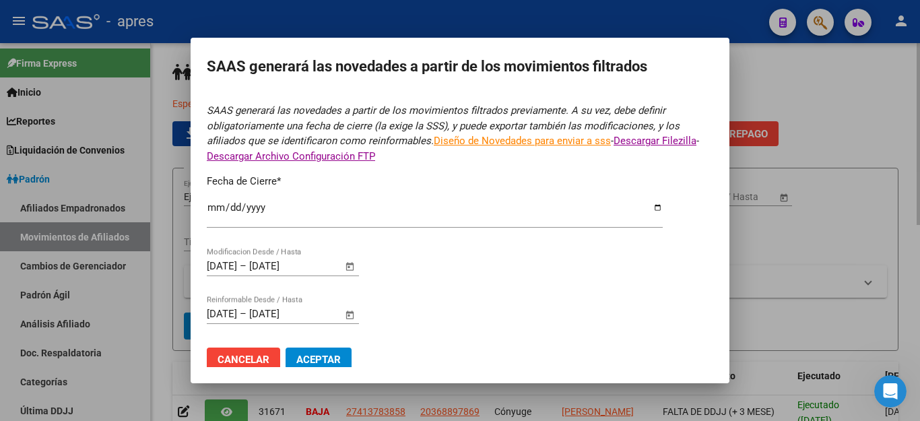
type input "[DATE]"
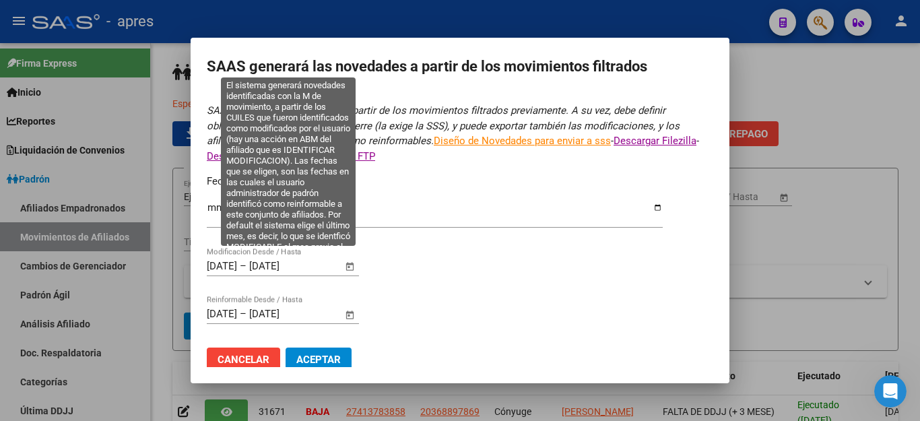
click at [348, 258] on span "Open calendar" at bounding box center [350, 267] width 32 height 32
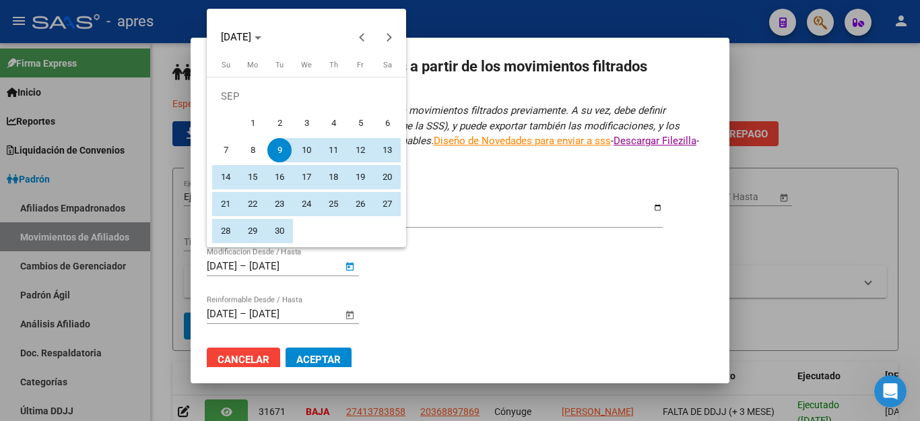
click at [257, 129] on span "1" at bounding box center [253, 123] width 24 height 24
type input "[DATE]"
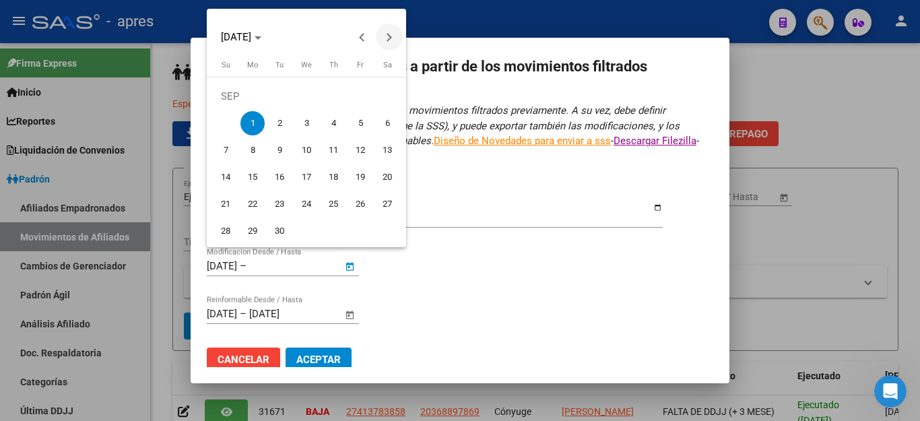
click at [385, 36] on button "Next month" at bounding box center [389, 37] width 27 height 27
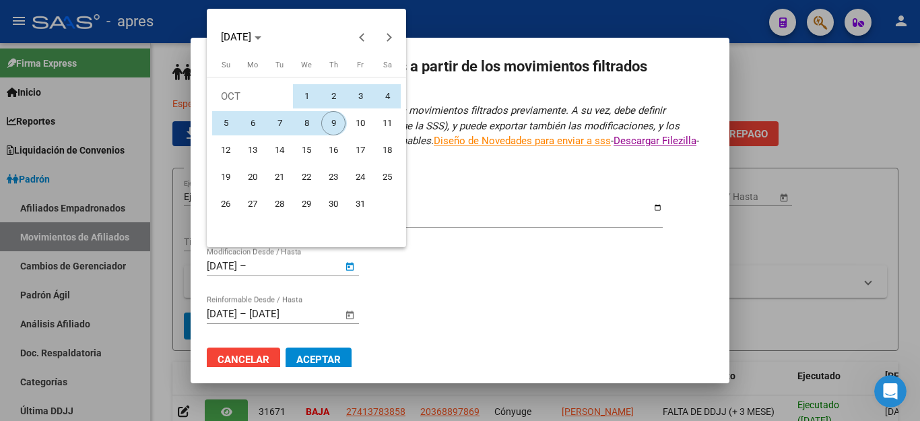
click at [330, 129] on span "9" at bounding box center [333, 123] width 24 height 24
type input "[DATE]"
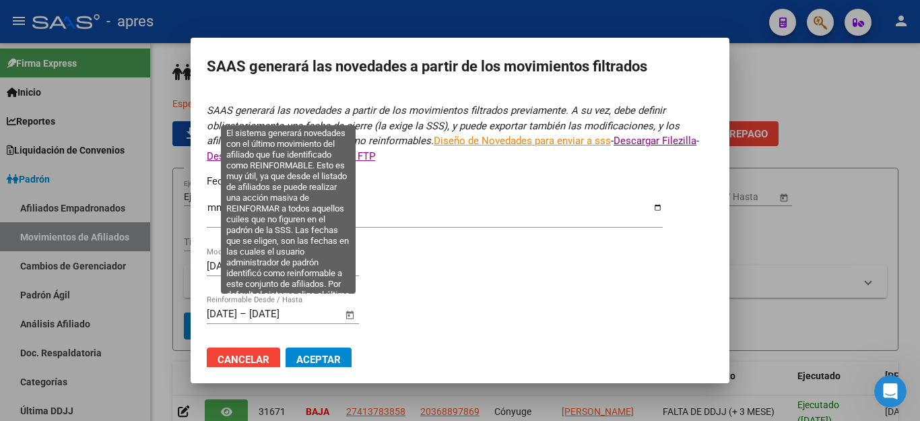
click at [345, 307] on span "Open calendar" at bounding box center [350, 314] width 32 height 32
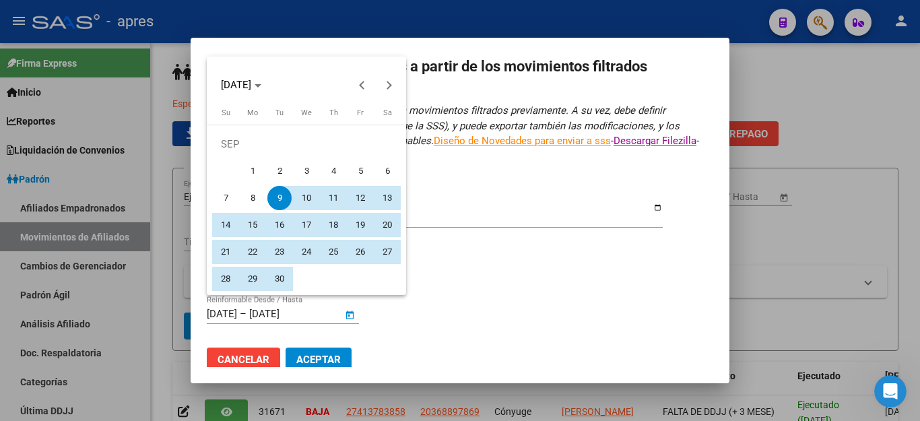
click at [258, 168] on span "1" at bounding box center [253, 171] width 24 height 24
type input "[DATE]"
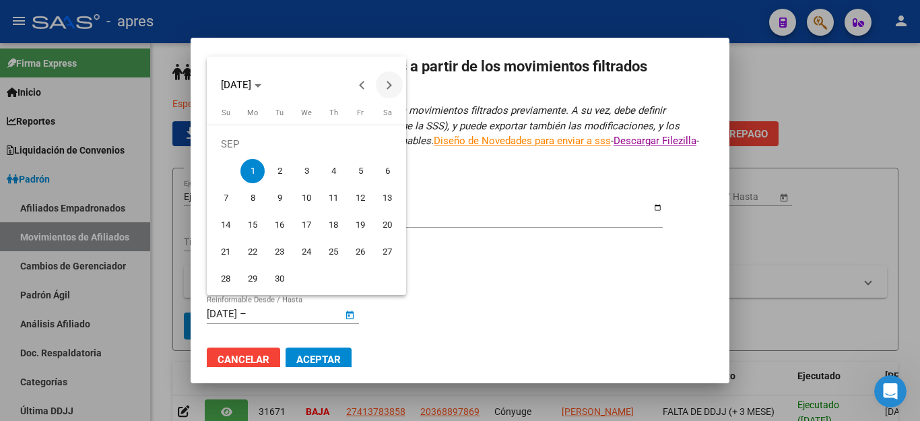
click at [386, 86] on button "Next month" at bounding box center [389, 84] width 27 height 27
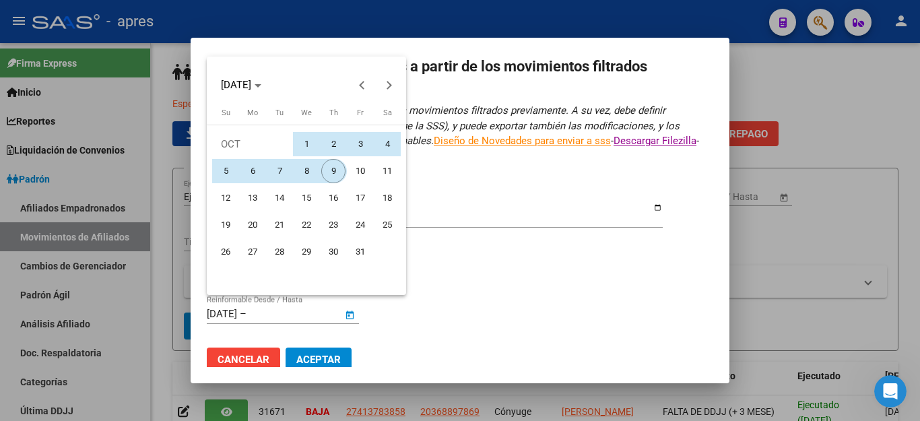
click at [330, 170] on span "9" at bounding box center [333, 171] width 24 height 24
type input "[DATE]"
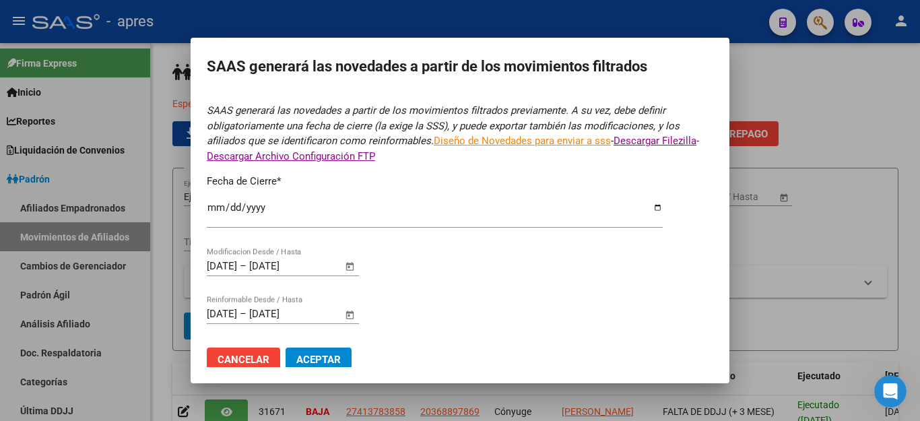
click at [319, 354] on span "Aceptar" at bounding box center [318, 360] width 44 height 12
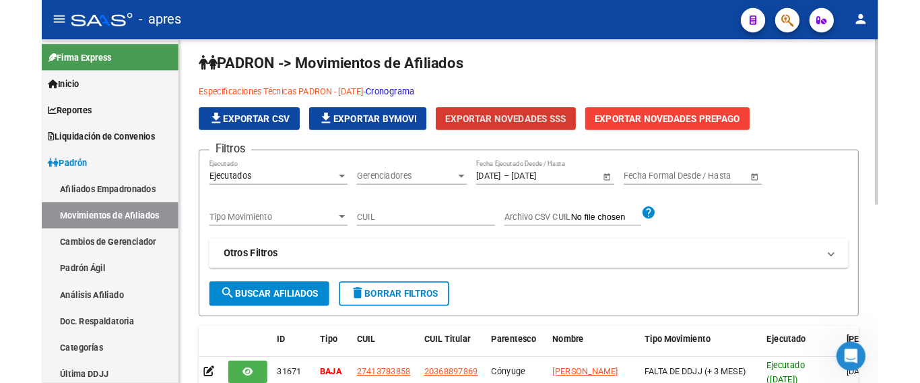
scroll to position [0, 0]
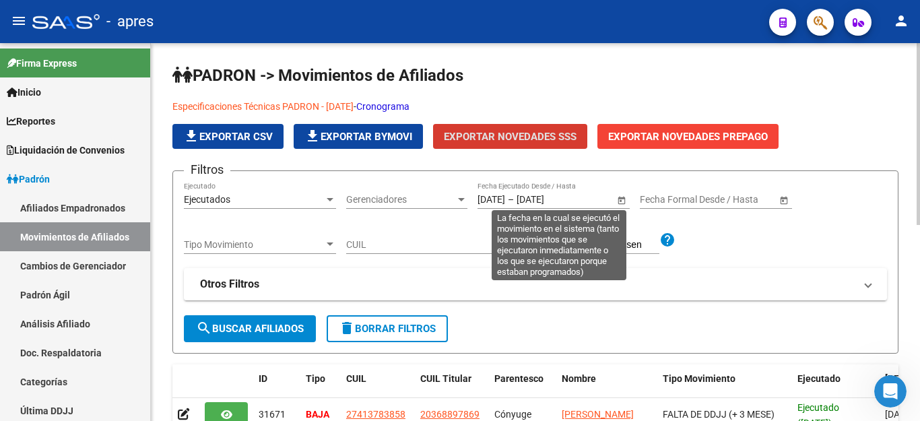
click at [625, 202] on span "Open calendar" at bounding box center [622, 200] width 32 height 32
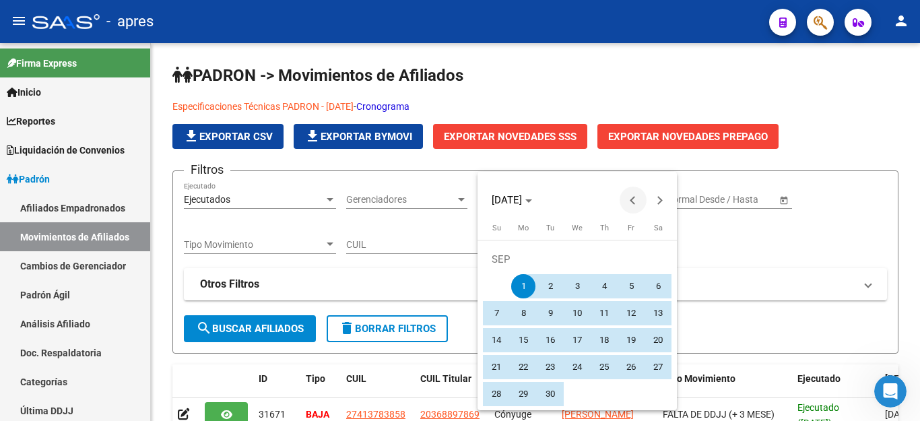
click at [627, 206] on span "Previous month" at bounding box center [633, 200] width 27 height 27
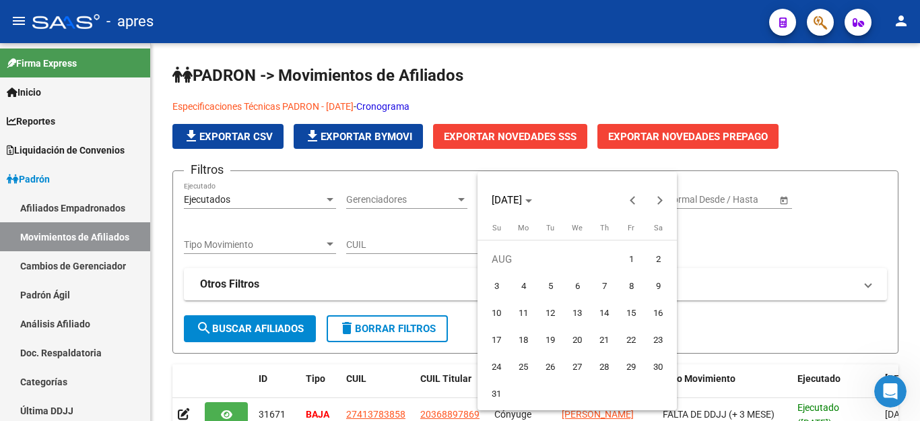
click at [625, 257] on span "1" at bounding box center [631, 259] width 24 height 24
type input "[DATE]"
click at [662, 192] on span "Next month" at bounding box center [660, 200] width 27 height 27
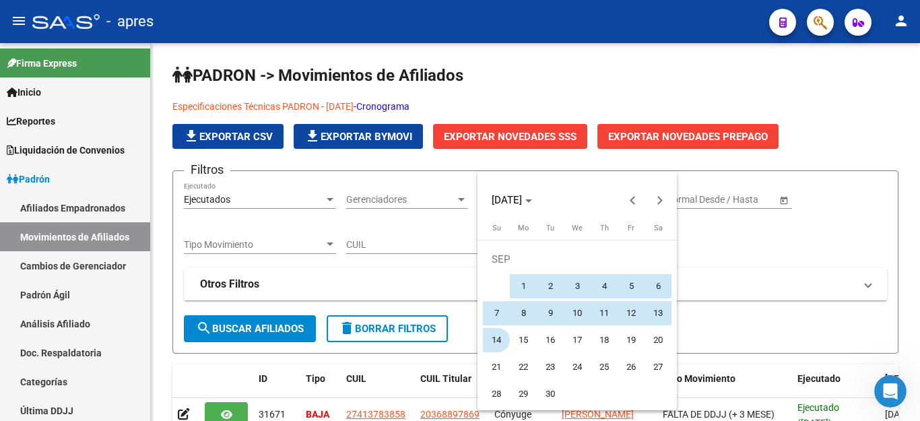
click at [502, 344] on span "14" at bounding box center [496, 340] width 24 height 24
type input "[DATE]"
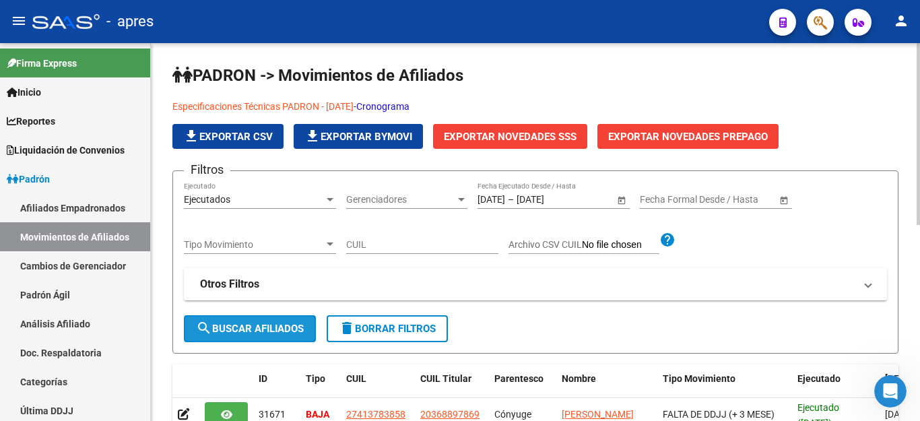
click at [242, 321] on button "search Buscar Afiliados" at bounding box center [250, 328] width 132 height 27
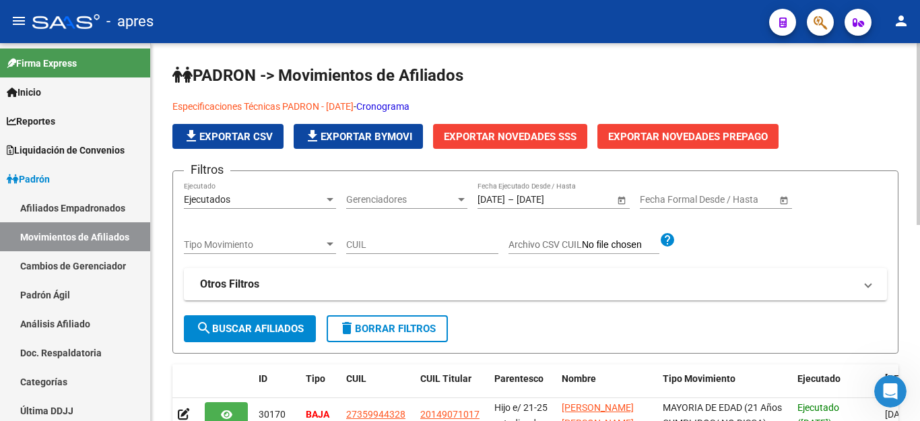
click at [526, 134] on span "Exportar Novedades SSS" at bounding box center [510, 137] width 133 height 12
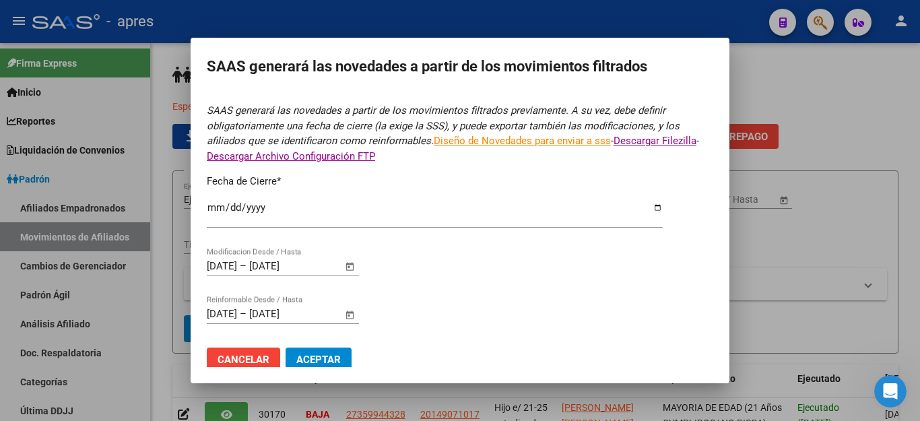
click at [269, 207] on input "[DATE]" at bounding box center [435, 213] width 456 height 22
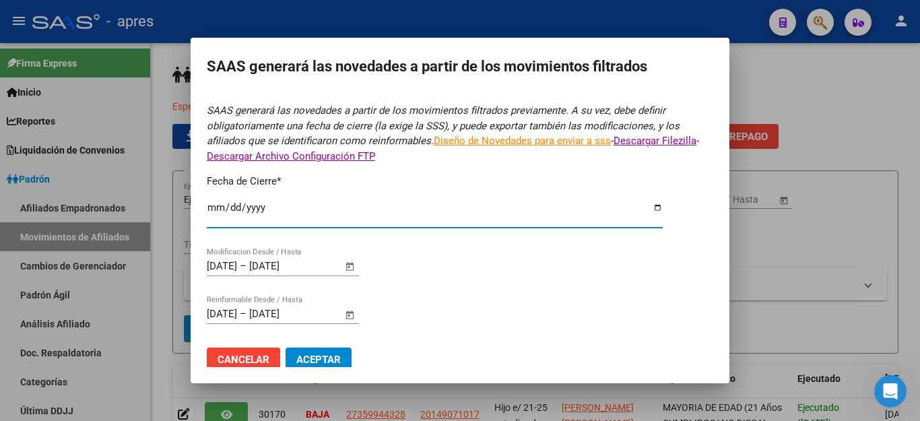
click at [649, 208] on input "[DATE]" at bounding box center [435, 213] width 456 height 22
type input "[DATE]"
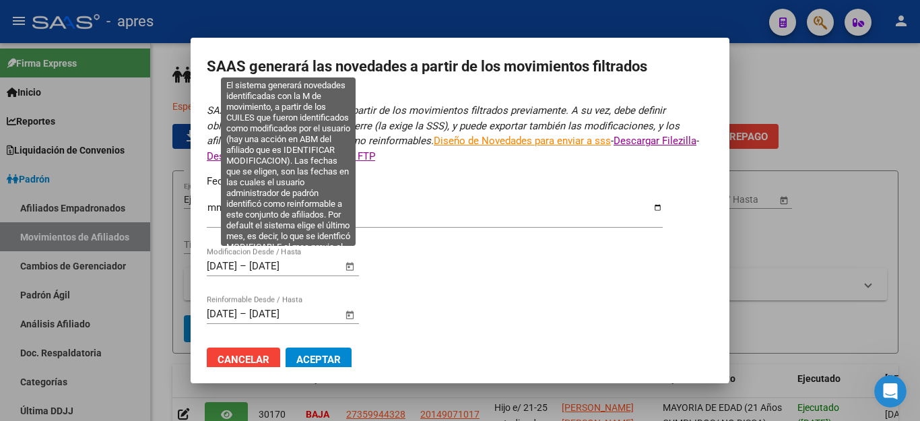
click at [347, 261] on span "Open calendar" at bounding box center [350, 267] width 32 height 32
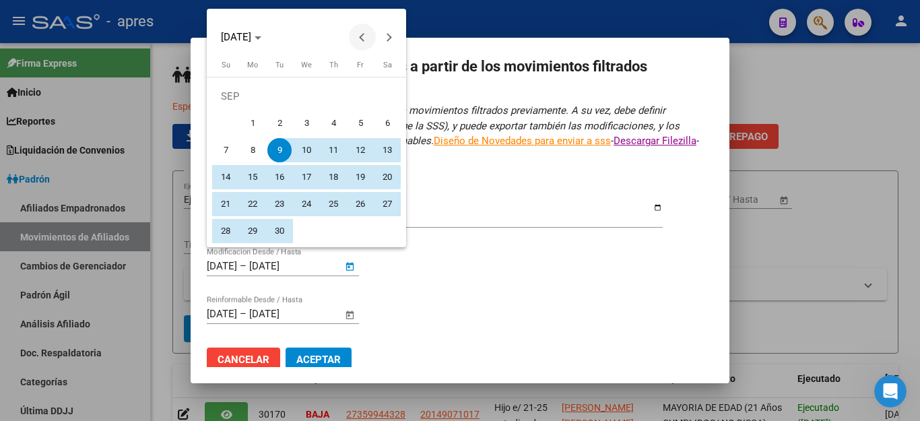
click at [365, 32] on span "Previous month" at bounding box center [362, 37] width 27 height 27
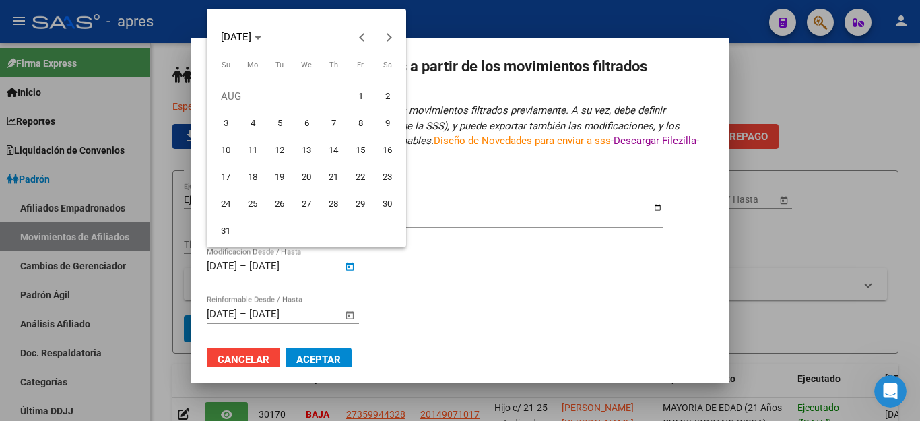
click at [358, 100] on span "1" at bounding box center [360, 96] width 24 height 24
type input "[DATE]"
click at [386, 37] on button "Next month" at bounding box center [389, 37] width 27 height 27
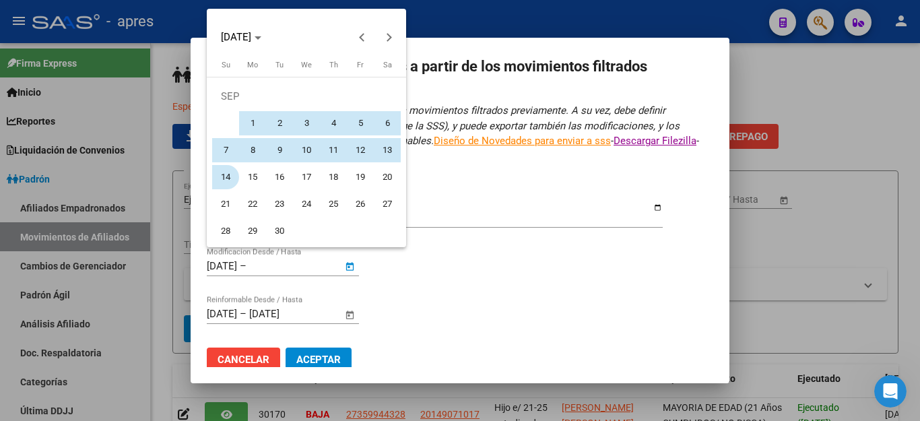
click at [221, 181] on span "14" at bounding box center [226, 177] width 24 height 24
type input "[DATE]"
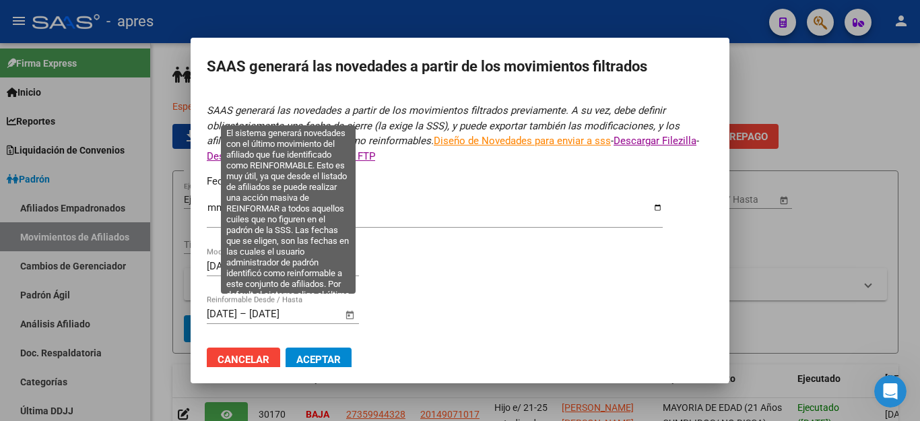
click at [344, 300] on span "Open calendar" at bounding box center [350, 314] width 32 height 32
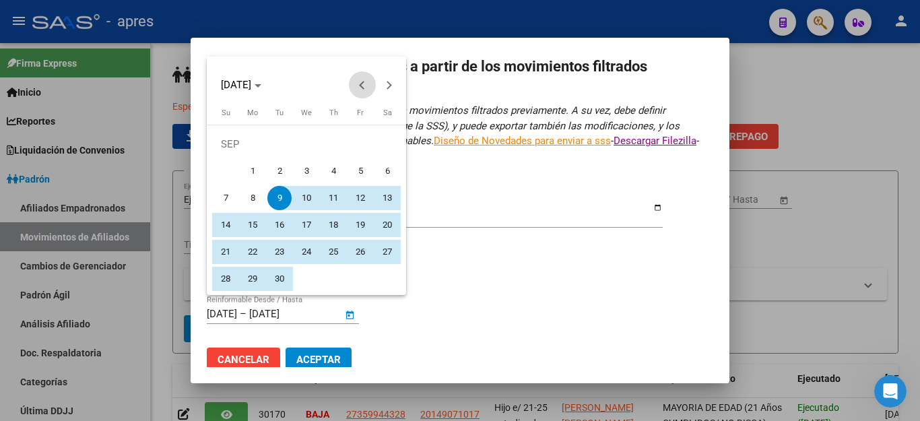
click at [355, 82] on span "Previous month" at bounding box center [362, 84] width 27 height 27
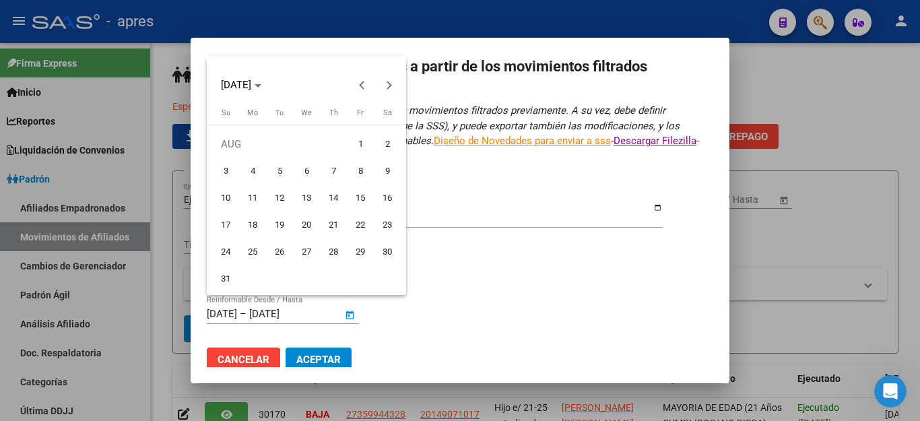
click at [360, 144] on span "1" at bounding box center [360, 144] width 24 height 24
type input "[DATE]"
click at [387, 85] on button "Next month" at bounding box center [389, 84] width 27 height 27
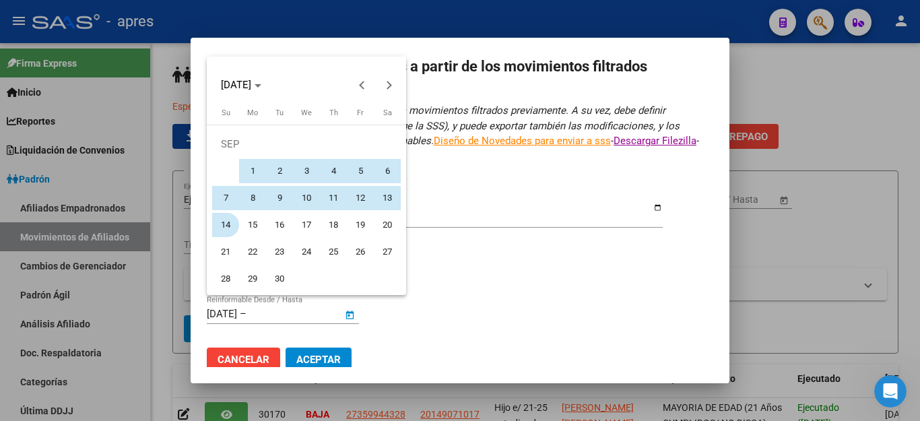
click at [224, 228] on span "14" at bounding box center [226, 225] width 24 height 24
type input "[DATE]"
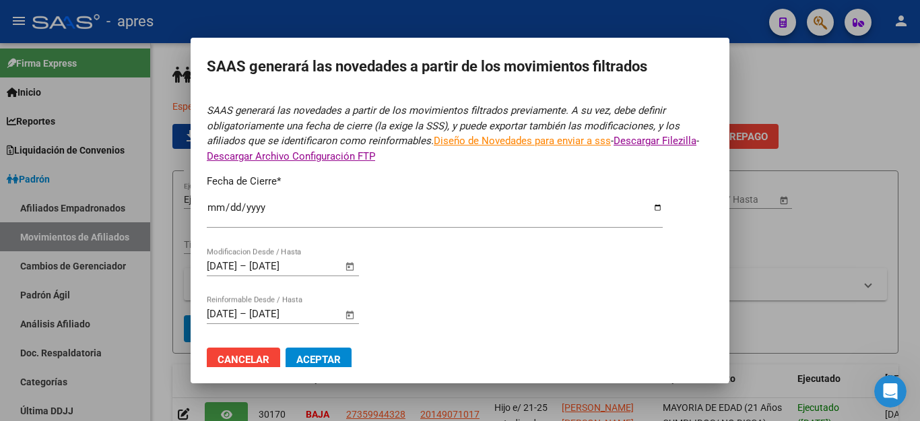
click at [326, 354] on span "Aceptar" at bounding box center [318, 360] width 44 height 12
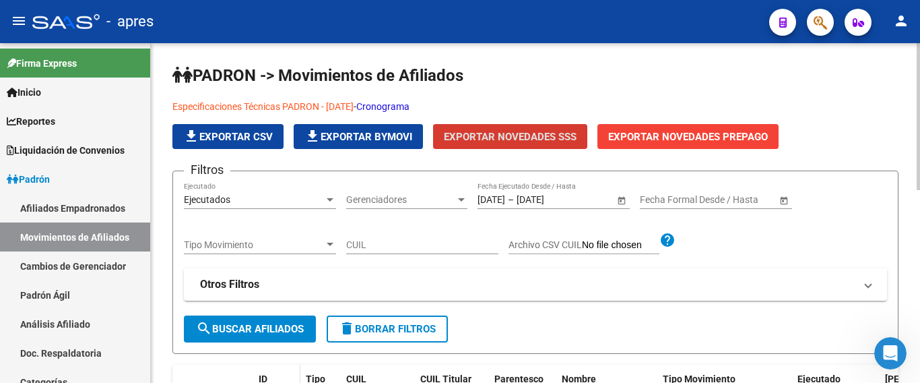
scroll to position [67, 0]
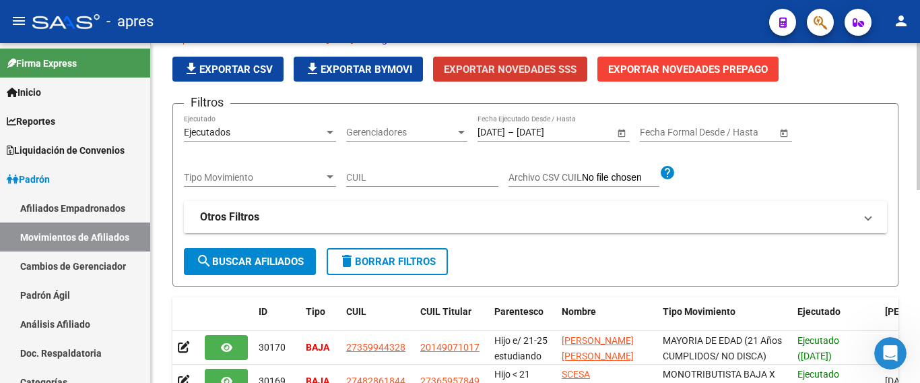
click at [298, 265] on span "search Buscar Afiliados" at bounding box center [250, 261] width 108 height 12
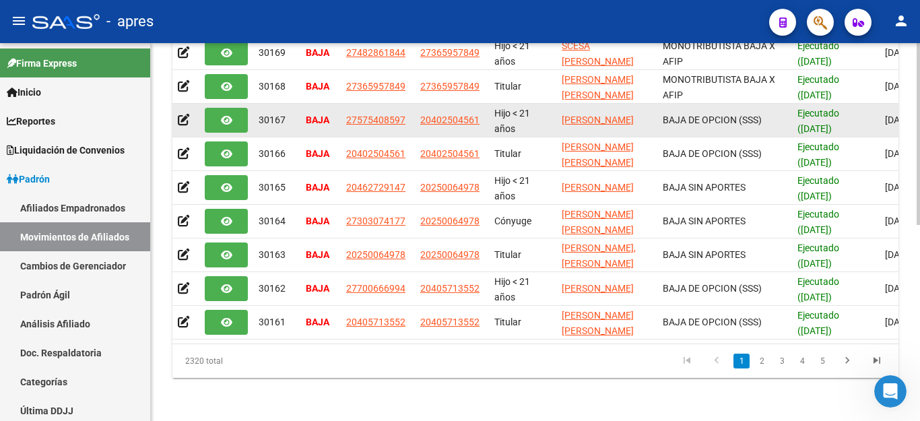
scroll to position [0, 0]
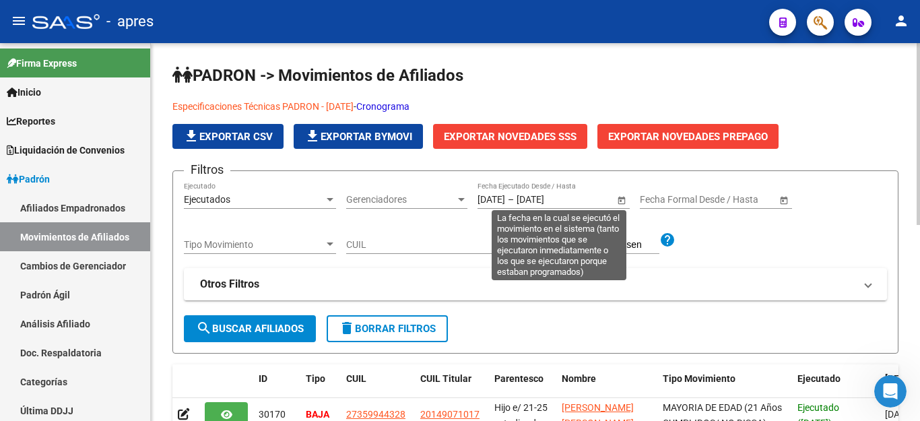
click at [618, 199] on span "Open calendar" at bounding box center [622, 200] width 32 height 32
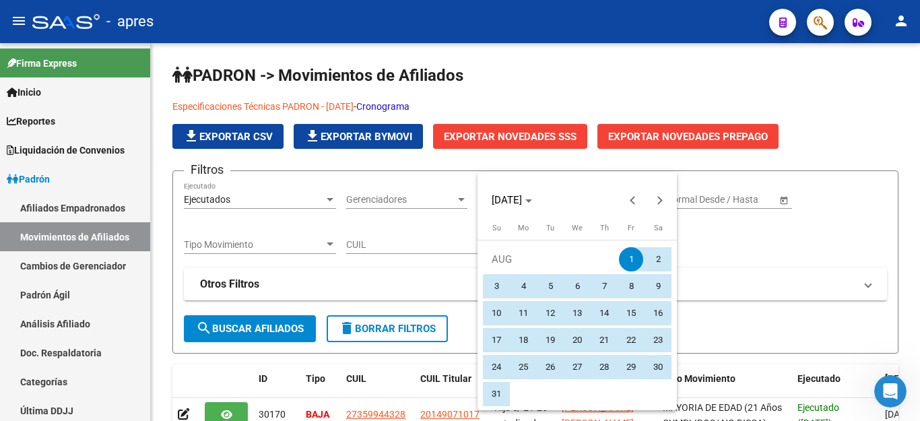
click at [385, 335] on div at bounding box center [460, 210] width 920 height 421
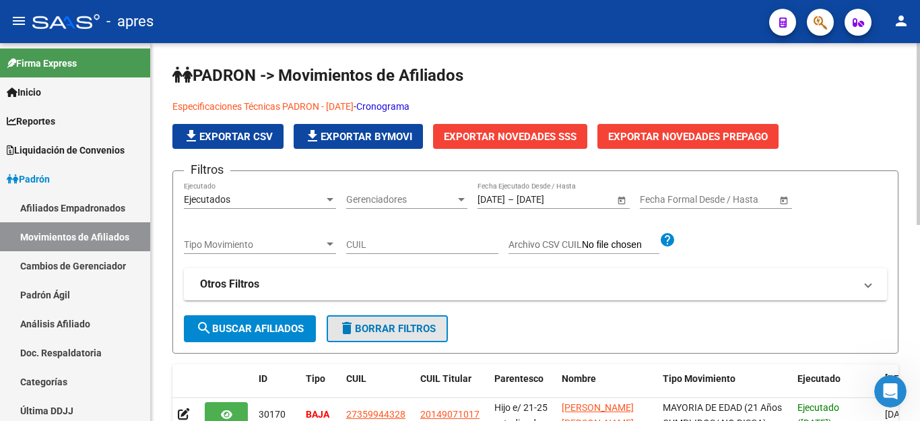
click at [388, 329] on span "delete Borrar Filtros" at bounding box center [387, 329] width 97 height 12
type input "[DATE]"
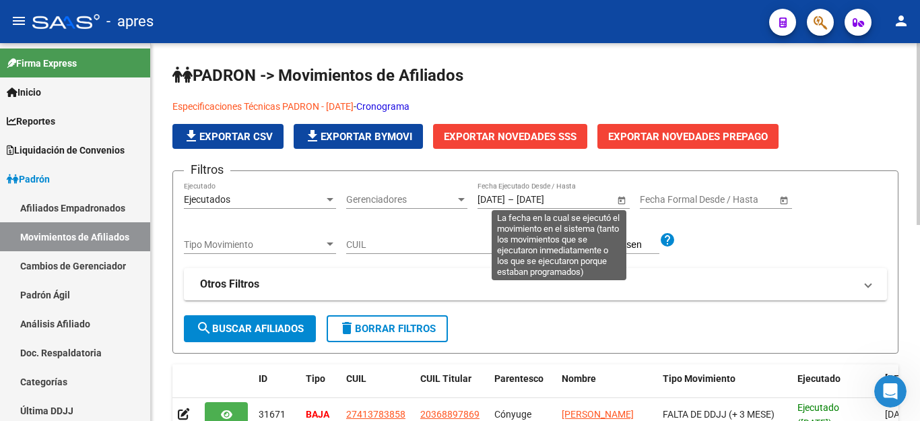
click at [618, 199] on span "Open calendar" at bounding box center [622, 200] width 32 height 32
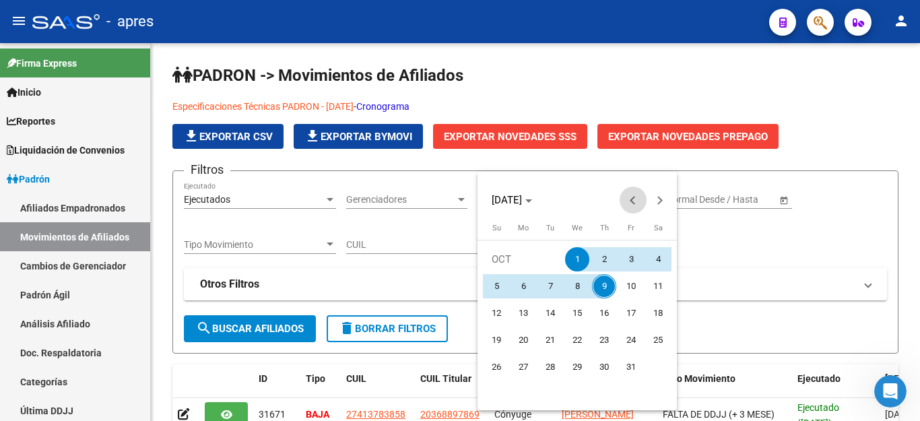
click at [626, 206] on span "Previous month" at bounding box center [633, 200] width 27 height 27
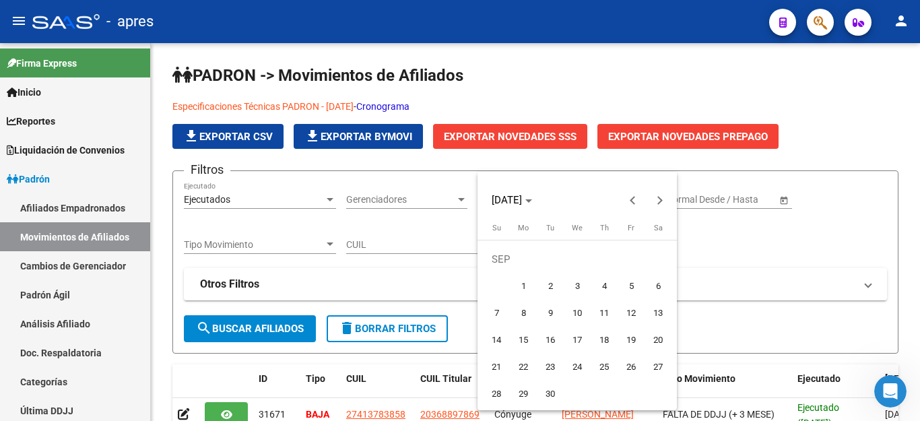
drag, startPoint x: 515, startPoint y: 292, endPoint x: 542, endPoint y: 275, distance: 31.8
click at [515, 292] on span "1" at bounding box center [523, 286] width 24 height 24
type input "[DATE]"
click at [658, 198] on button "Next month" at bounding box center [660, 200] width 27 height 27
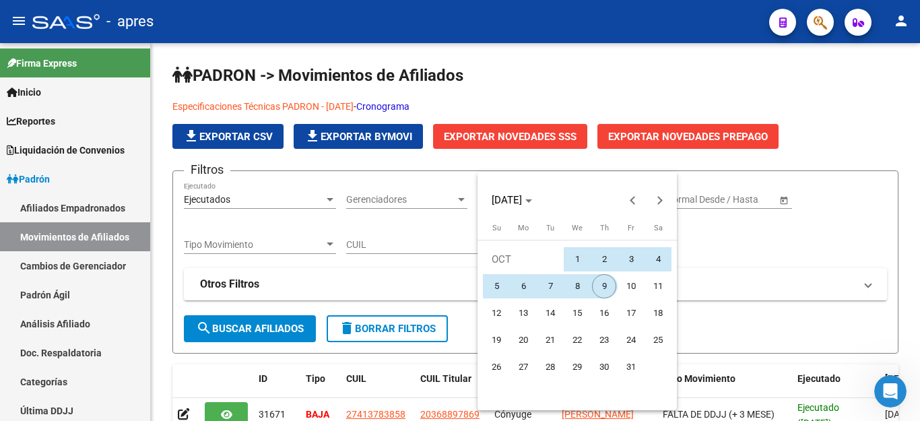
click at [599, 286] on span "9" at bounding box center [604, 286] width 24 height 24
type input "[DATE]"
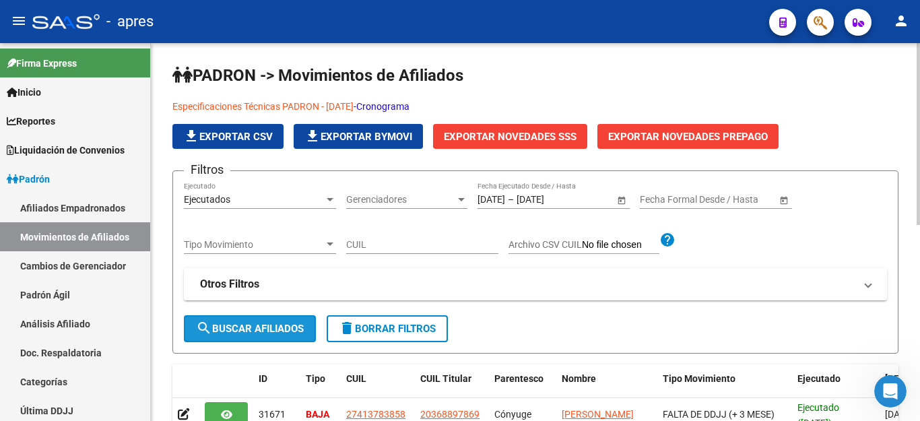
click at [276, 327] on span "search Buscar Afiliados" at bounding box center [250, 329] width 108 height 12
click at [524, 137] on span "Exportar Novedades SSS" at bounding box center [510, 137] width 133 height 12
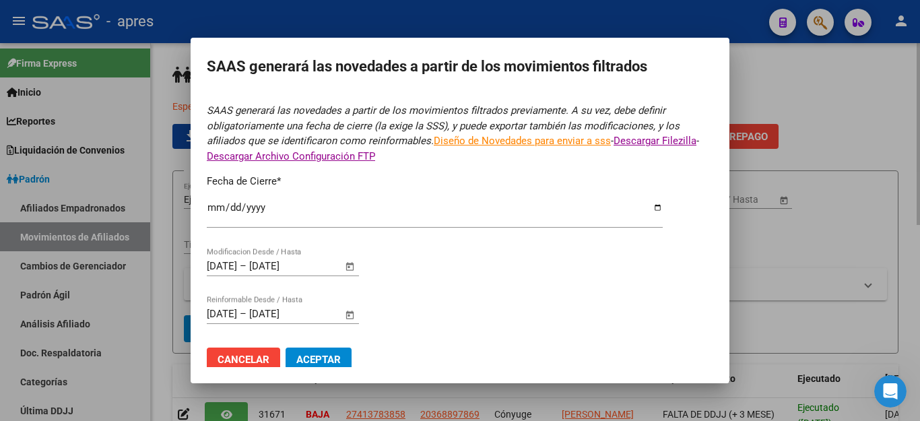
type input "[DATE]"
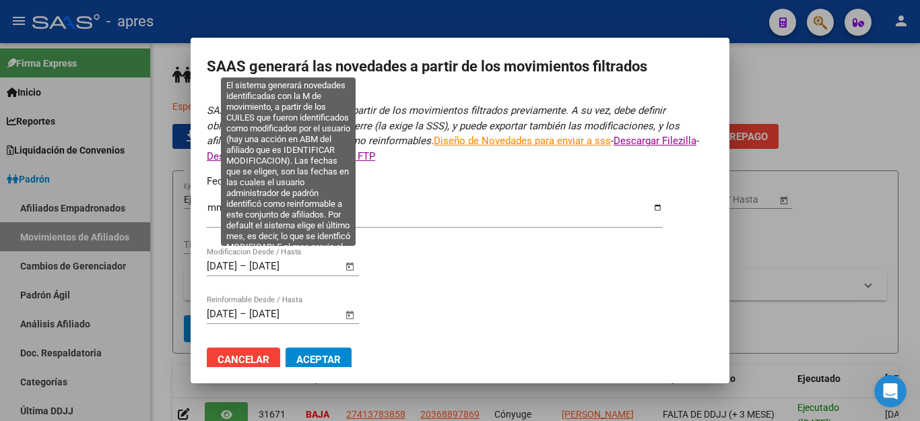
click at [350, 257] on span "Open calendar" at bounding box center [350, 267] width 32 height 32
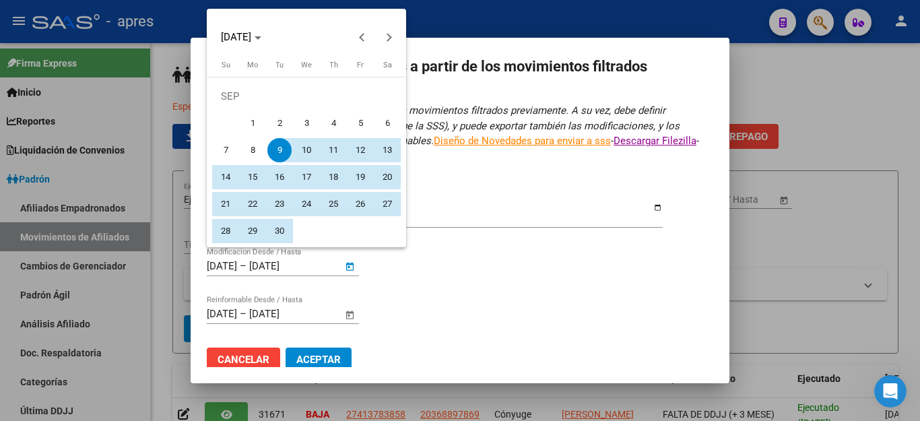
click at [245, 123] on span "1" at bounding box center [253, 123] width 24 height 24
type input "[DATE]"
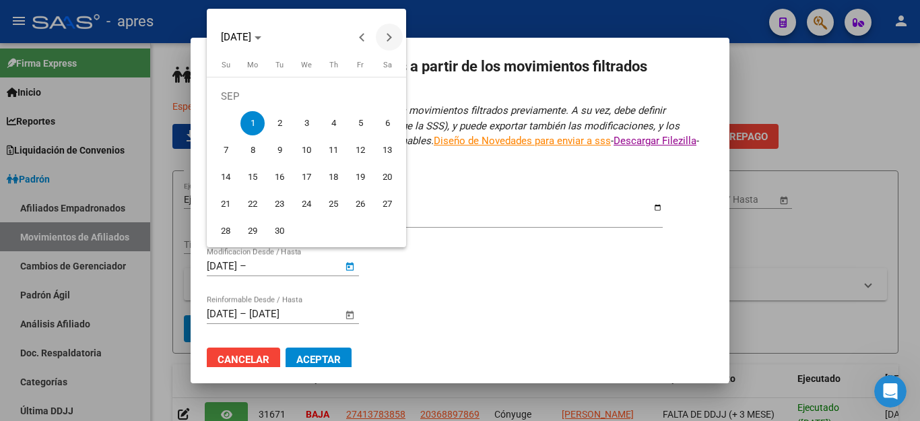
click at [387, 40] on button "Next month" at bounding box center [389, 37] width 27 height 27
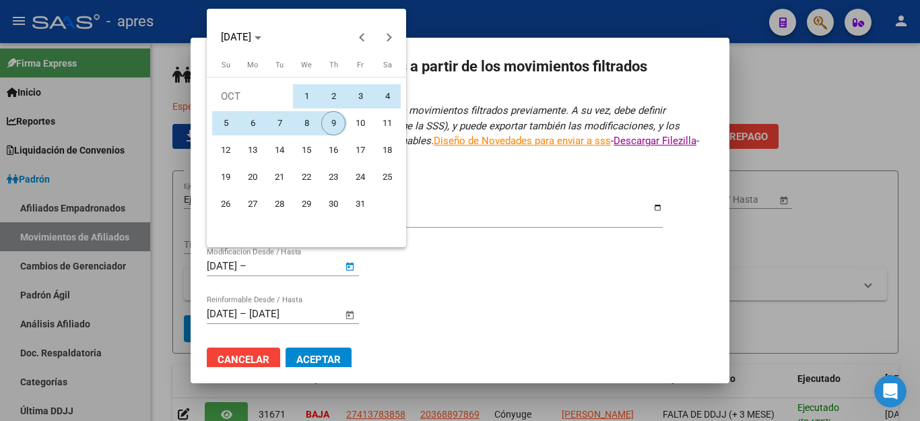
click at [329, 123] on span "9" at bounding box center [333, 123] width 24 height 24
type input "[DATE]"
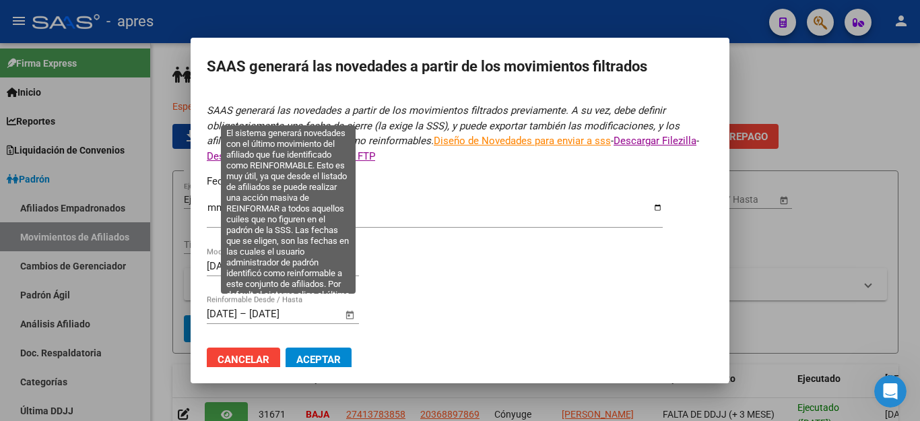
click at [346, 298] on span "Open calendar" at bounding box center [350, 314] width 32 height 32
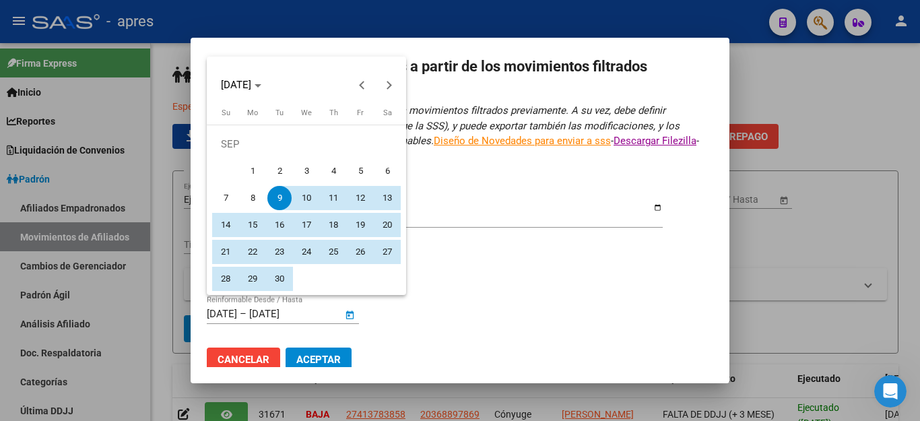
click at [251, 170] on span "1" at bounding box center [253, 171] width 24 height 24
type input "[DATE]"
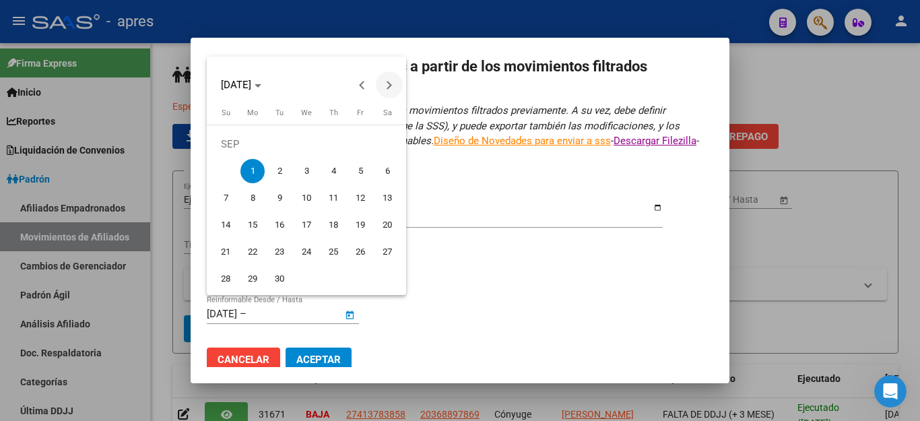
click at [391, 84] on button "Next month" at bounding box center [389, 84] width 27 height 27
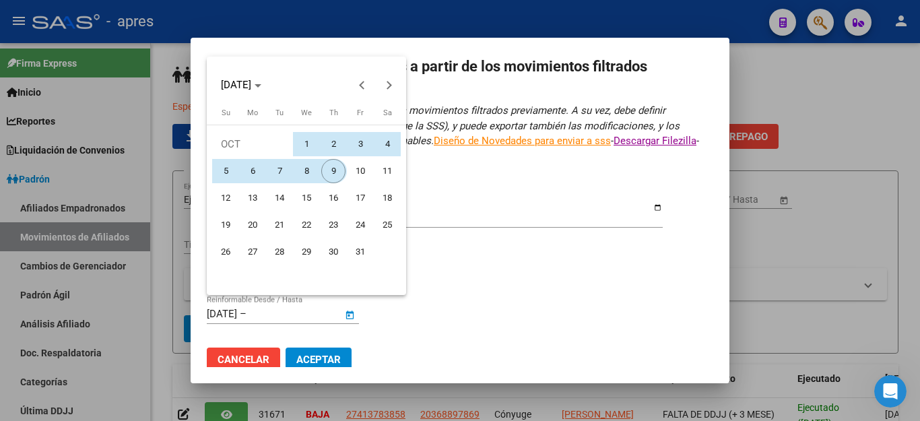
click at [337, 168] on span "9" at bounding box center [333, 171] width 24 height 24
type input "[DATE]"
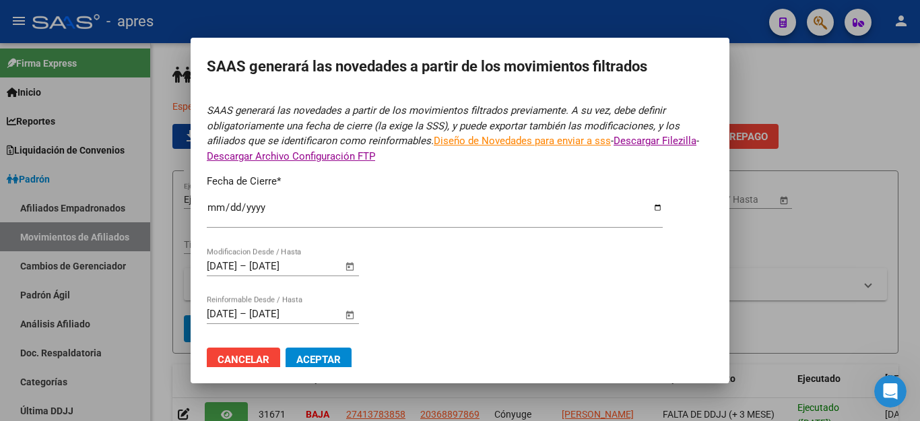
click at [324, 354] on span "Aceptar" at bounding box center [318, 360] width 44 height 12
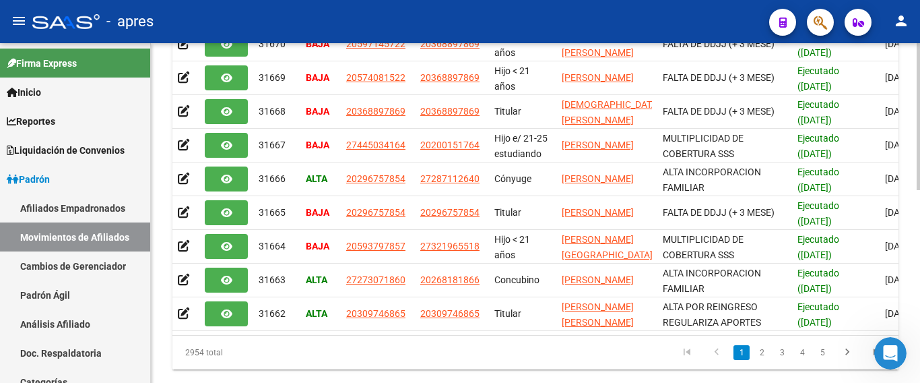
scroll to position [445, 0]
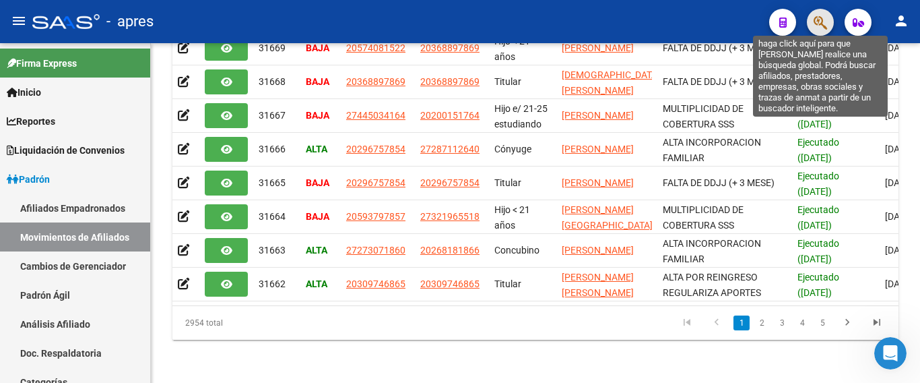
click at [814, 15] on icon "button" at bounding box center [820, 22] width 13 height 15
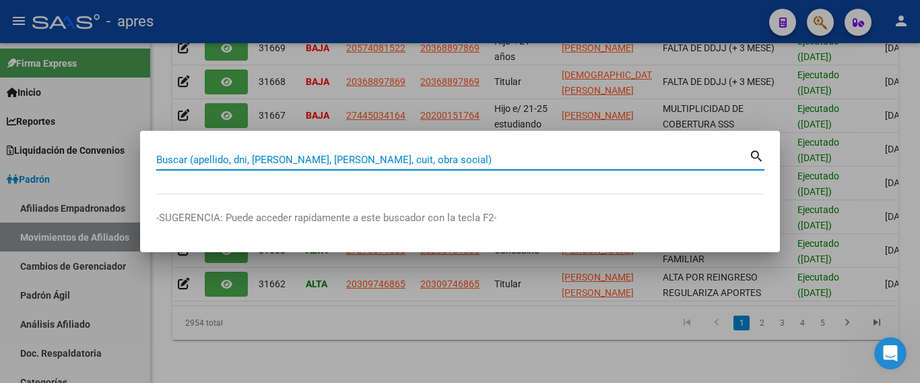
paste input "23949384004"
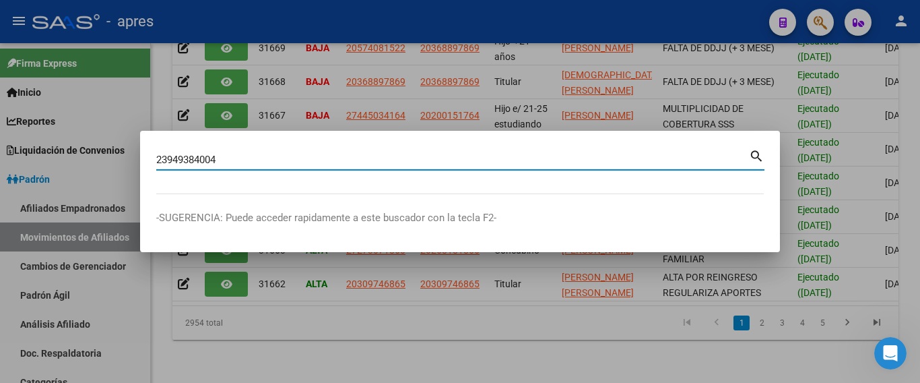
type input "23949384004"
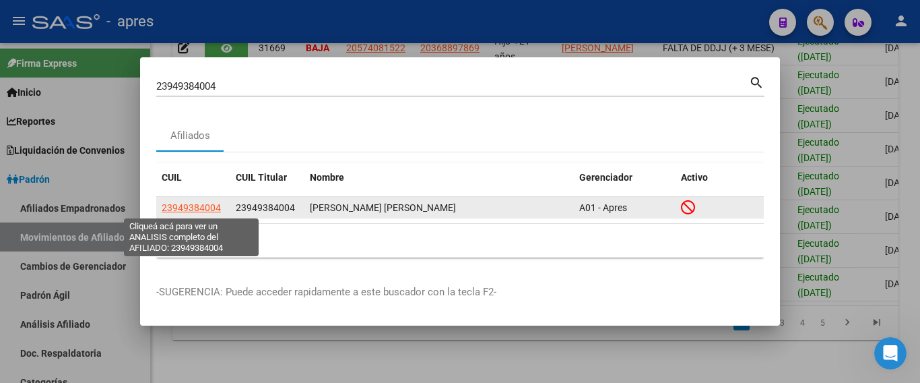
click at [200, 212] on span "23949384004" at bounding box center [191, 207] width 59 height 11
type textarea "23949384004"
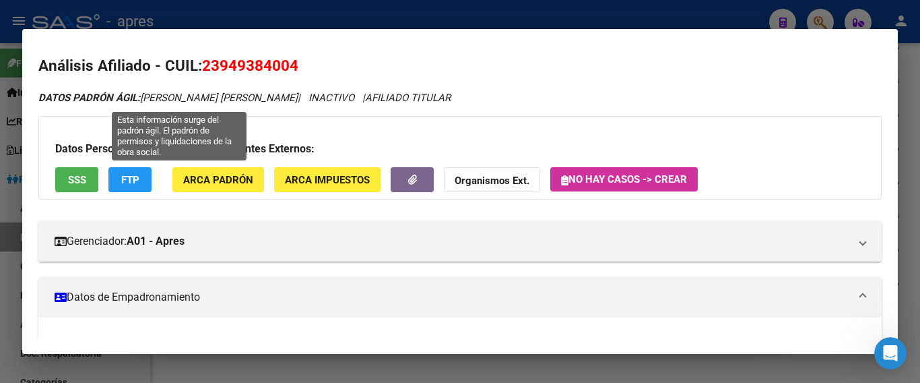
scroll to position [0, 0]
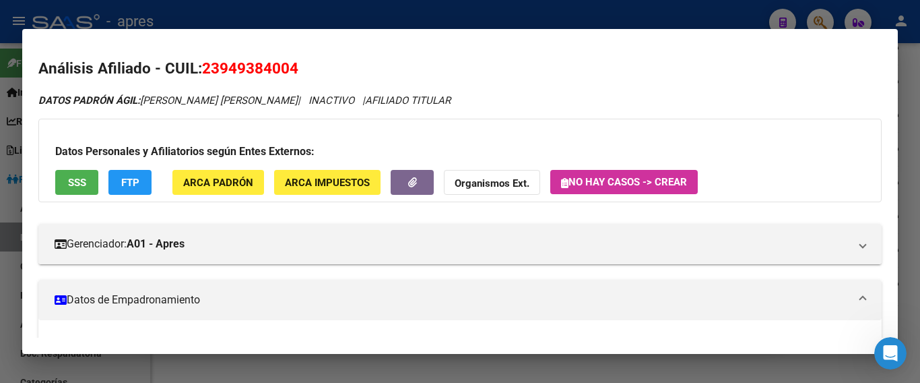
click at [76, 180] on span "SSS" at bounding box center [77, 183] width 18 height 12
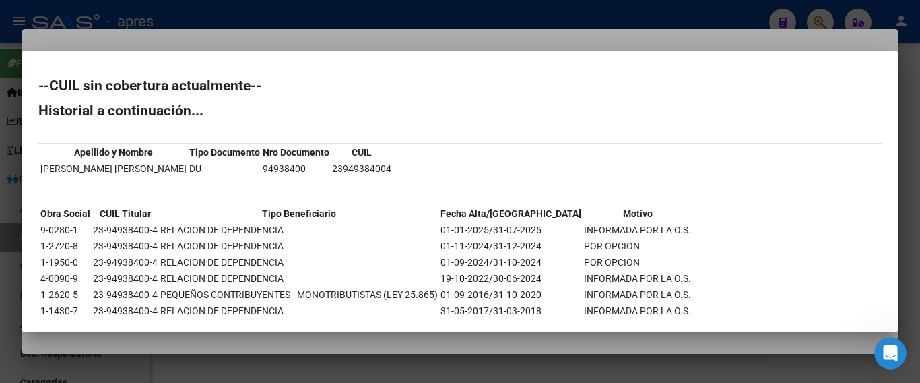
click at [547, 39] on div at bounding box center [460, 191] width 920 height 383
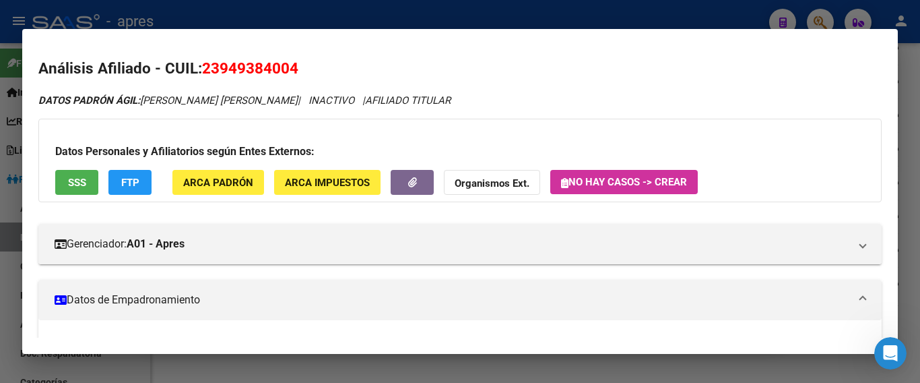
click at [548, 20] on div at bounding box center [460, 191] width 920 height 383
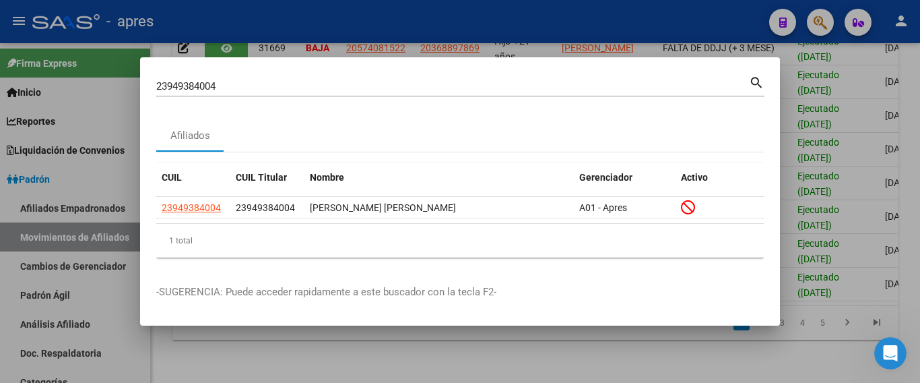
click at [643, 49] on div at bounding box center [460, 191] width 920 height 383
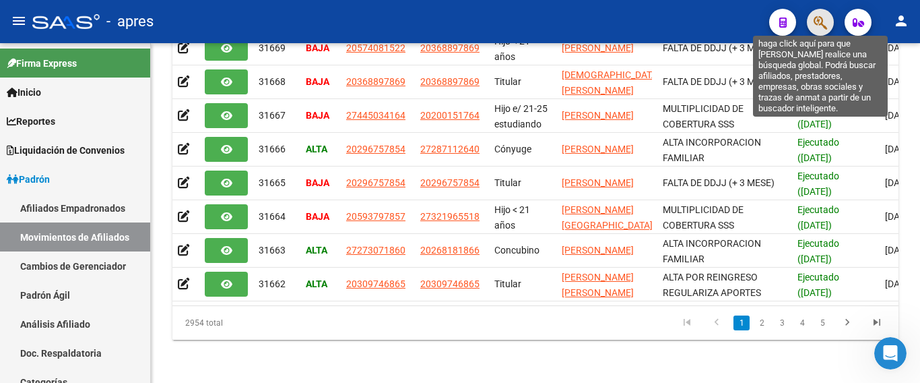
click at [816, 25] on icon "button" at bounding box center [820, 22] width 13 height 15
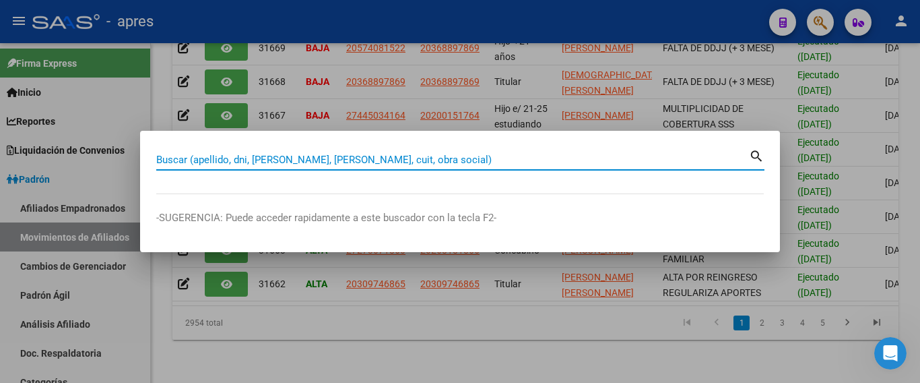
paste input "27396652388"
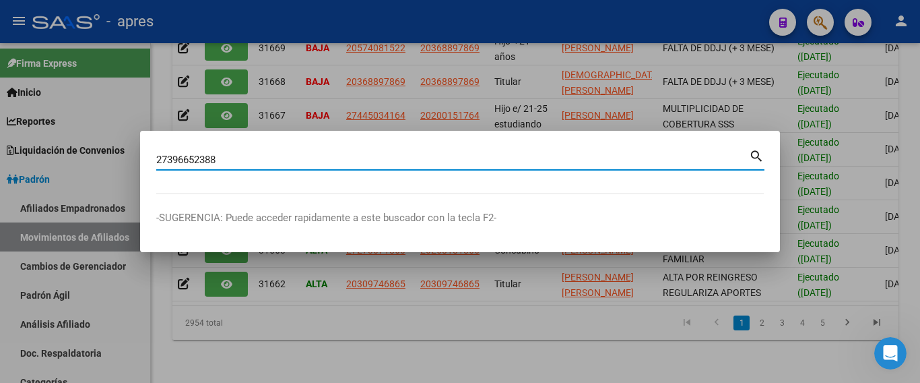
type input "27396652388"
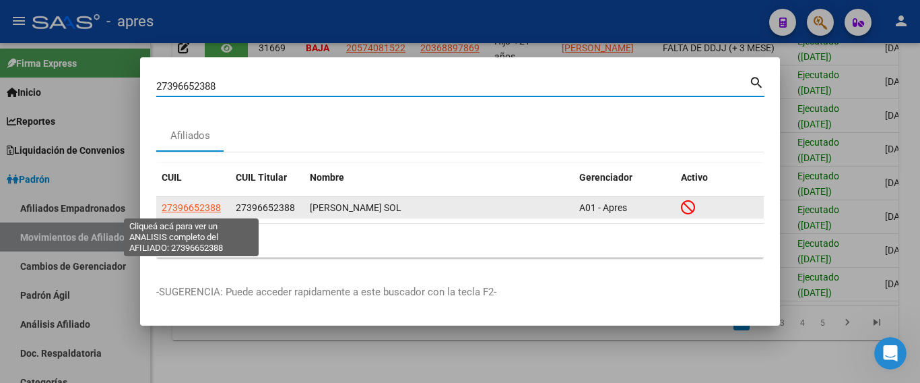
click at [206, 205] on span "27396652388" at bounding box center [191, 207] width 59 height 11
type textarea "27396652388"
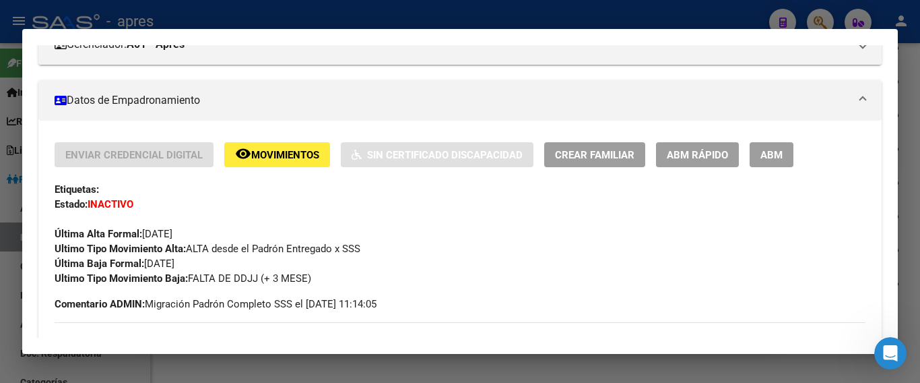
scroll to position [135, 0]
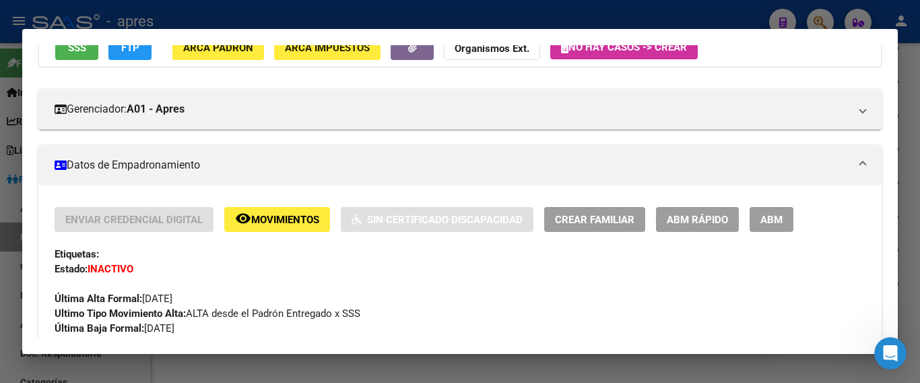
click at [69, 51] on span "SSS" at bounding box center [77, 48] width 18 height 12
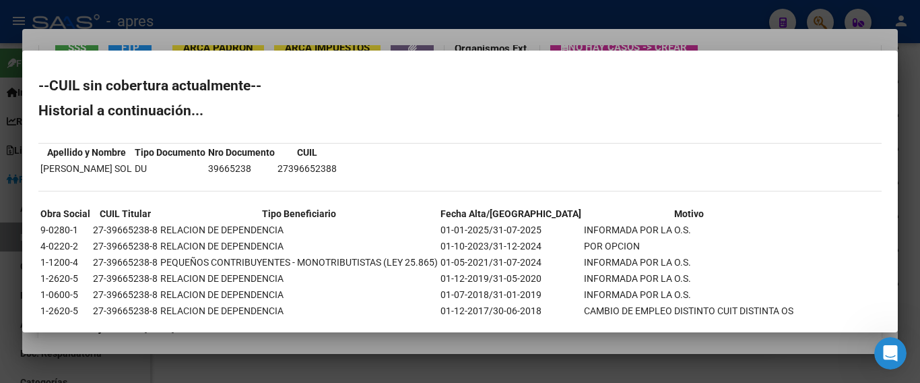
click at [639, 24] on div at bounding box center [460, 191] width 920 height 383
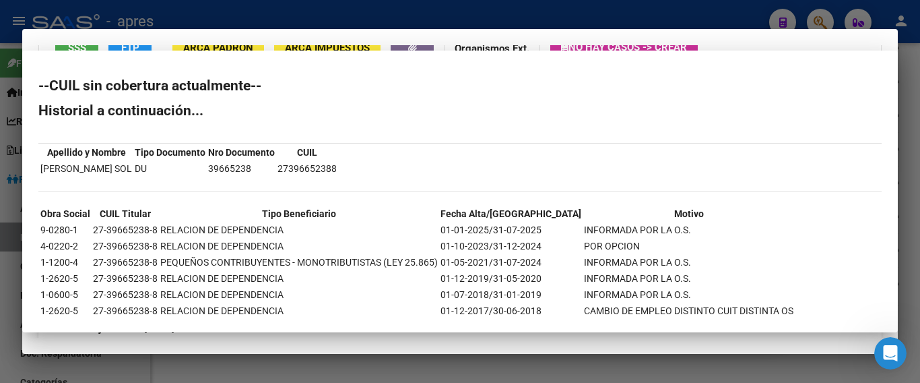
scroll to position [125, 0]
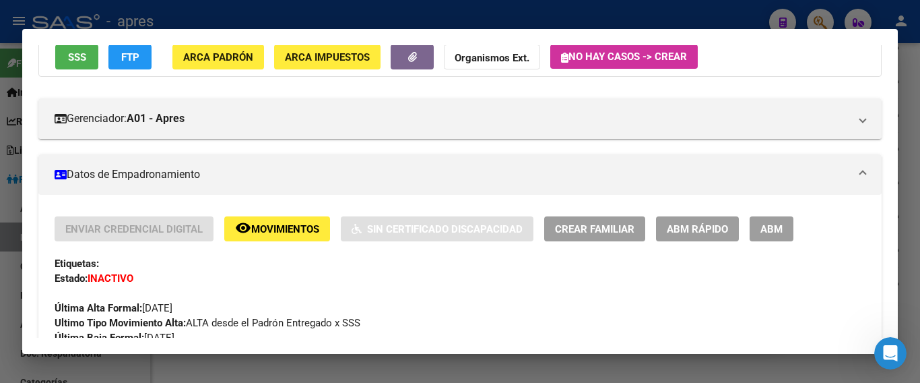
click at [639, 24] on div at bounding box center [460, 191] width 920 height 383
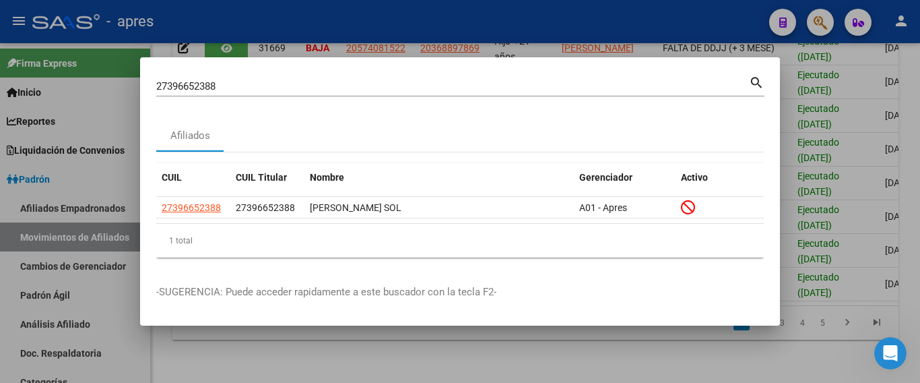
click at [214, 370] on div at bounding box center [460, 191] width 920 height 383
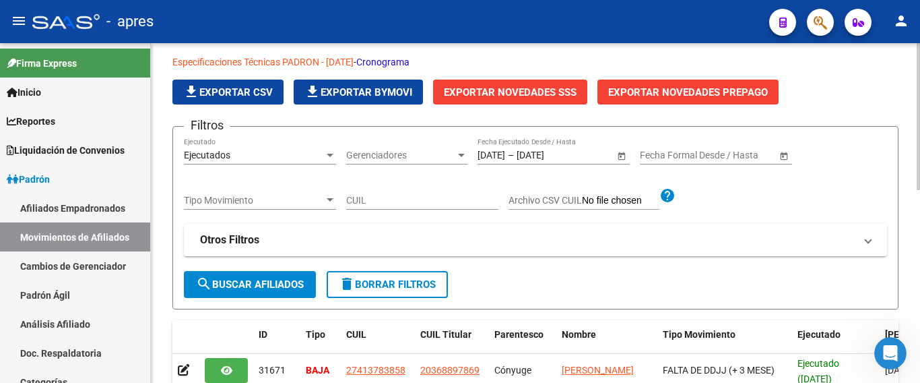
scroll to position [41, 0]
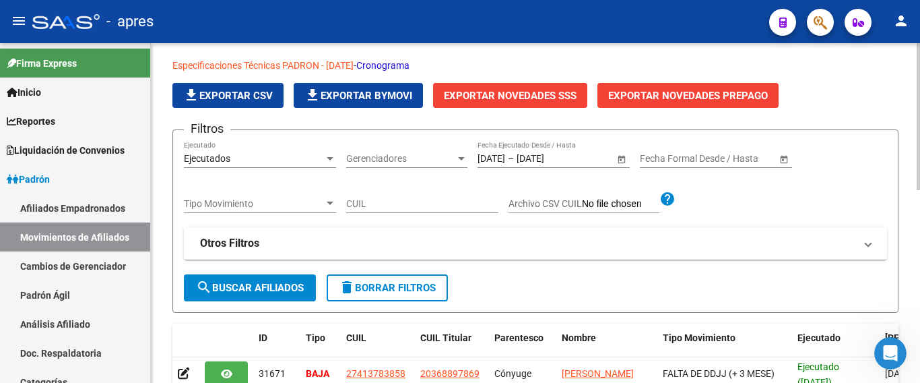
click at [239, 204] on span "Tipo Movimiento" at bounding box center [254, 203] width 140 height 11
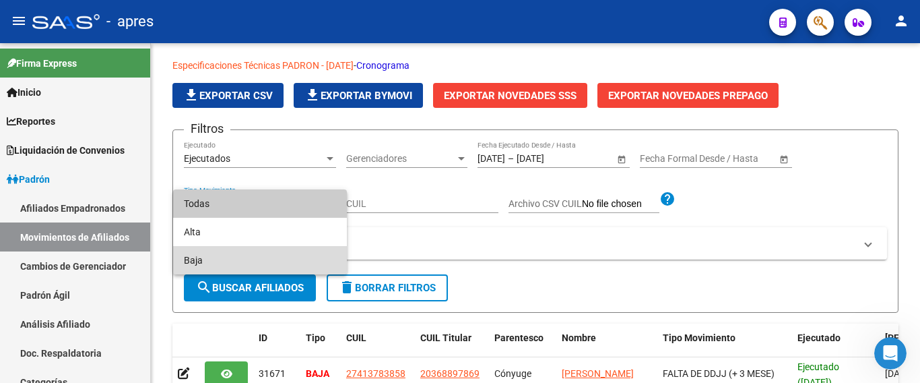
click at [218, 258] on span "Baja" at bounding box center [260, 260] width 152 height 28
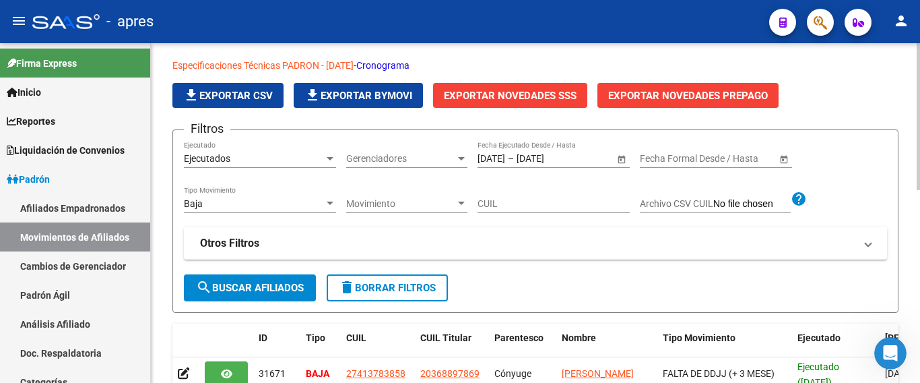
click at [352, 197] on div "Movimiento Movimiento" at bounding box center [406, 199] width 121 height 27
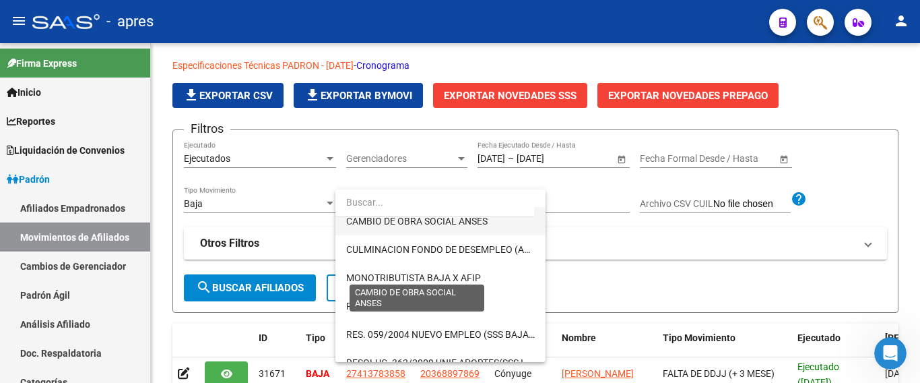
scroll to position [337, 0]
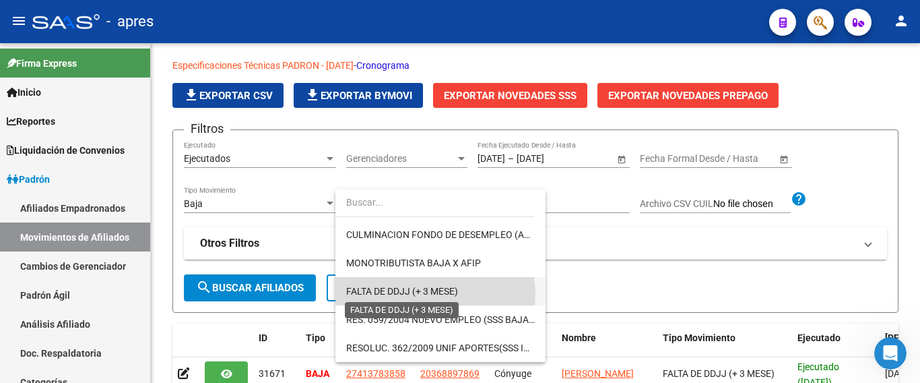
click at [424, 294] on span "FALTA DE DDJJ (+ 3 MESE)" at bounding box center [402, 291] width 112 height 11
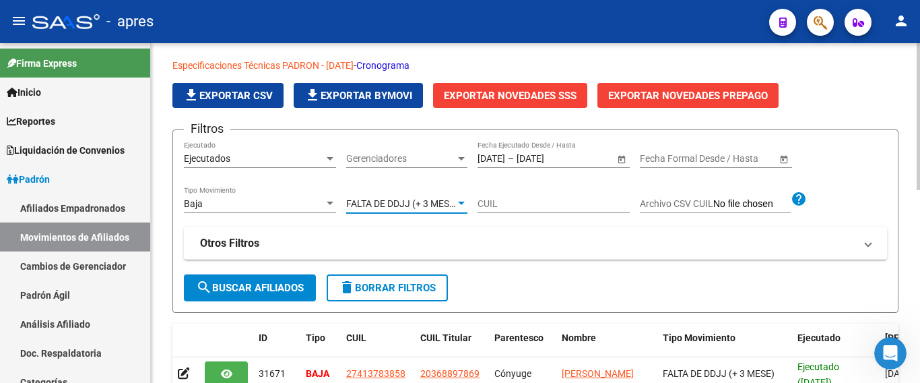
click at [255, 289] on span "search Buscar Afiliados" at bounding box center [250, 288] width 108 height 12
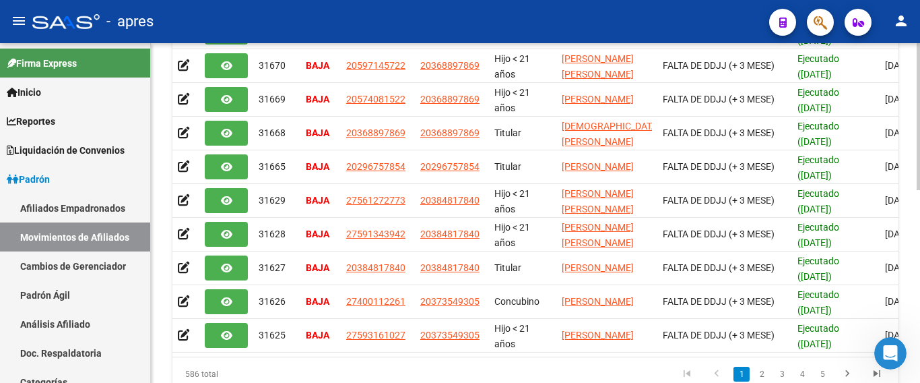
scroll to position [445, 0]
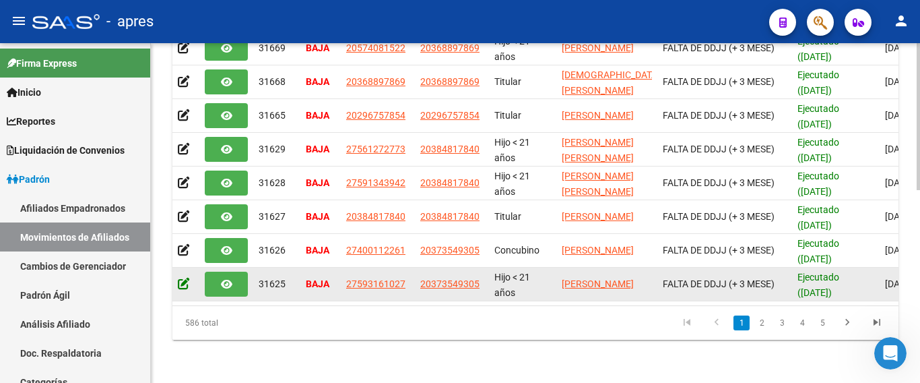
click at [181, 277] on icon at bounding box center [184, 283] width 12 height 13
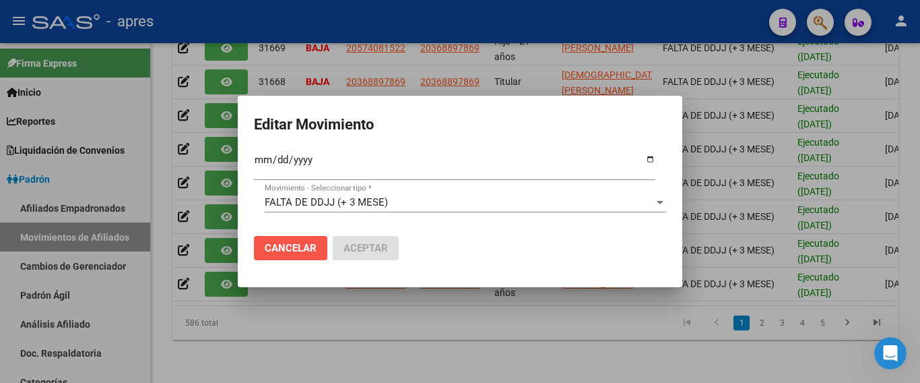
click at [296, 243] on span "Cancelar" at bounding box center [291, 248] width 52 height 12
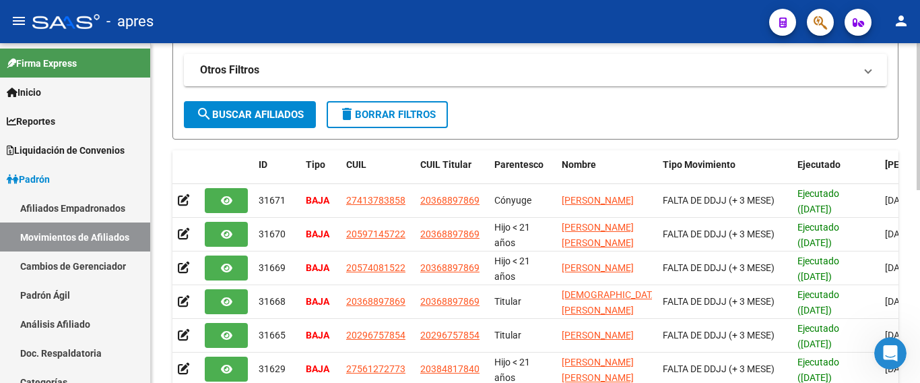
scroll to position [176, 0]
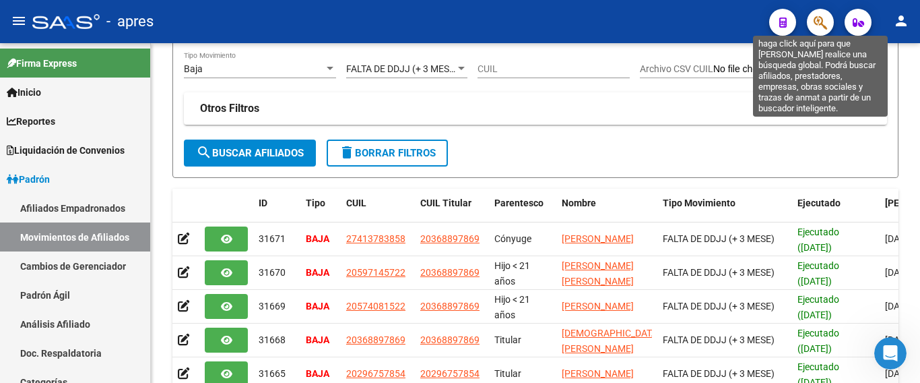
click at [825, 24] on icon "button" at bounding box center [820, 22] width 13 height 15
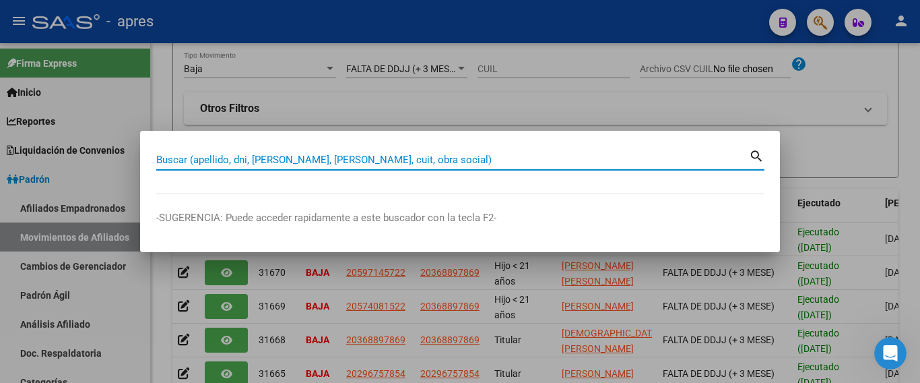
paste input "31438258"
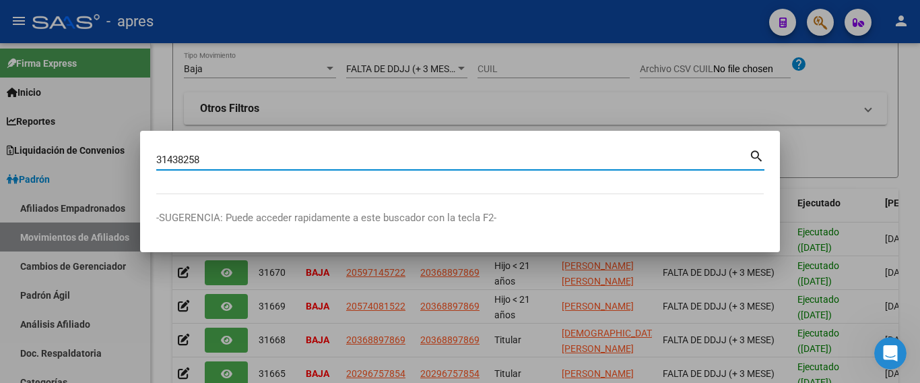
type input "31438258"
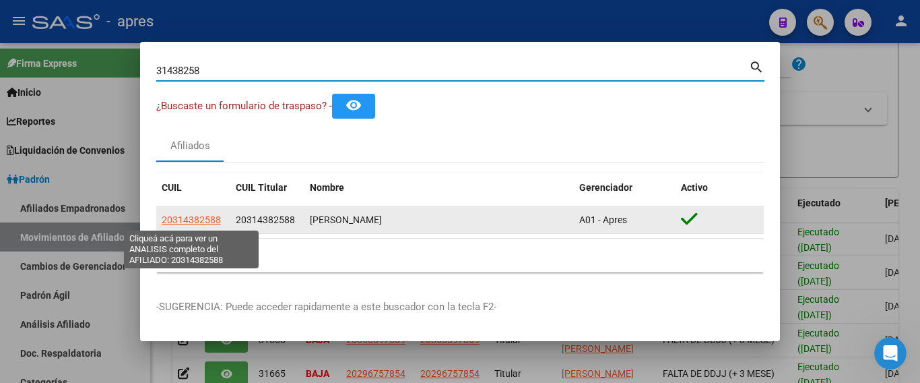
click at [197, 218] on span "20314382588" at bounding box center [191, 219] width 59 height 11
type textarea "20314382588"
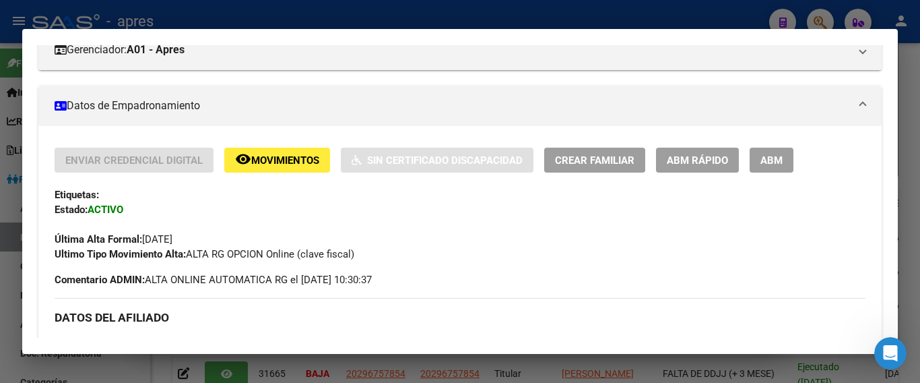
scroll to position [135, 0]
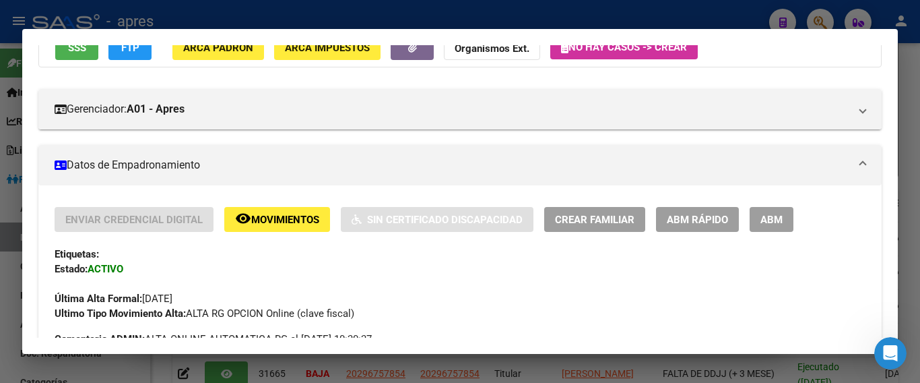
click at [773, 214] on span "ABM" at bounding box center [772, 220] width 22 height 12
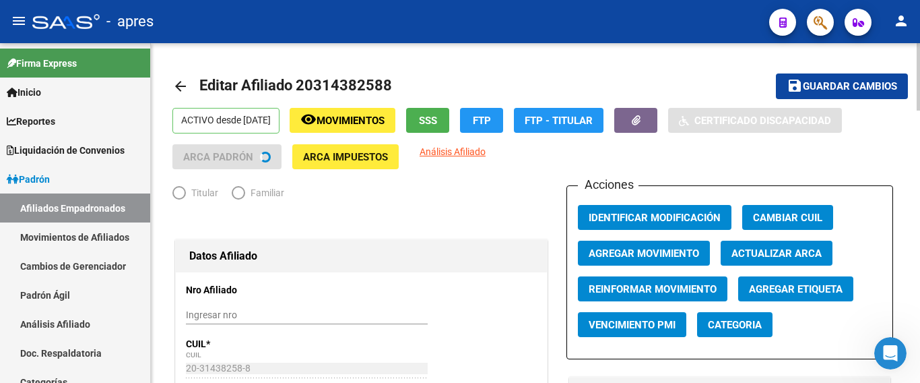
radio input "true"
type input "30-57517012-5"
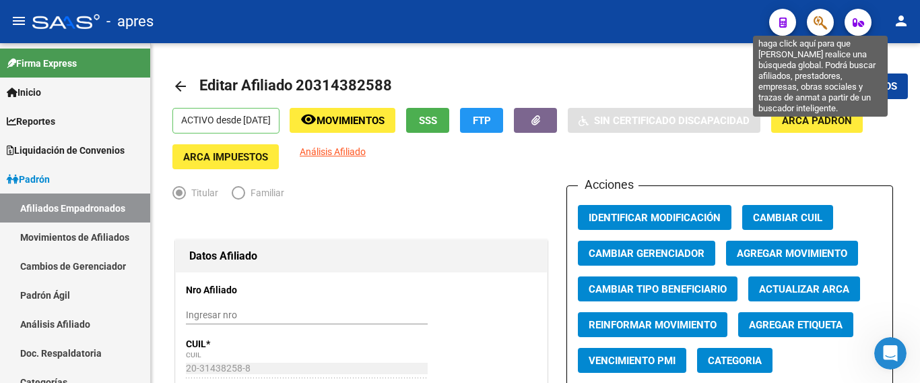
click at [819, 20] on icon "button" at bounding box center [820, 22] width 13 height 15
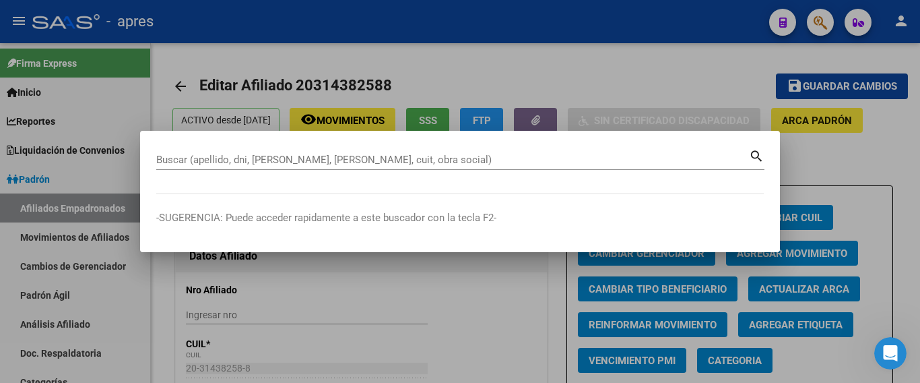
paste input "37064669"
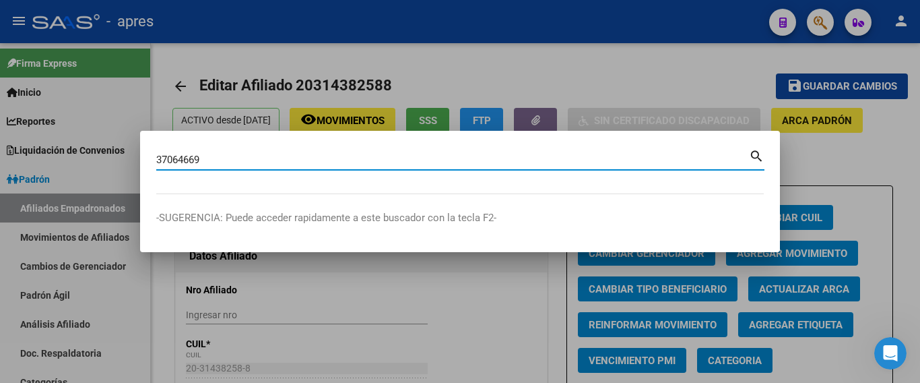
type input "37064669"
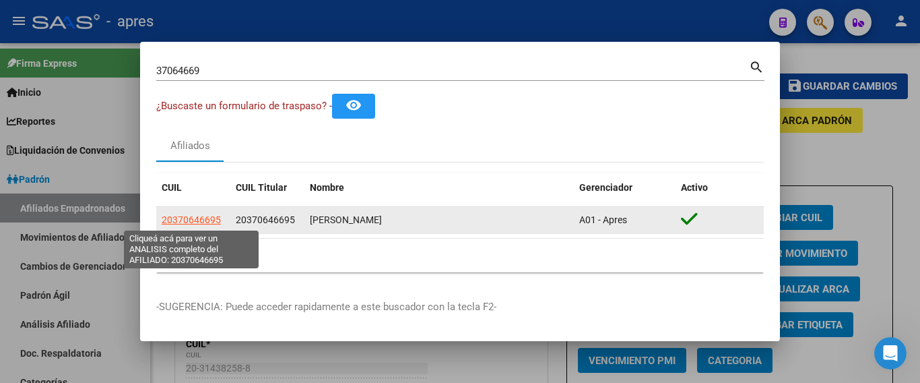
click at [194, 220] on span "20370646695" at bounding box center [191, 219] width 59 height 11
type textarea "20370646695"
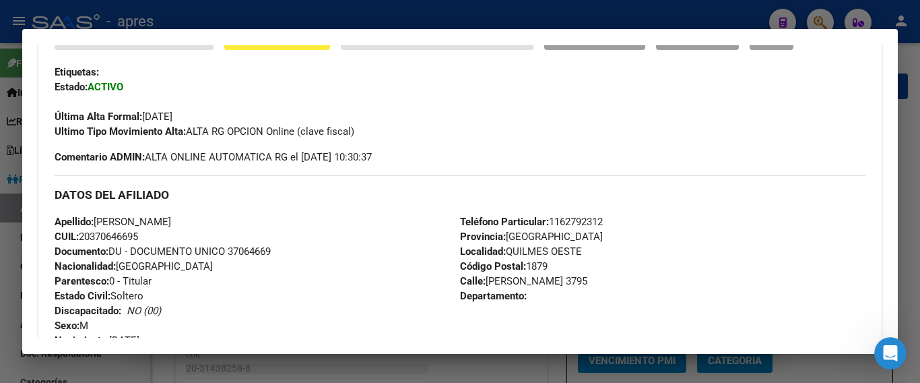
scroll to position [362, 0]
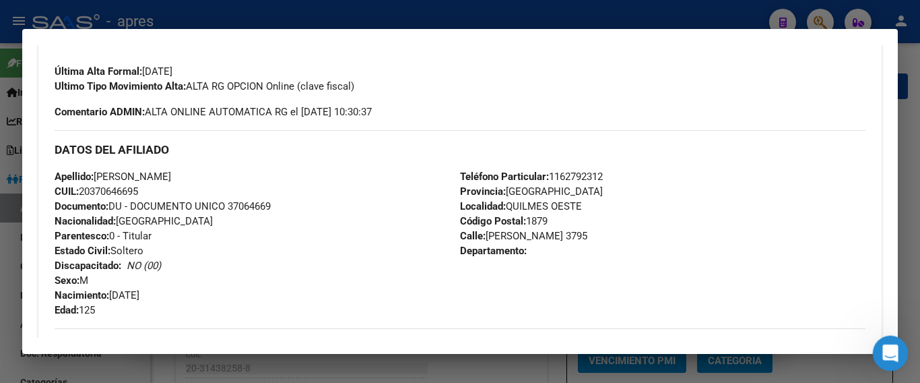
click at [887, 343] on icon "Abrir Intercom Messenger" at bounding box center [889, 351] width 22 height 22
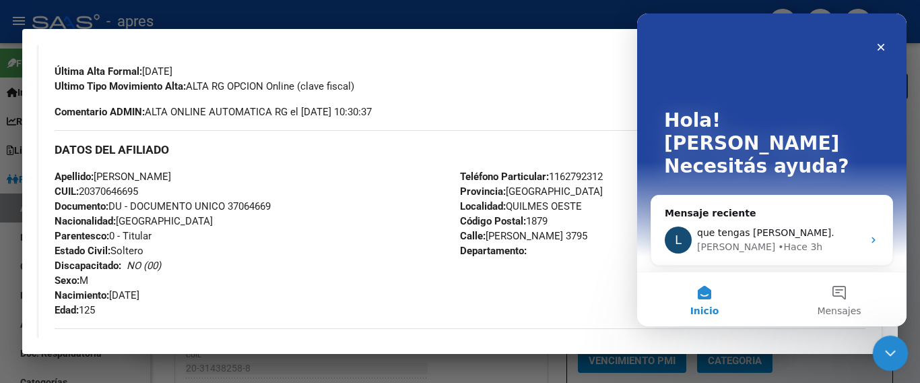
click at [883, 358] on icon "Cerrar Intercom Messenger" at bounding box center [889, 351] width 16 height 16
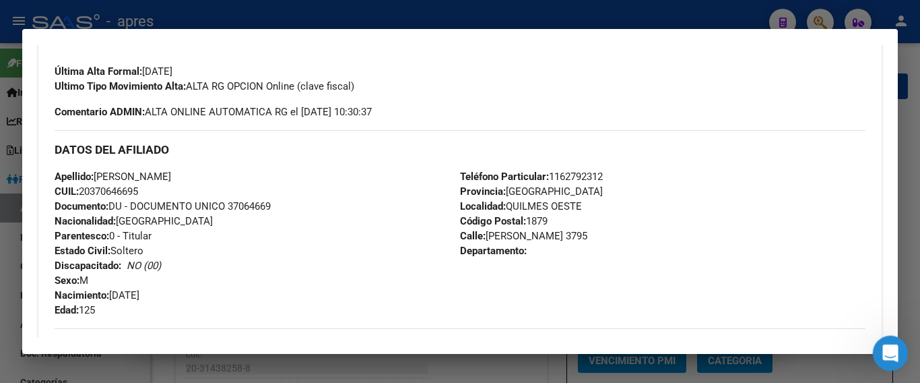
click at [885, 351] on icon "Abrir Intercom Messenger" at bounding box center [889, 351] width 22 height 22
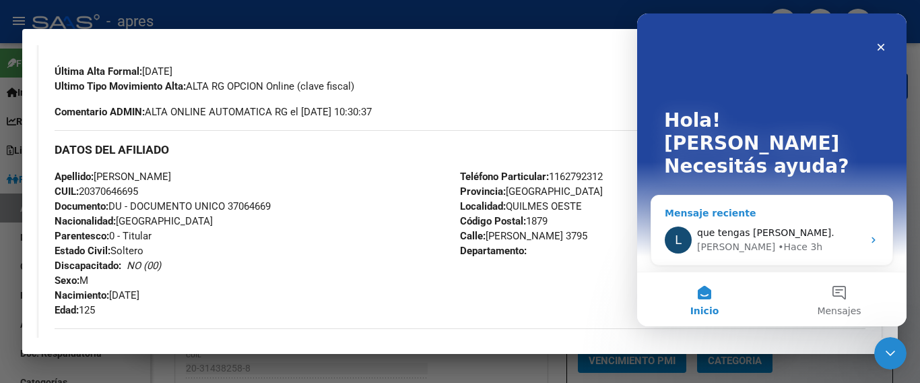
click at [713, 240] on div "[PERSON_NAME]" at bounding box center [736, 247] width 78 height 14
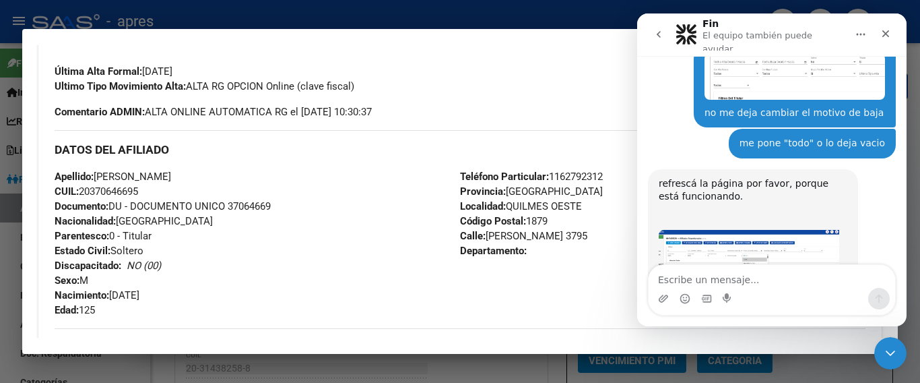
scroll to position [1986, 0]
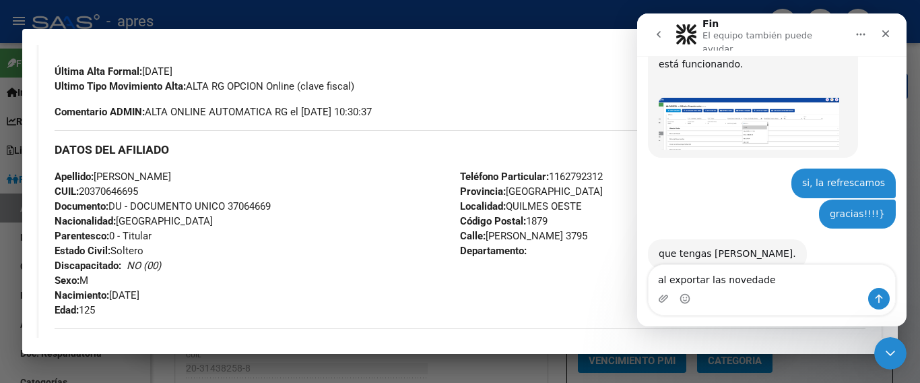
type textarea "al exportar las novedades"
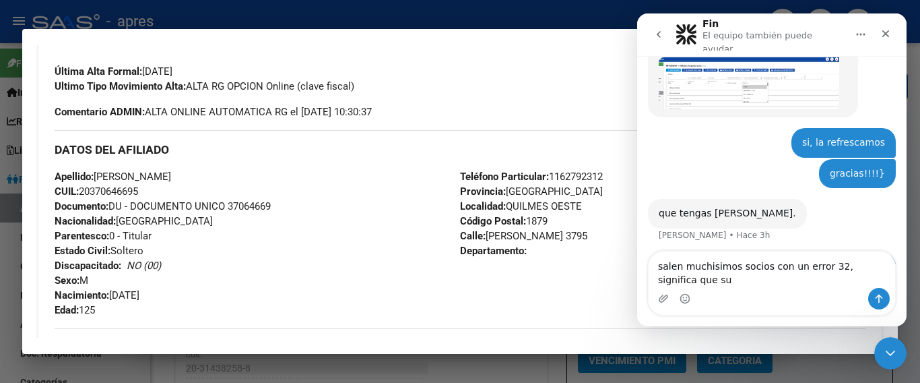
scroll to position [2040, 0]
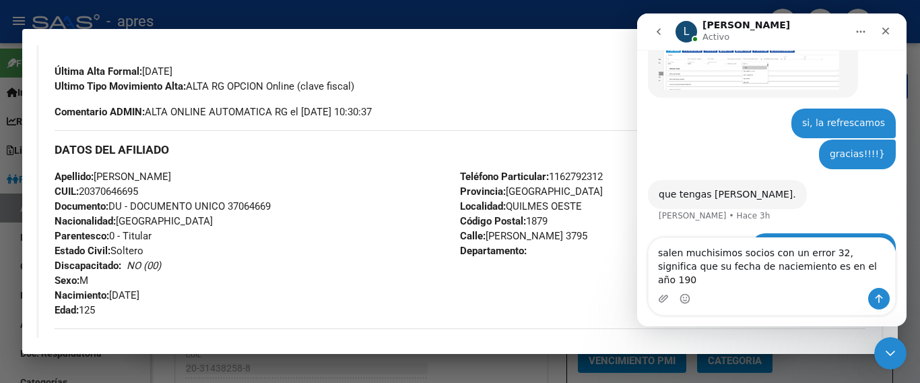
type textarea "salen muchisimos socios con un error 32, significa que su fecha de naciemiento …"
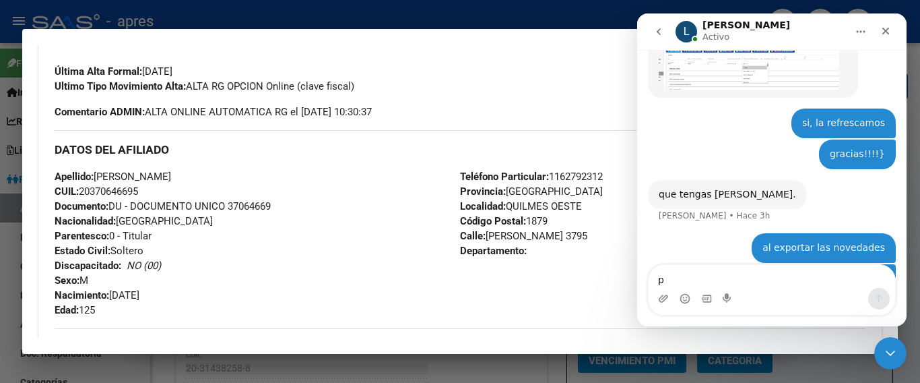
scroll to position [2083, 0]
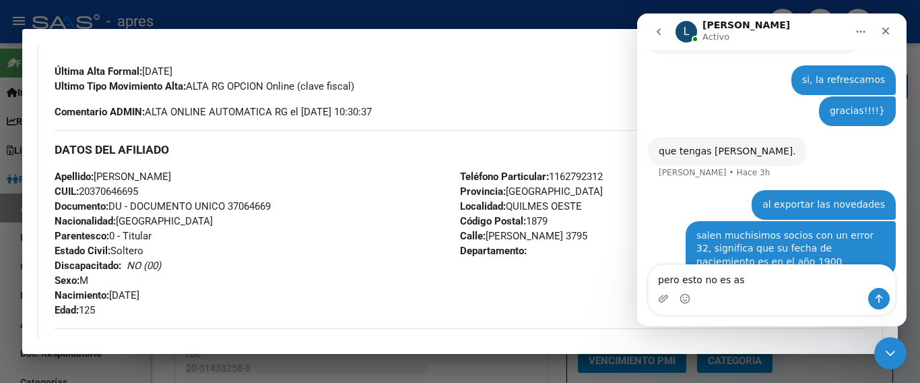
type textarea "pero esto no es así"
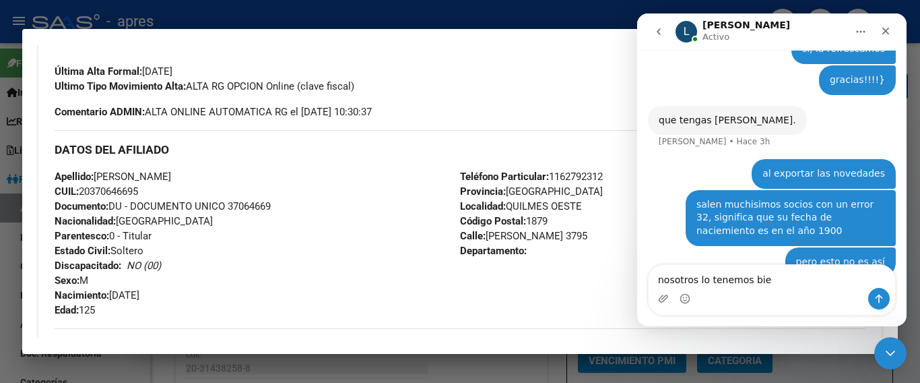
type textarea "nosotros lo tenemos bien"
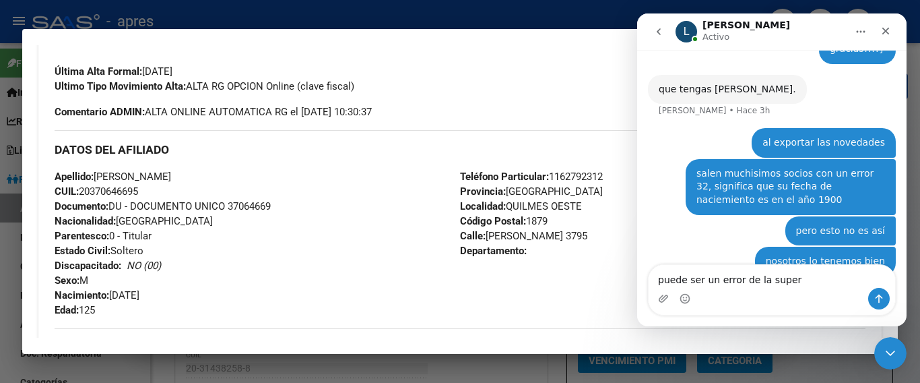
type textarea "puede ser un error de la super?"
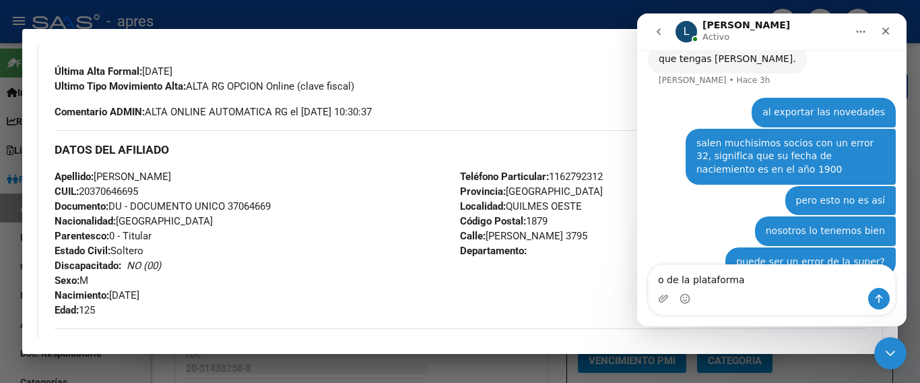
type textarea "o de la plataforma?"
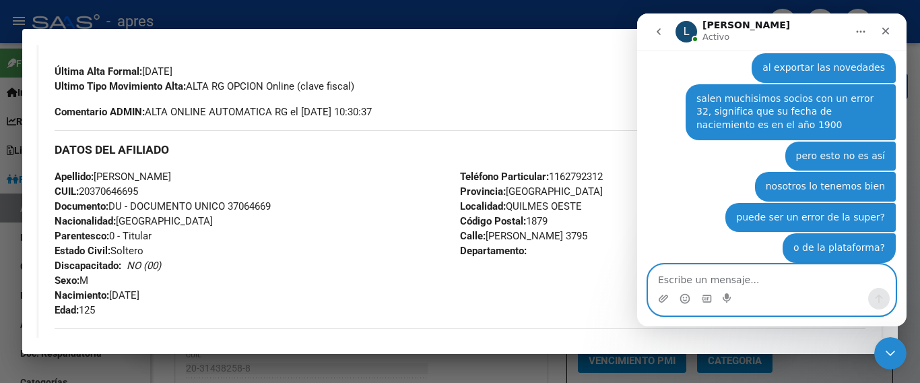
scroll to position [2246, 0]
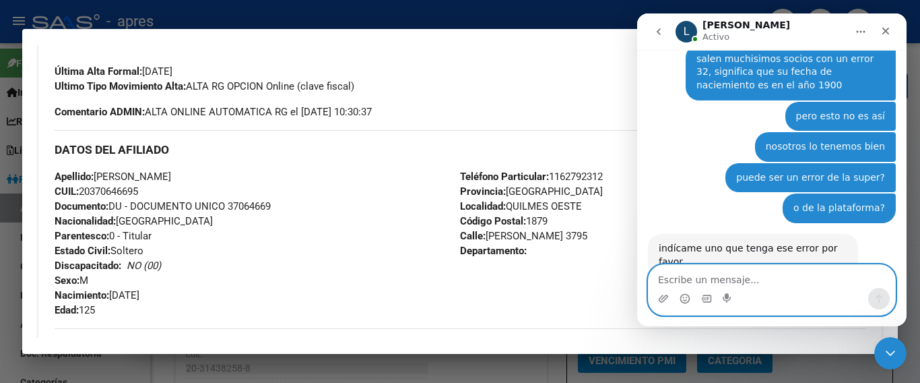
click at [710, 280] on textarea "Escribe un mensaje..." at bounding box center [772, 276] width 247 height 23
paste textarea "20370646695"
type textarea "20370646695"
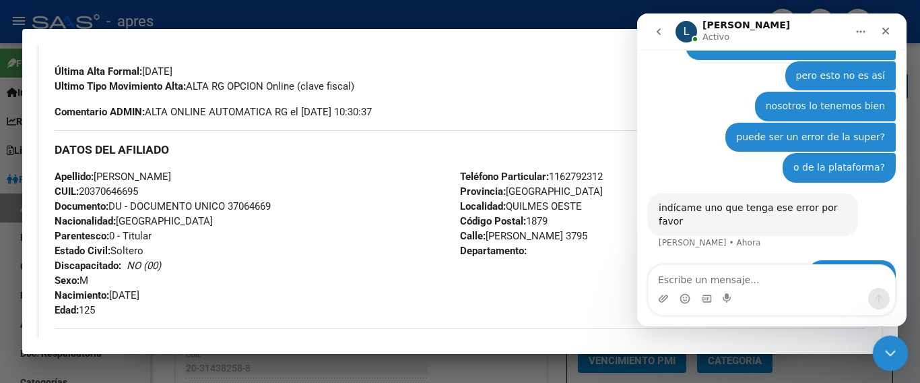
click at [879, 347] on div "Cerrar Intercom Messenger" at bounding box center [889, 351] width 32 height 32
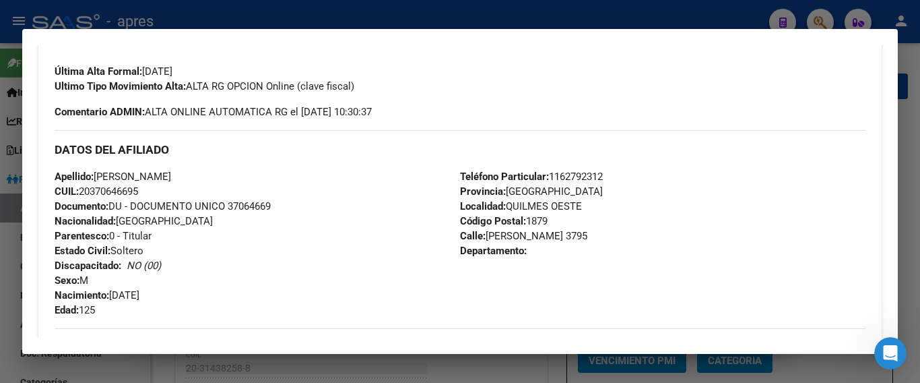
click at [571, 18] on div at bounding box center [460, 191] width 920 height 383
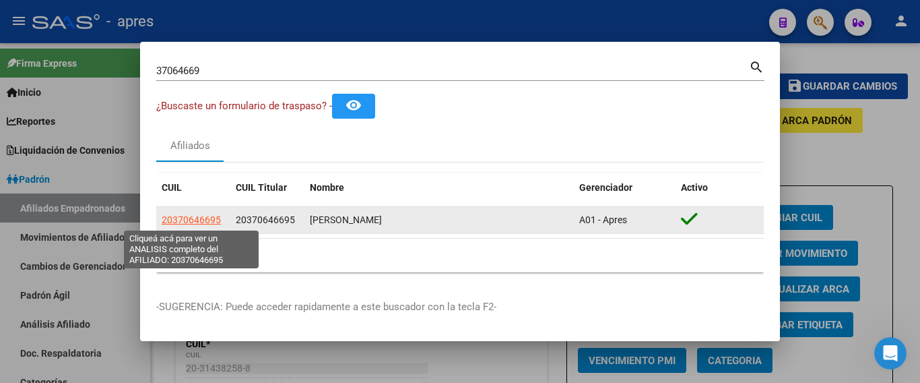
click at [201, 216] on span "20370646695" at bounding box center [191, 219] width 59 height 11
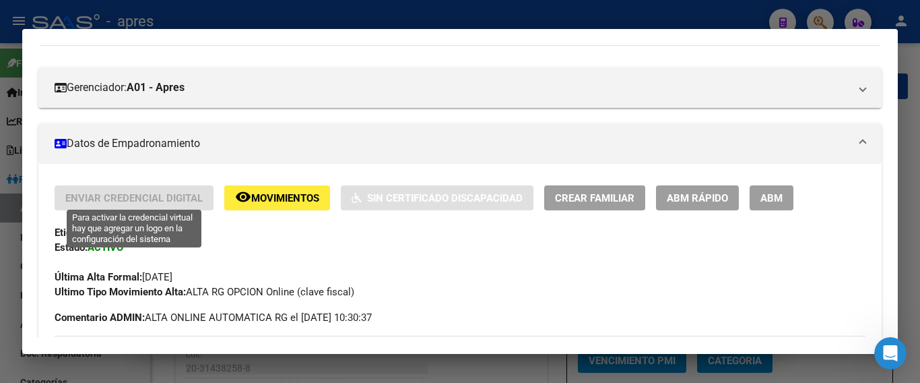
scroll to position [202, 0]
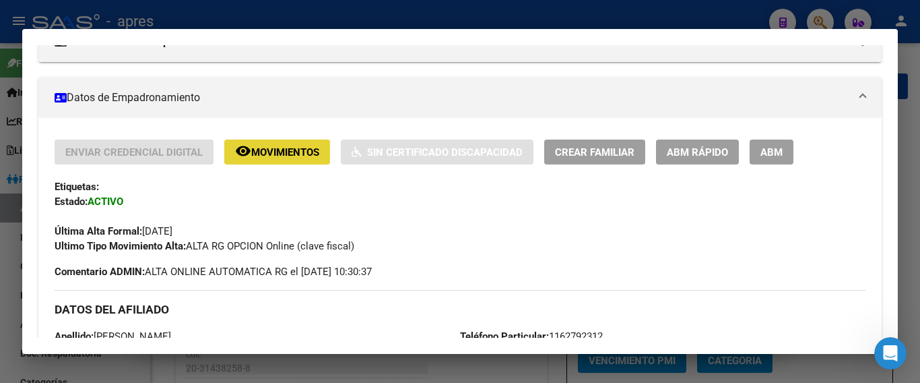
click at [269, 158] on button "remove_red_eye Movimientos" at bounding box center [277, 151] width 106 height 25
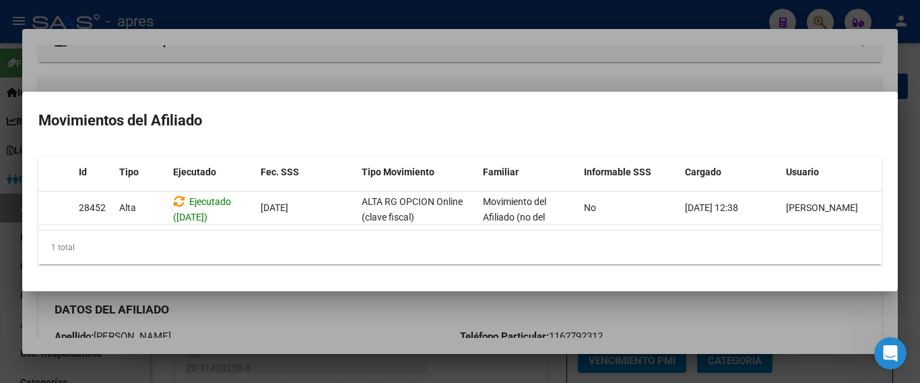
scroll to position [0, 0]
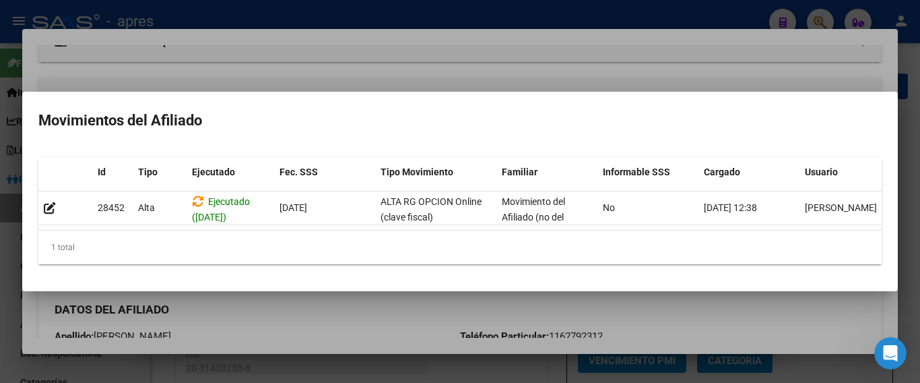
click at [351, 336] on div at bounding box center [460, 191] width 920 height 383
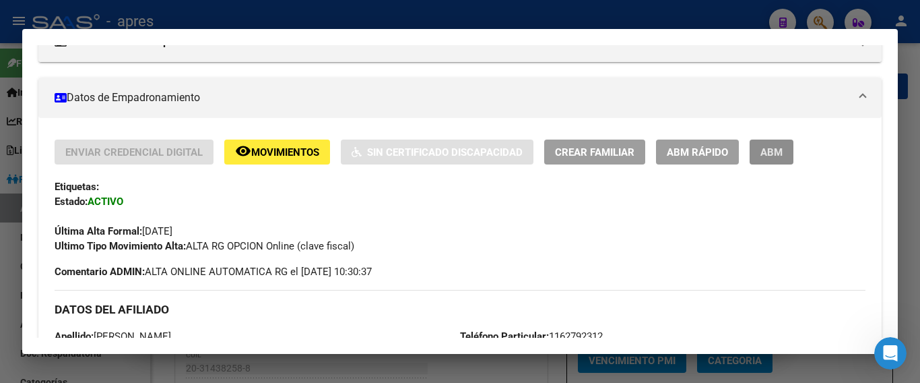
click at [773, 160] on button "ABM" at bounding box center [772, 151] width 44 height 25
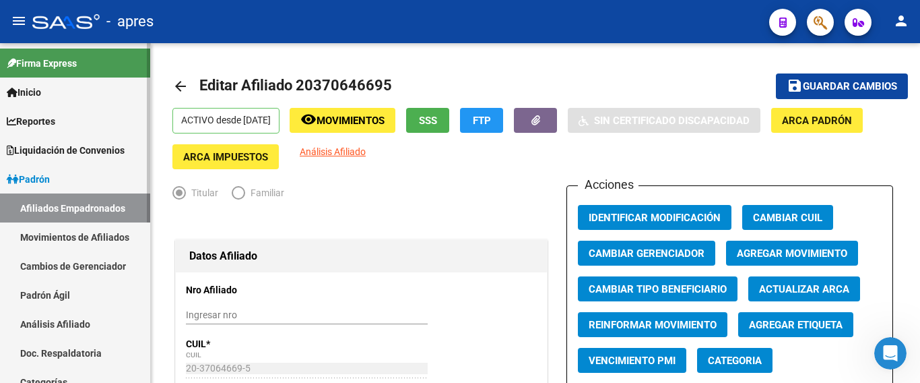
click at [98, 234] on link "Movimientos de Afiliados" at bounding box center [75, 236] width 150 height 29
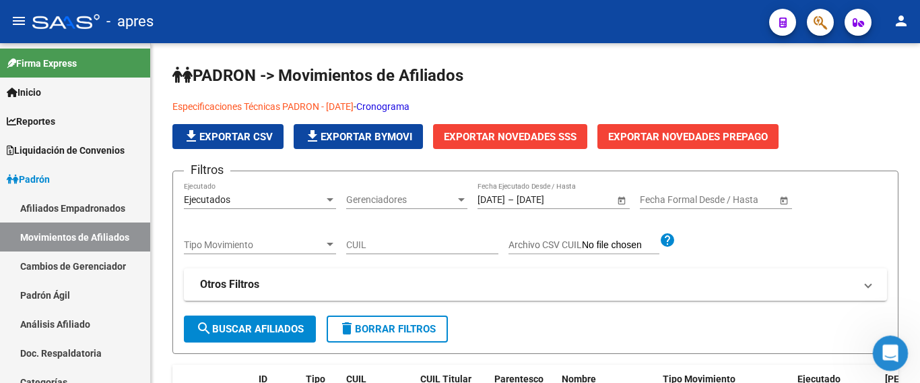
click at [880, 348] on icon "Abrir Intercom Messenger" at bounding box center [889, 351] width 22 height 22
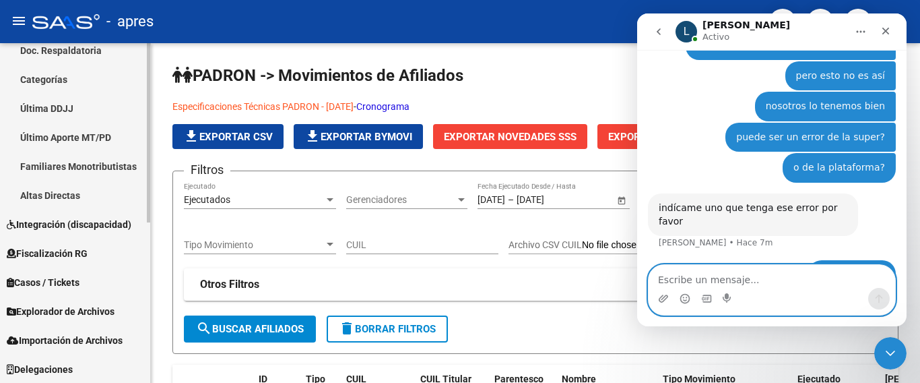
scroll to position [303, 0]
type textarea "e"
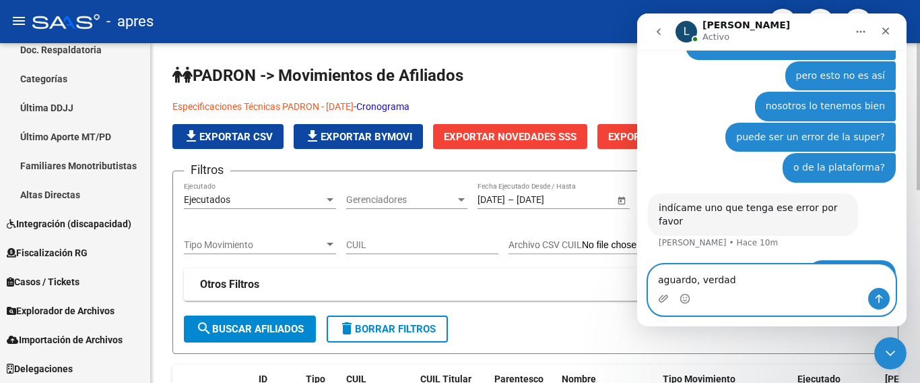
type textarea "aguardo, verdad?"
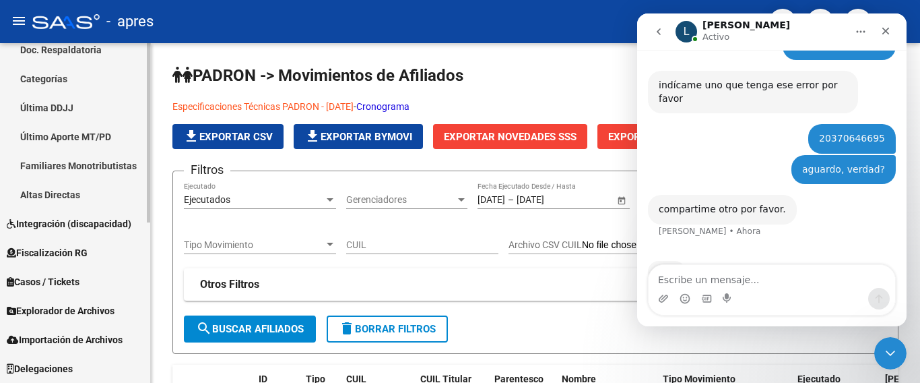
scroll to position [2357, 0]
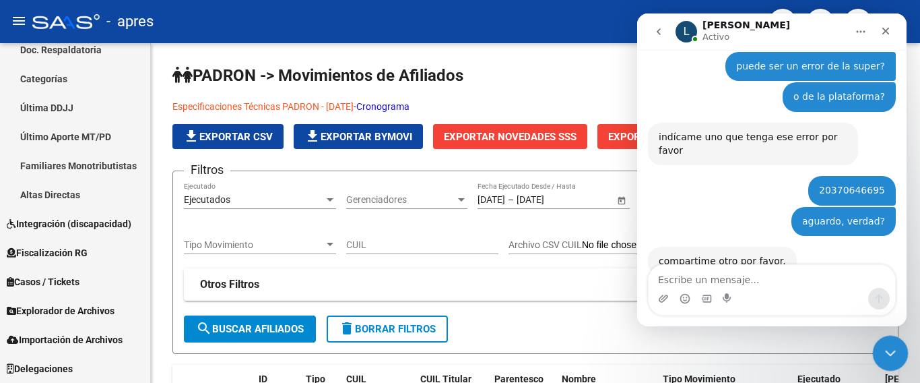
click at [897, 350] on icon "Cerrar Intercom Messenger" at bounding box center [889, 351] width 16 height 16
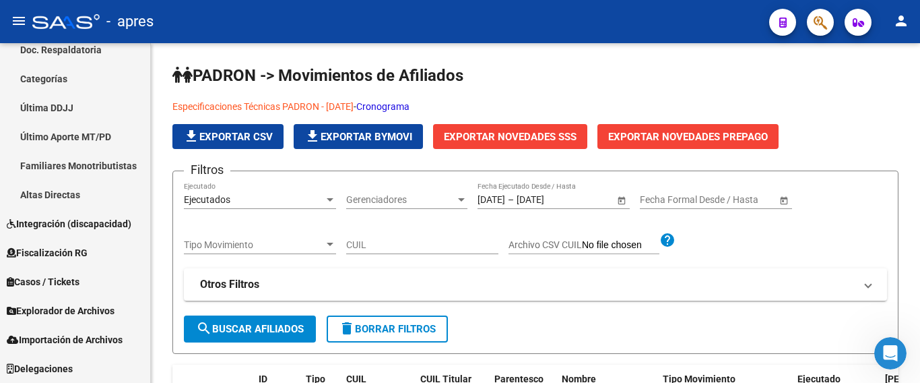
click at [819, 12] on span "button" at bounding box center [820, 23] width 13 height 28
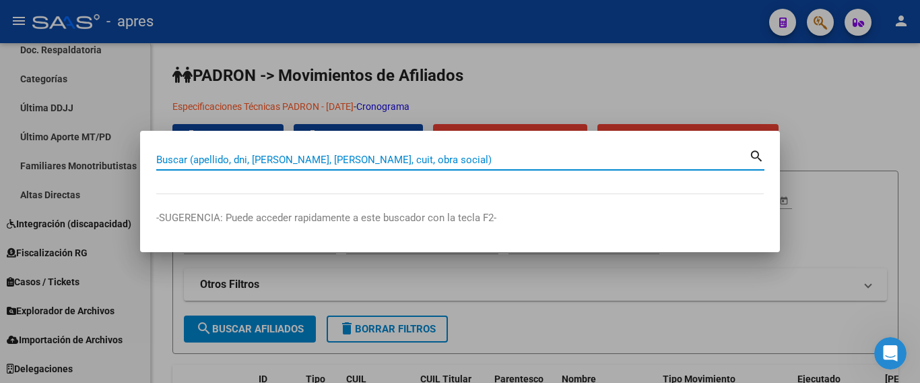
paste input "27407164402"
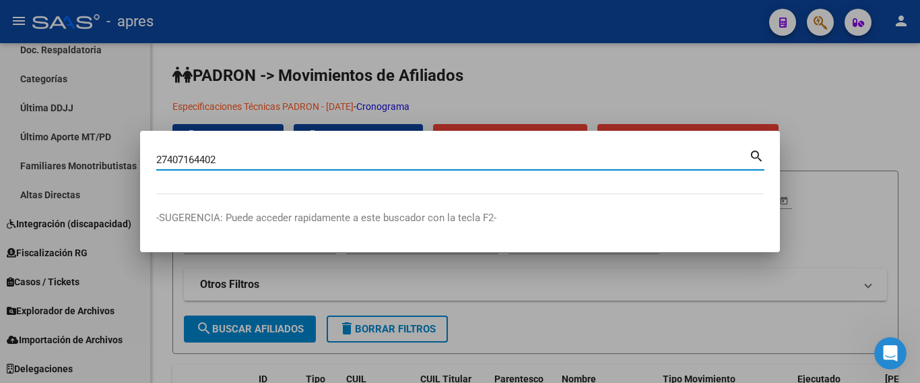
type input "27407164402"
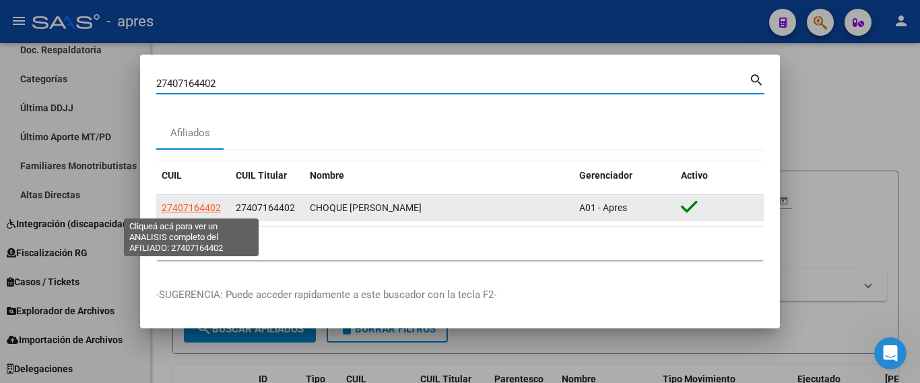
click at [180, 211] on span "27407164402" at bounding box center [191, 207] width 59 height 11
type textarea "27407164402"
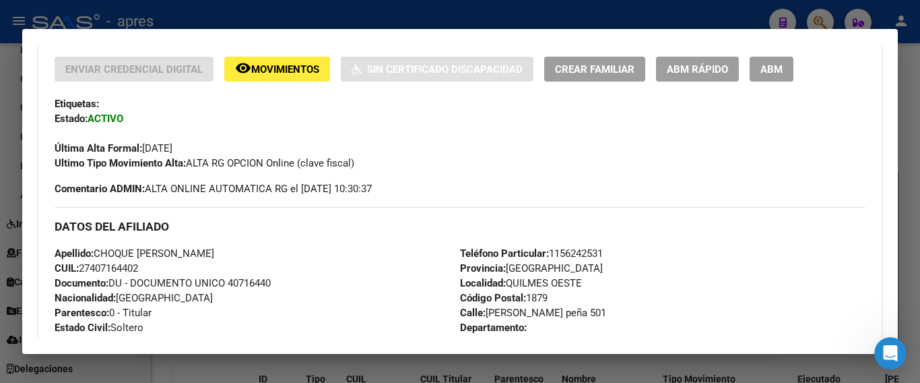
scroll to position [337, 0]
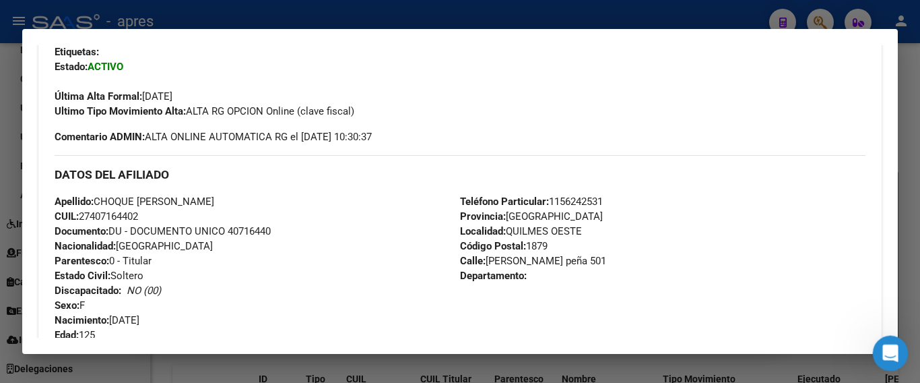
click at [885, 360] on div "Abrir Intercom Messenger" at bounding box center [888, 351] width 44 height 44
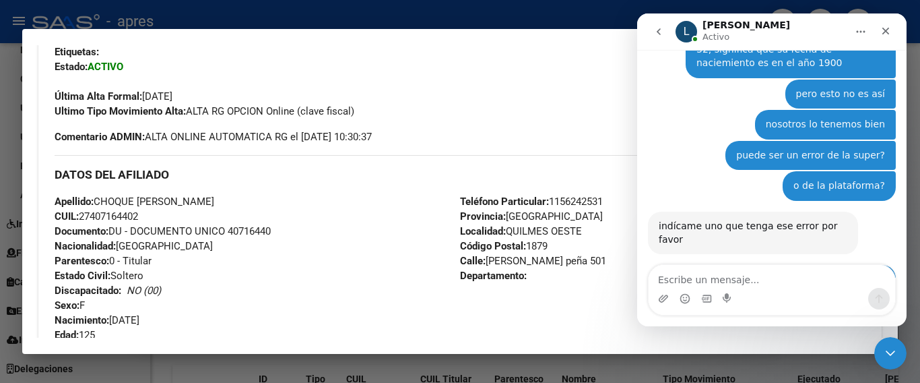
type textarea "27407164402"
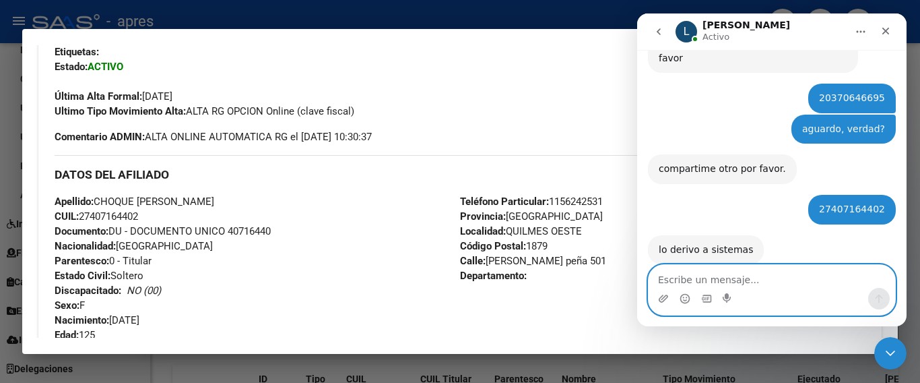
scroll to position [2489, 0]
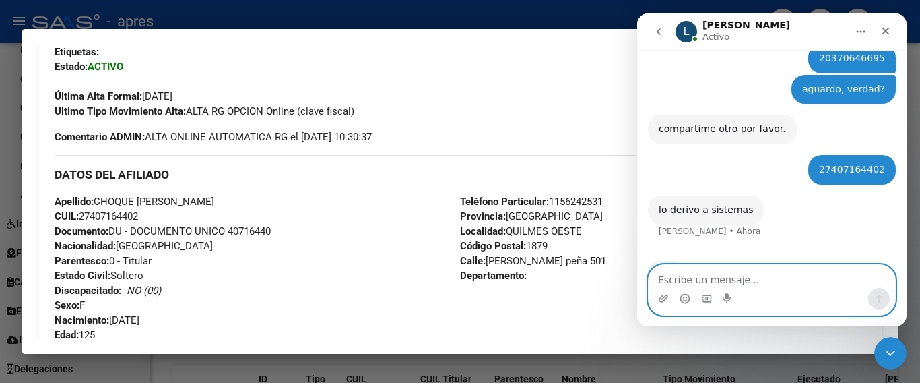
click at [684, 276] on textarea "Escribe un mensaje..." at bounding box center [772, 276] width 247 height 23
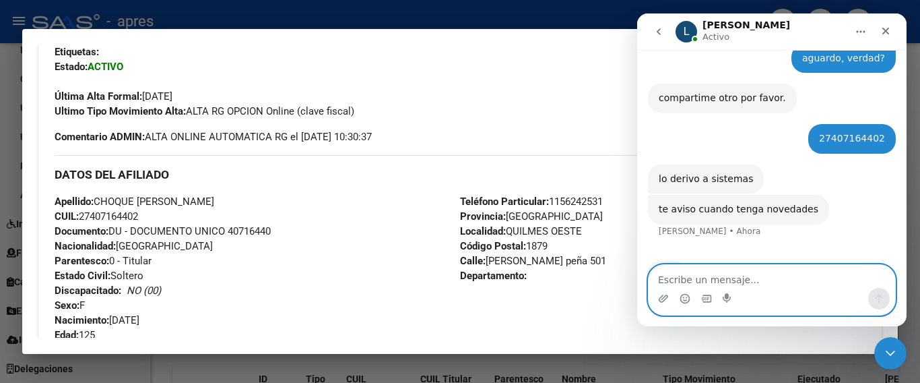
type textarea "t"
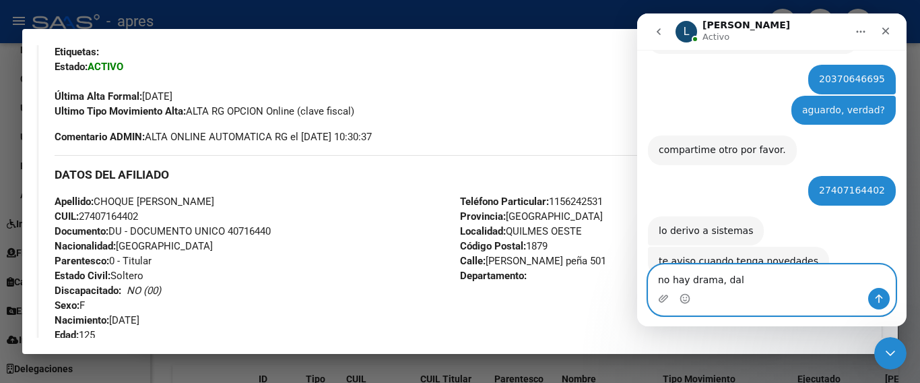
type textarea "no hay drama, dale"
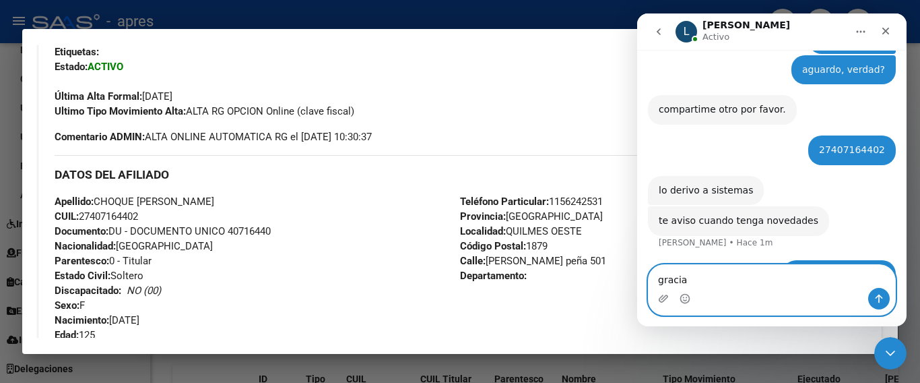
type textarea "gracias"
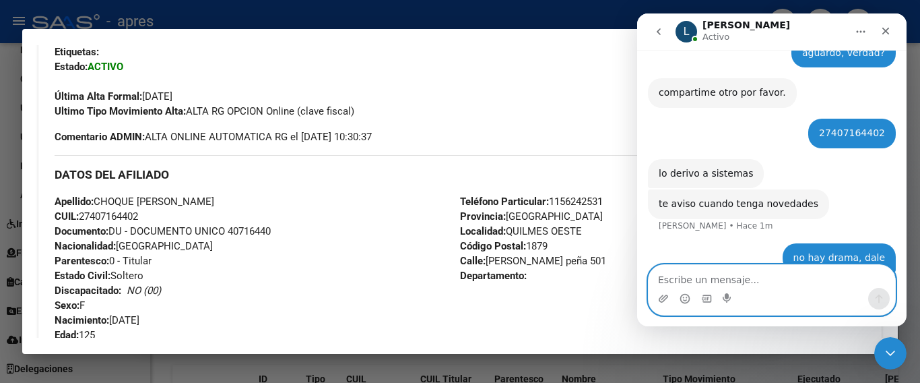
scroll to position [2539, 0]
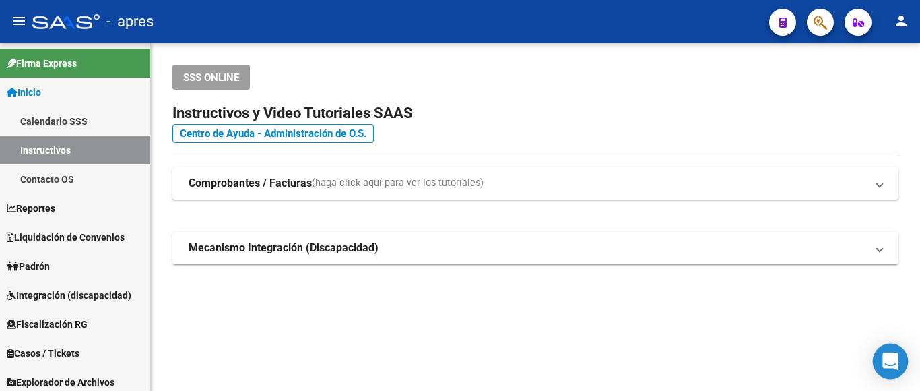
click at [888, 357] on icon "Open Intercom Messenger" at bounding box center [890, 361] width 15 height 18
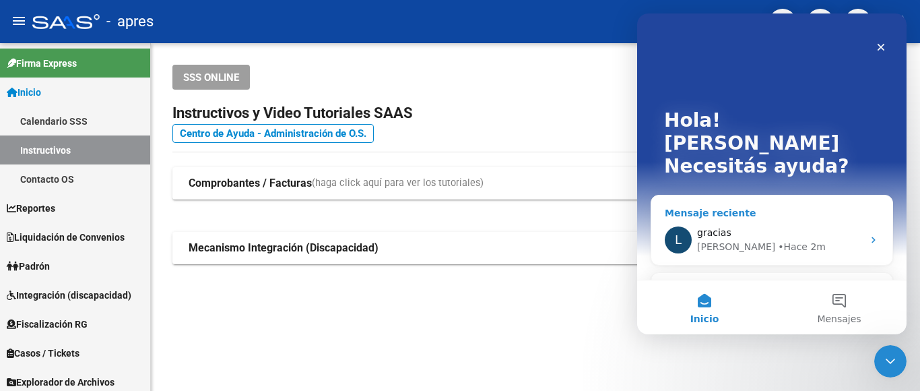
click at [730, 215] on div "L gracias [PERSON_NAME] 2m" at bounding box center [772, 240] width 241 height 50
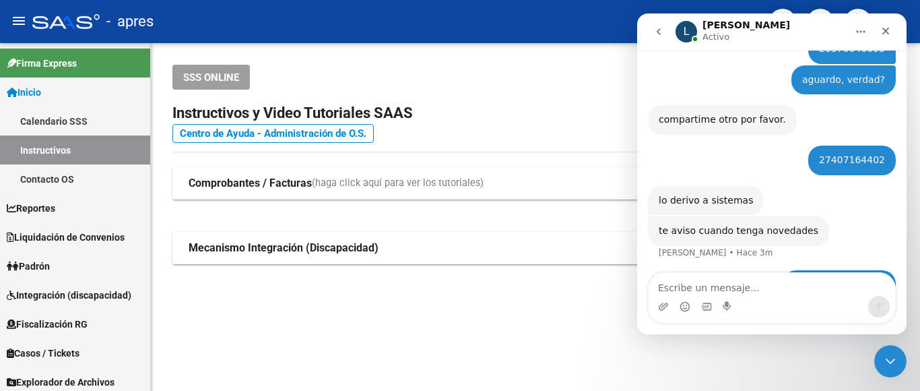
scroll to position [2531, 0]
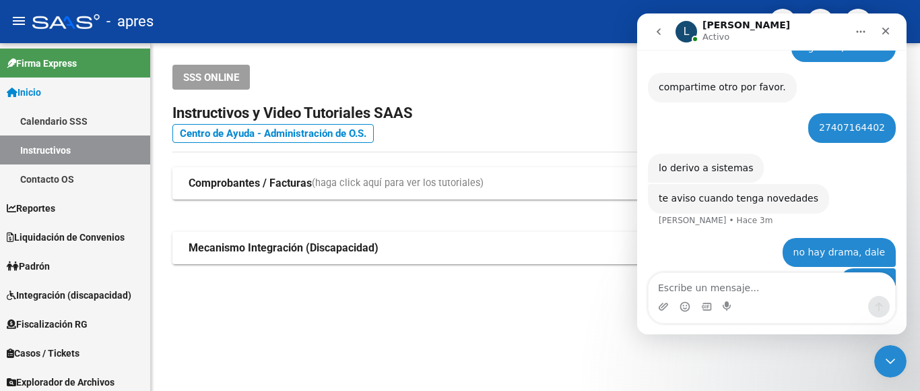
click at [742, 283] on textarea "Escribe un mensaje..." at bounding box center [772, 284] width 247 height 23
type textarea "p"
click at [881, 28] on icon "Cerrar" at bounding box center [886, 31] width 11 height 11
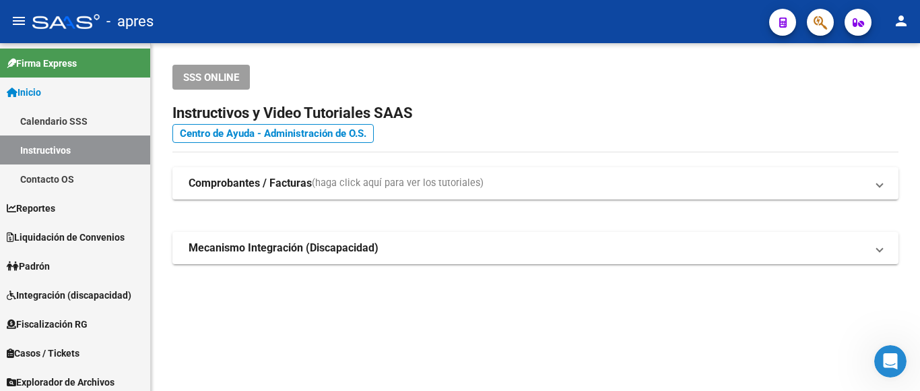
click at [609, 369] on mat-sidenav-content "SSS ONLINE Instructivos y Video Tutoriales SAAS Centro de Ayuda - Administració…" at bounding box center [535, 217] width 769 height 348
click at [44, 259] on span "Padrón" at bounding box center [28, 266] width 43 height 15
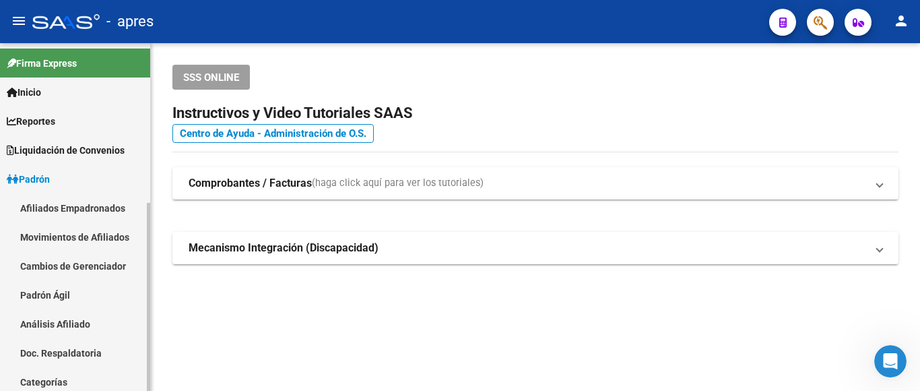
click at [71, 229] on link "Movimientos de Afiliados" at bounding box center [75, 236] width 150 height 29
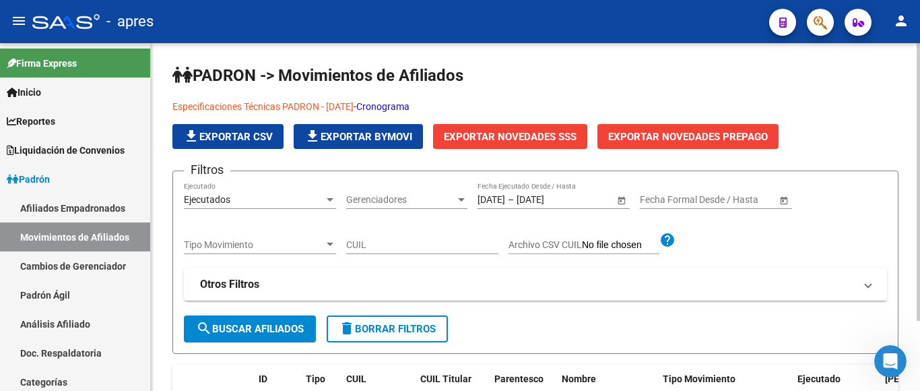
click at [410, 106] on link "Cronograma" at bounding box center [382, 106] width 53 height 11
click at [884, 367] on div "Abrir Intercom Messenger" at bounding box center [888, 359] width 44 height 44
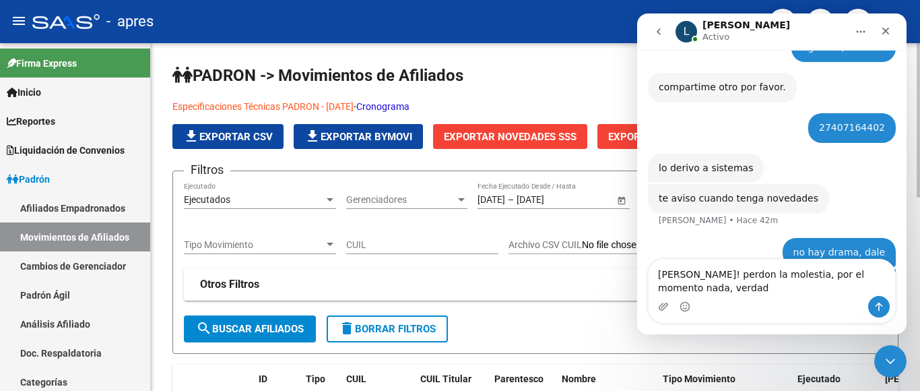
scroll to position [2545, 0]
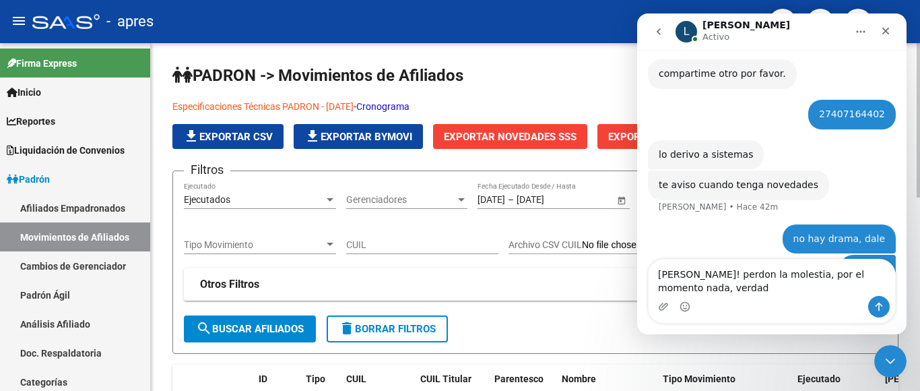
type textarea "Ludmila! perdon la molestia, por el momento nada, verdad?"
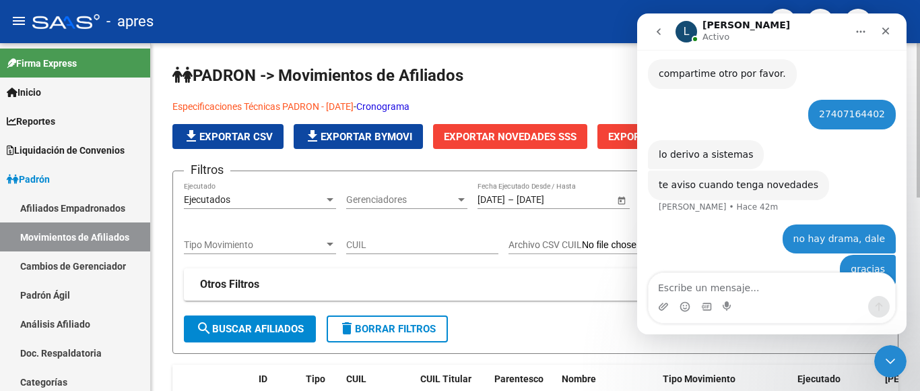
scroll to position [2575, 0]
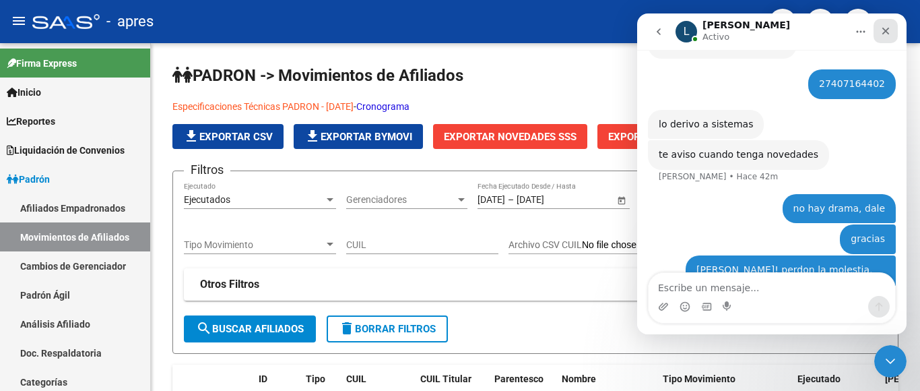
click at [882, 30] on icon "Cerrar" at bounding box center [886, 31] width 11 height 11
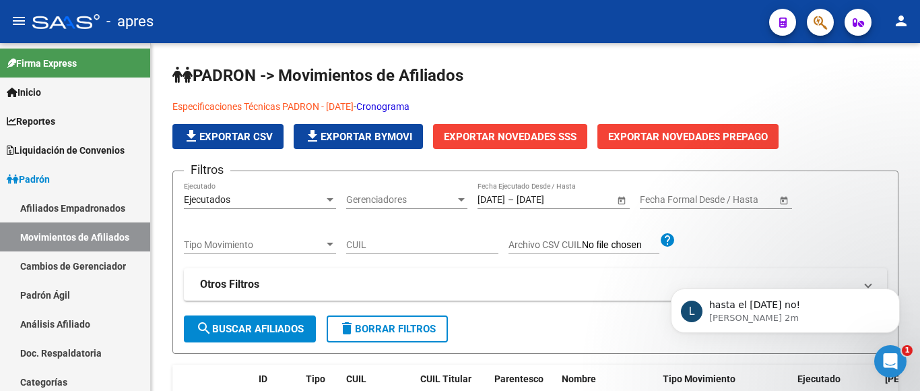
scroll to position [2615, 0]
click at [819, 324] on p "Ludmila • Hace 3m" at bounding box center [796, 318] width 174 height 12
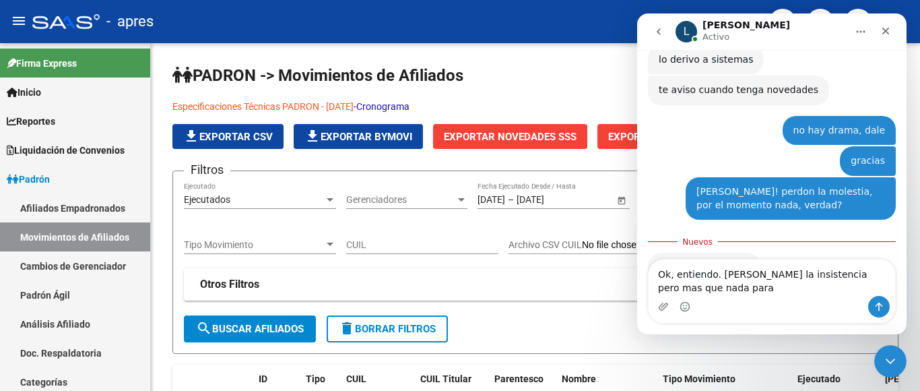
scroll to position [2639, 0]
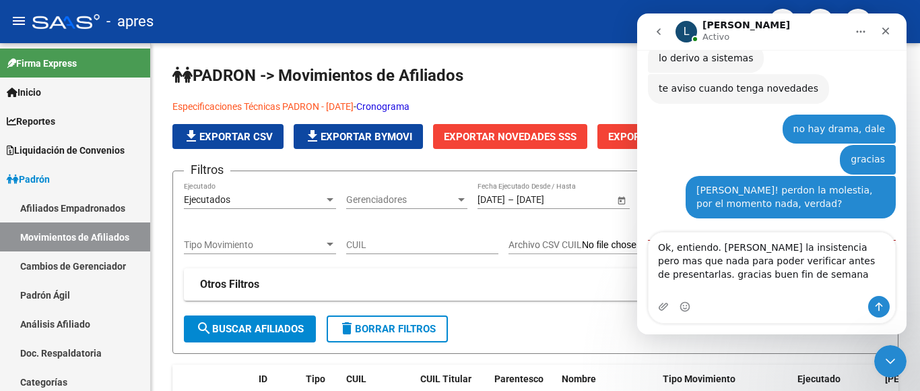
type textarea "Ok, entiendo. Perdon la insistencia pero mas que nada para poder verificar ante…"
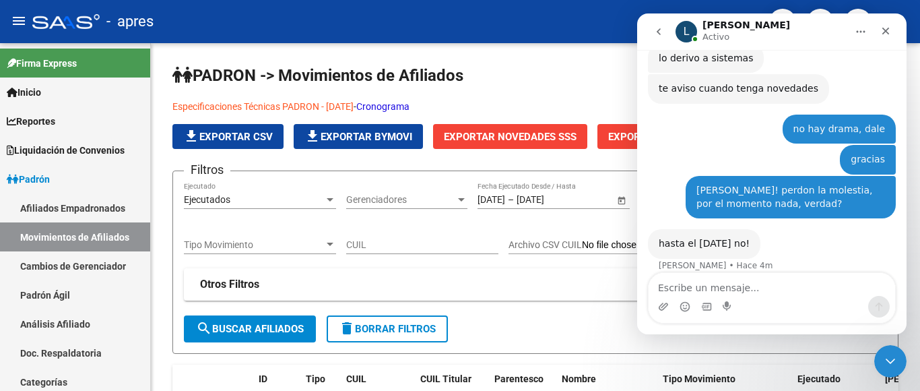
scroll to position [2682, 0]
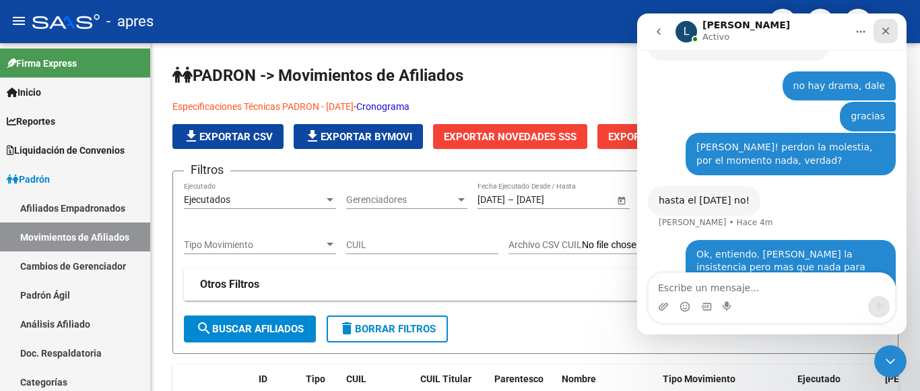
click at [883, 26] on icon "Cerrar" at bounding box center [886, 31] width 11 height 11
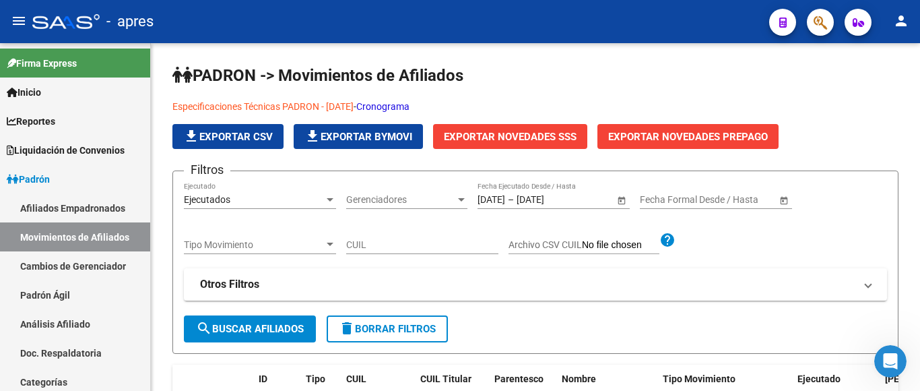
click at [901, 28] on mat-icon "person" at bounding box center [901, 21] width 16 height 16
